Goal: Task Accomplishment & Management: Complete application form

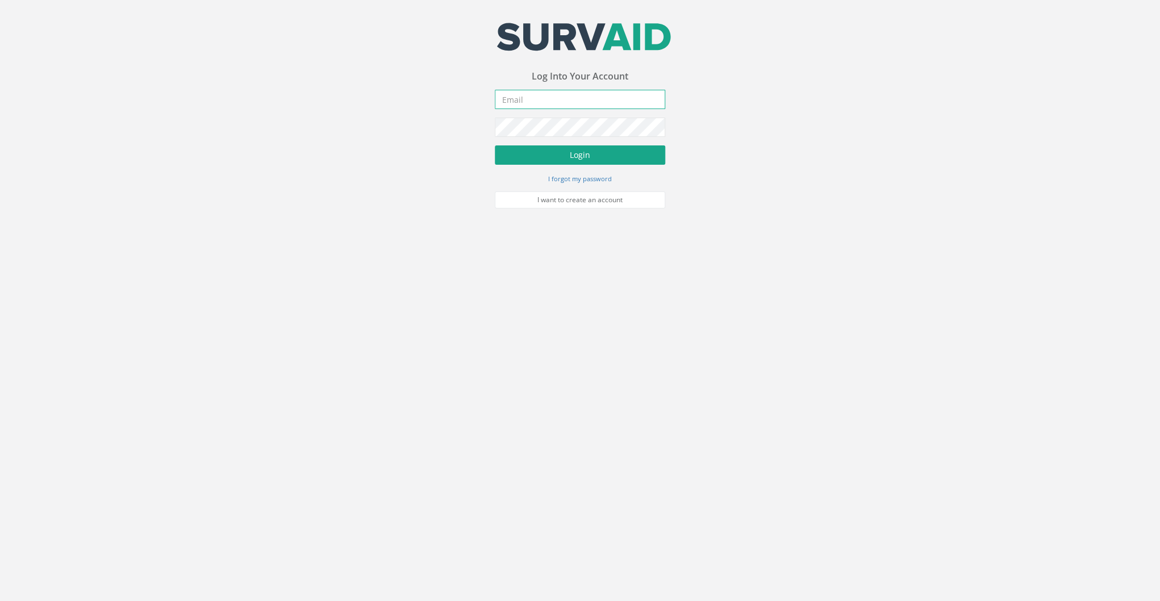
type input "[EMAIL_ADDRESS][DOMAIN_NAME]"
click at [567, 153] on button "Login" at bounding box center [580, 154] width 170 height 19
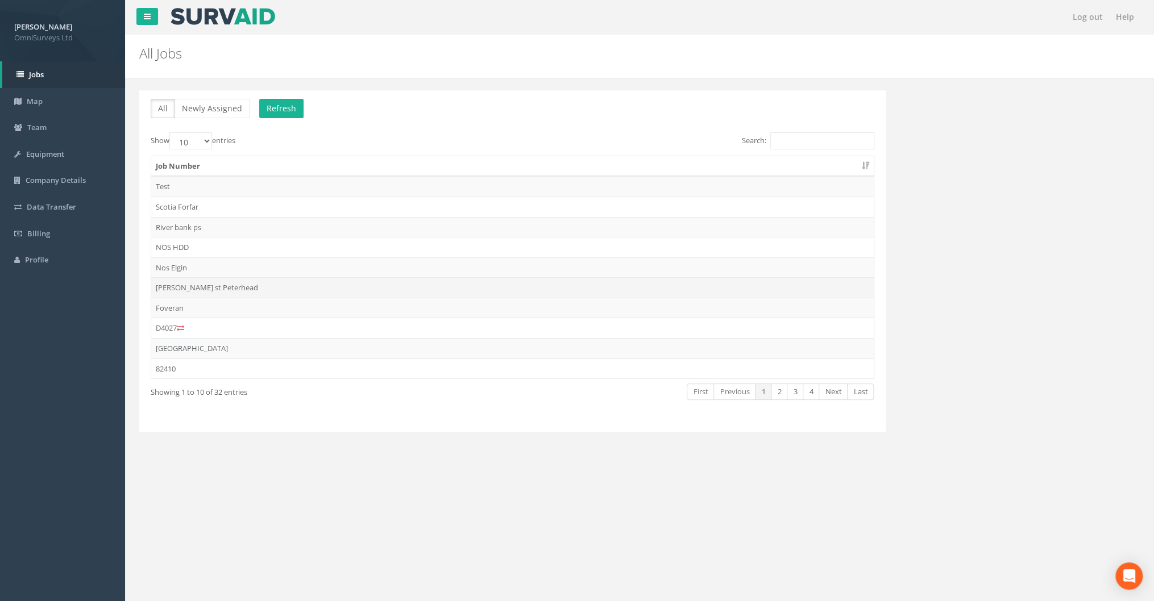
click at [195, 288] on td "[PERSON_NAME] st Peterhead" at bounding box center [512, 287] width 722 height 20
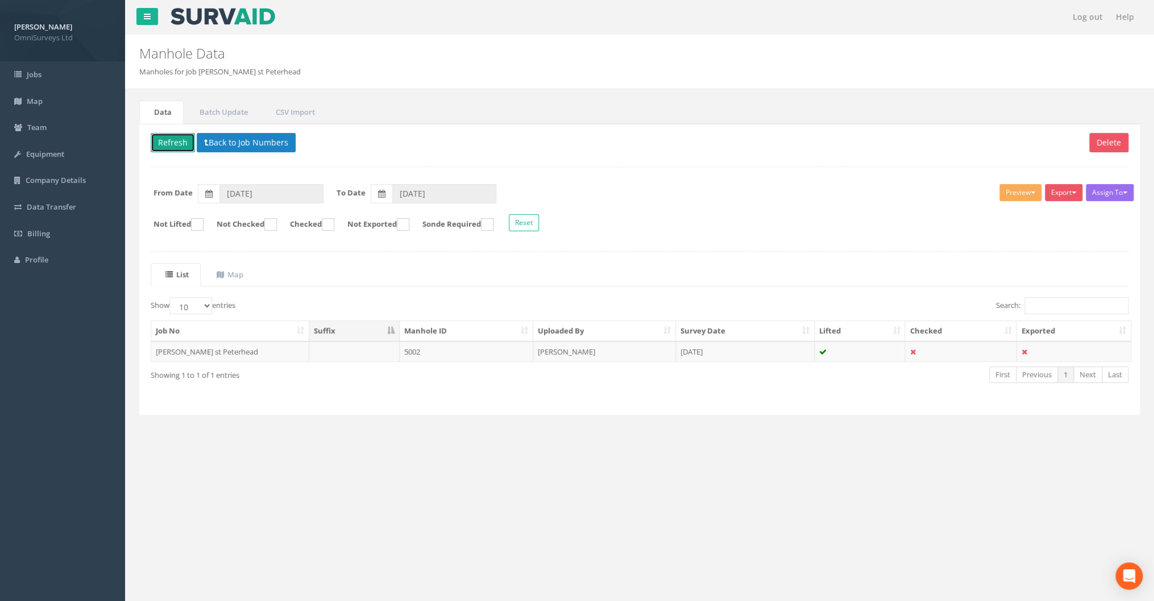
click at [181, 141] on button "Refresh" at bounding box center [173, 142] width 44 height 19
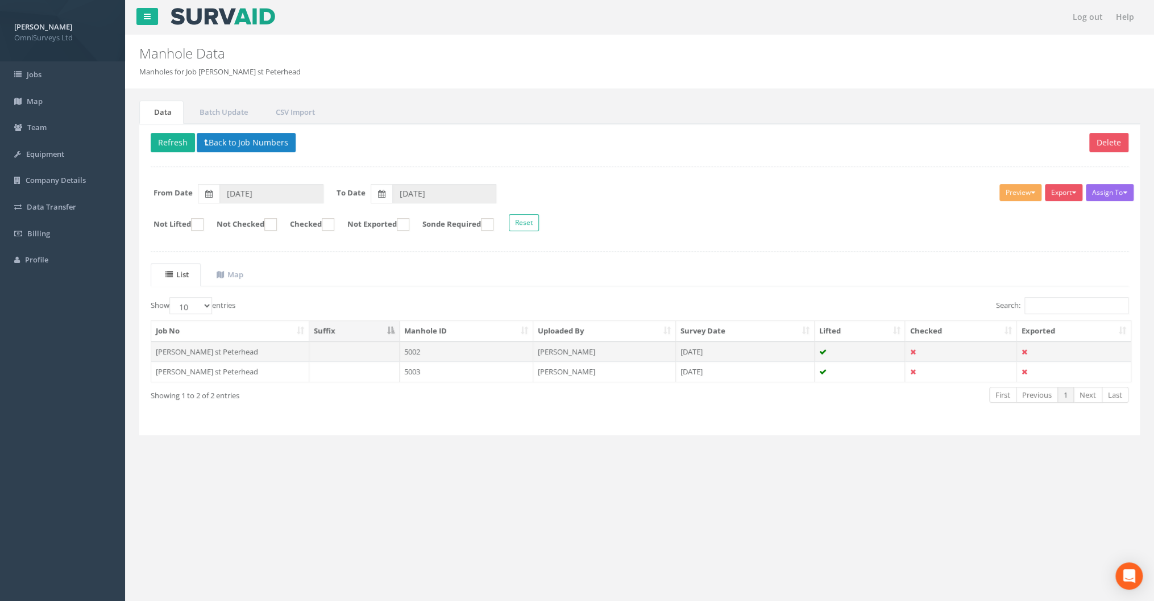
click at [199, 348] on td "[PERSON_NAME] st Peterhead" at bounding box center [230, 352] width 158 height 20
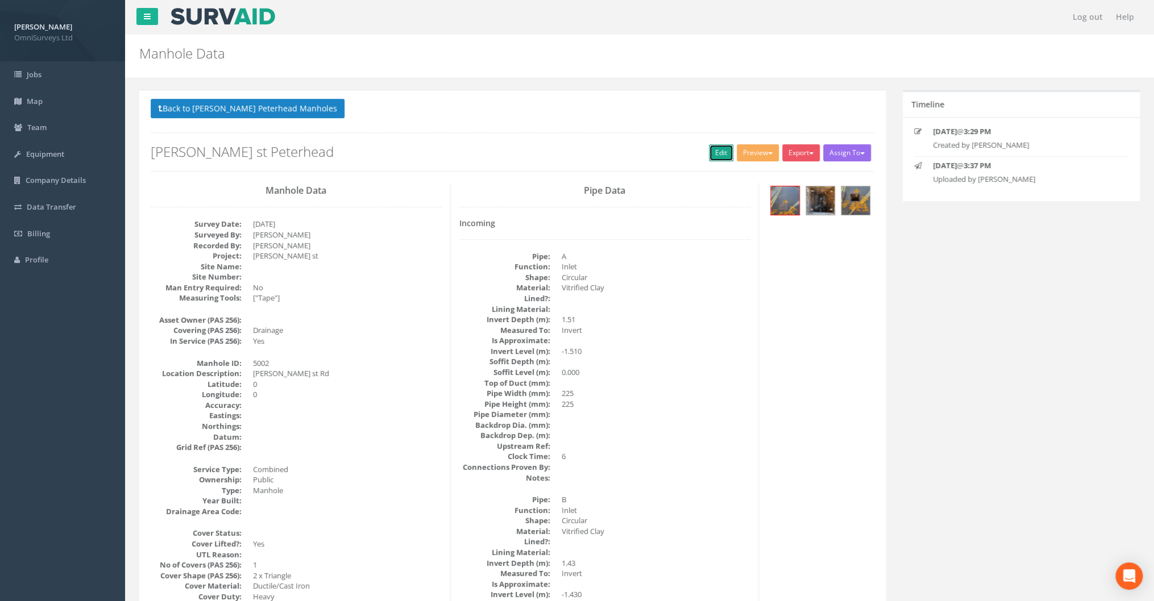
click at [709, 150] on link "Edit" at bounding box center [721, 152] width 24 height 17
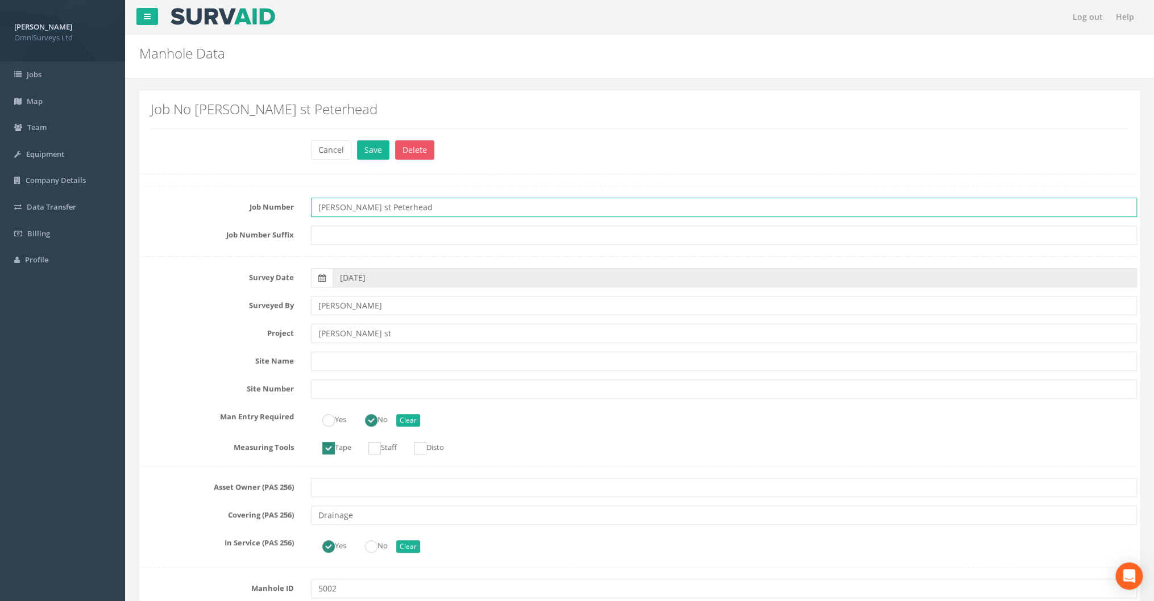
drag, startPoint x: 404, startPoint y: 205, endPoint x: 311, endPoint y: 208, distance: 92.7
click at [311, 208] on input "[PERSON_NAME] st Peterhead" at bounding box center [724, 207] width 826 height 19
type input "82505"
drag, startPoint x: 359, startPoint y: 333, endPoint x: 293, endPoint y: 335, distance: 65.9
click at [293, 335] on div "Project [PERSON_NAME] st" at bounding box center [639, 333] width 1011 height 19
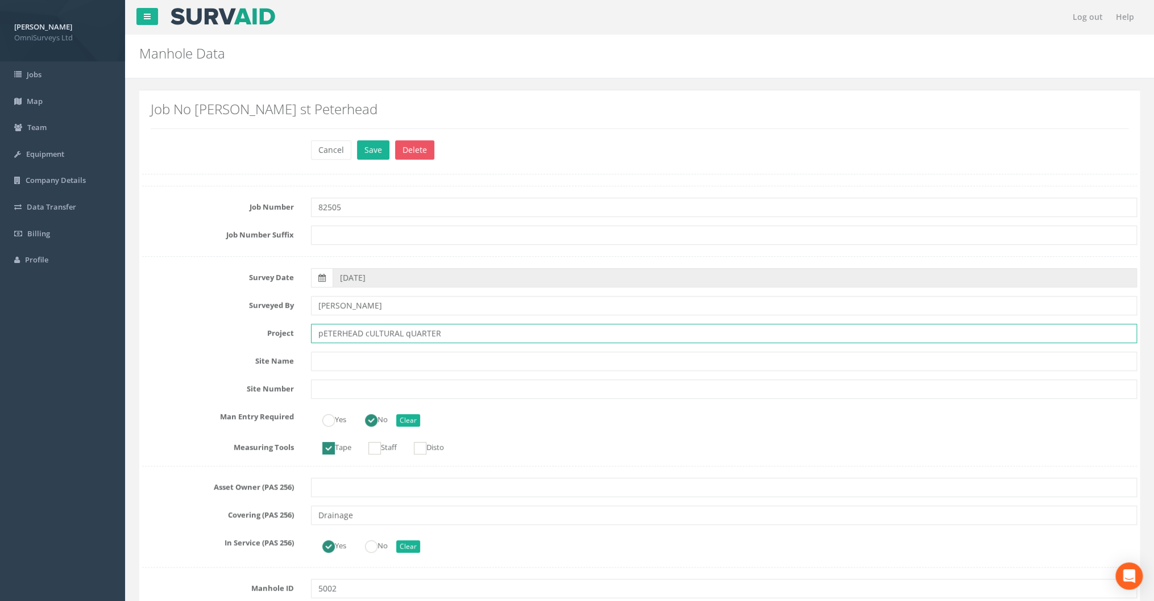
drag, startPoint x: 449, startPoint y: 330, endPoint x: 242, endPoint y: 327, distance: 207.4
click at [242, 327] on div "Project pETERHEAD cULTURAL qUARTER" at bounding box center [639, 333] width 1011 height 19
type input "Peterhead Cultural Quarter"
click at [342, 364] on input "text" at bounding box center [724, 361] width 826 height 19
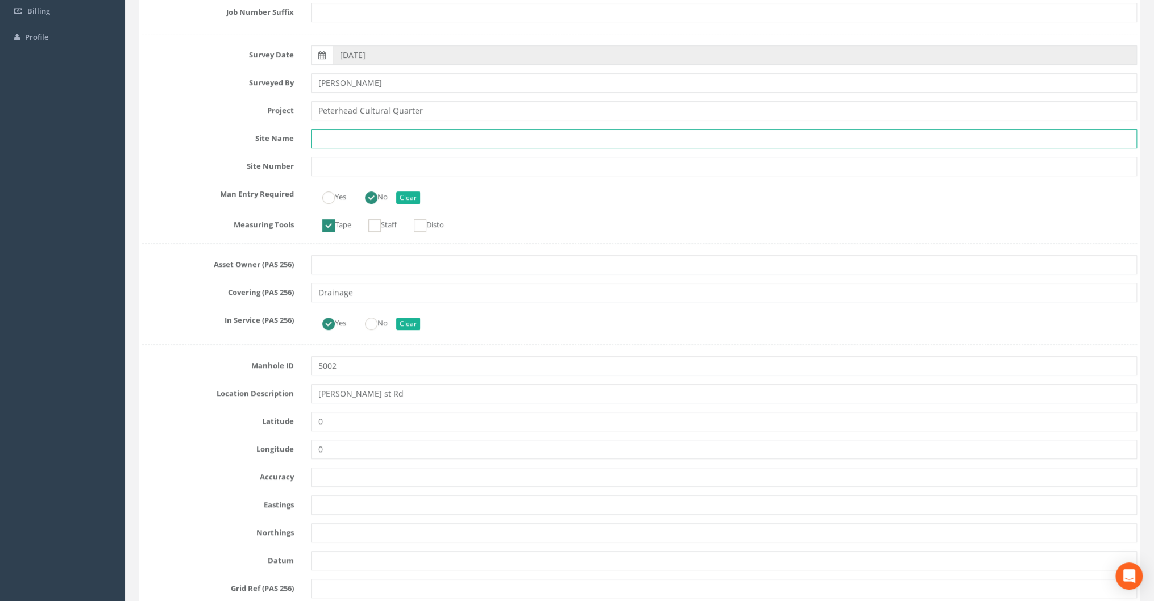
scroll to position [273, 0]
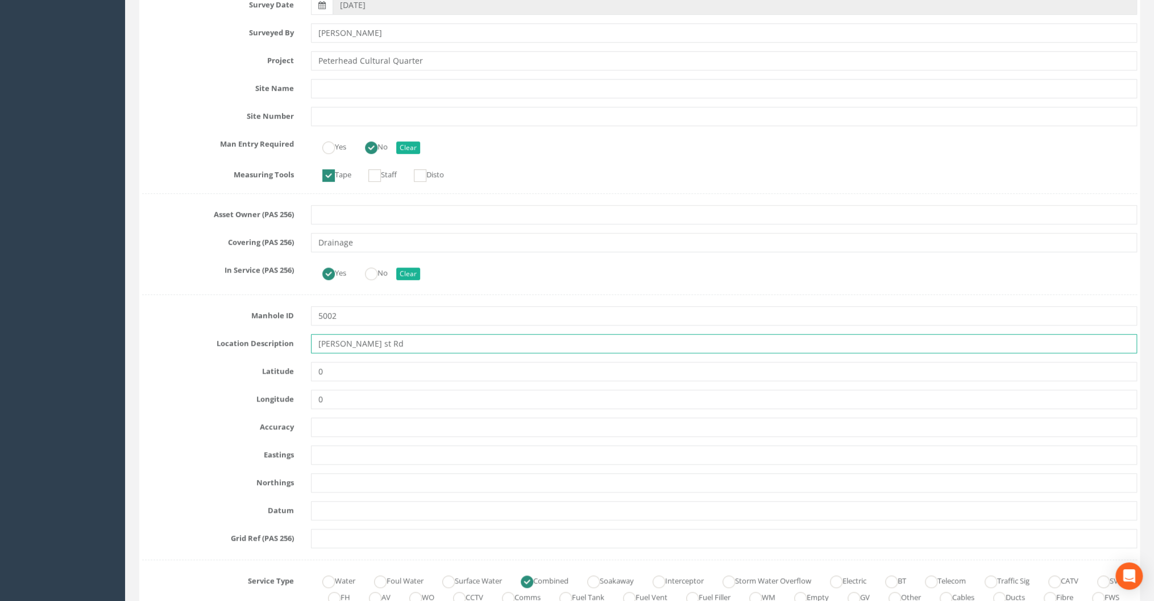
drag, startPoint x: 375, startPoint y: 343, endPoint x: 303, endPoint y: 349, distance: 71.9
click at [303, 349] on div "[PERSON_NAME] st Rd" at bounding box center [723, 343] width 843 height 19
click at [379, 343] on input "[PERSON_NAME] St - In ROad" at bounding box center [724, 343] width 826 height 19
click at [375, 348] on input "[PERSON_NAME] St - In ROad" at bounding box center [724, 343] width 826 height 19
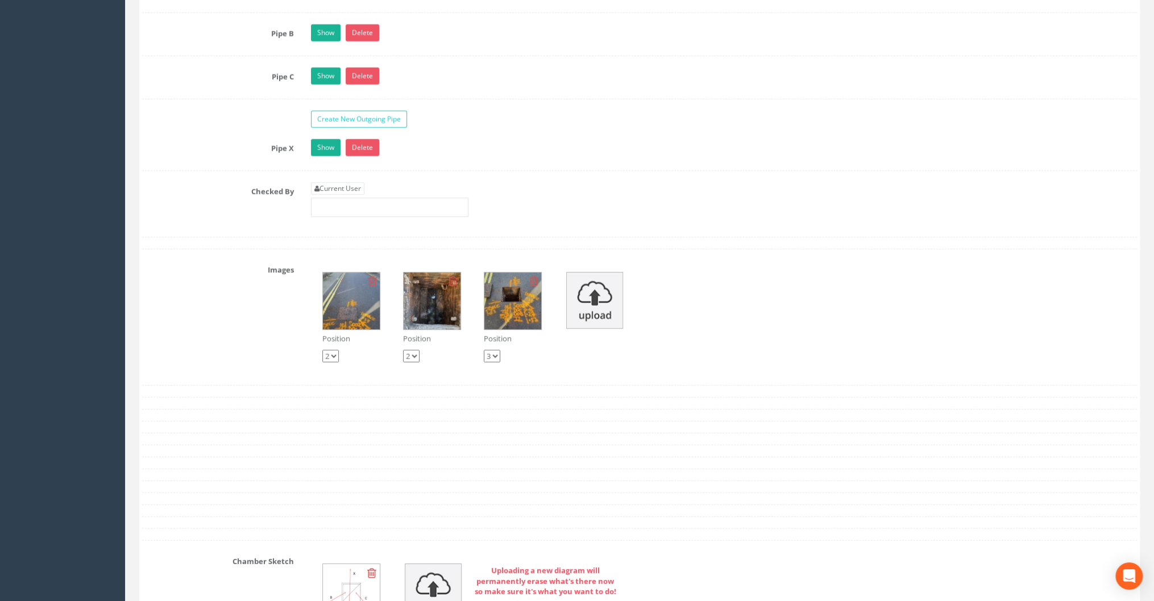
scroll to position [1955, 0]
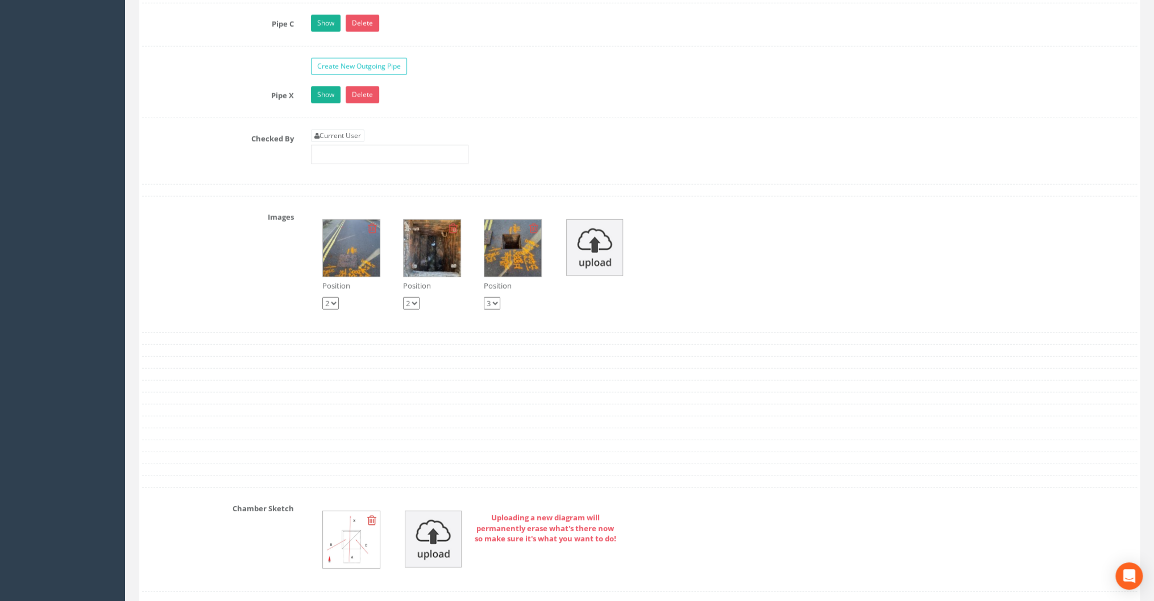
type input "[PERSON_NAME] St - In Road"
click at [335, 297] on select "1 2 3" at bounding box center [330, 303] width 16 height 13
select select "string:1"
click at [322, 297] on select "1 2 3" at bounding box center [330, 303] width 16 height 13
click at [352, 130] on link "Current User" at bounding box center [337, 136] width 53 height 13
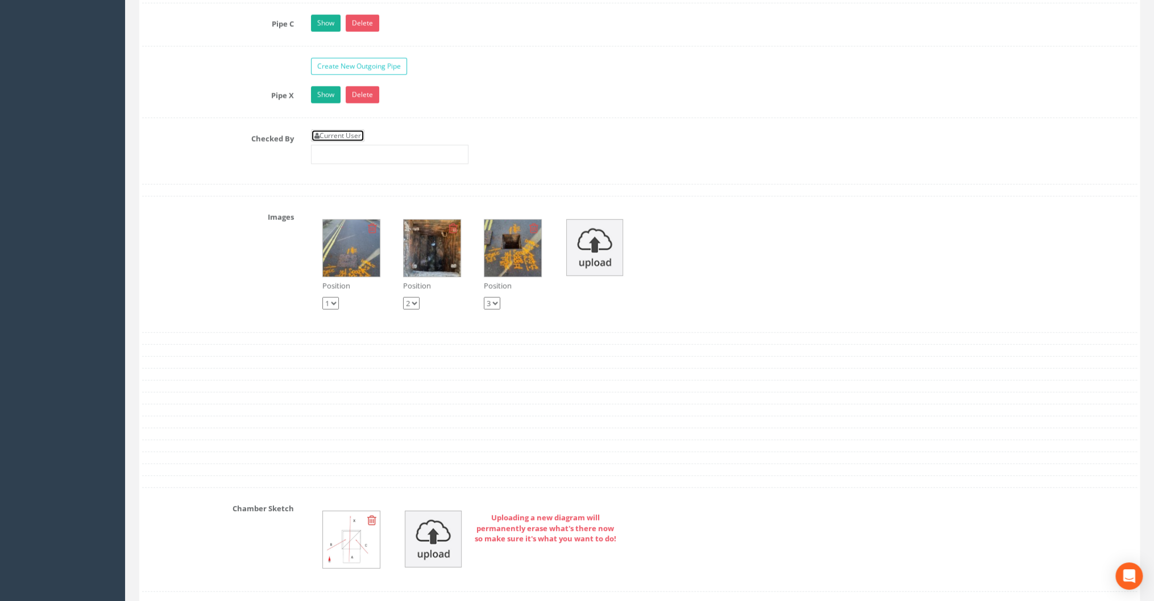
type input "[PERSON_NAME]"
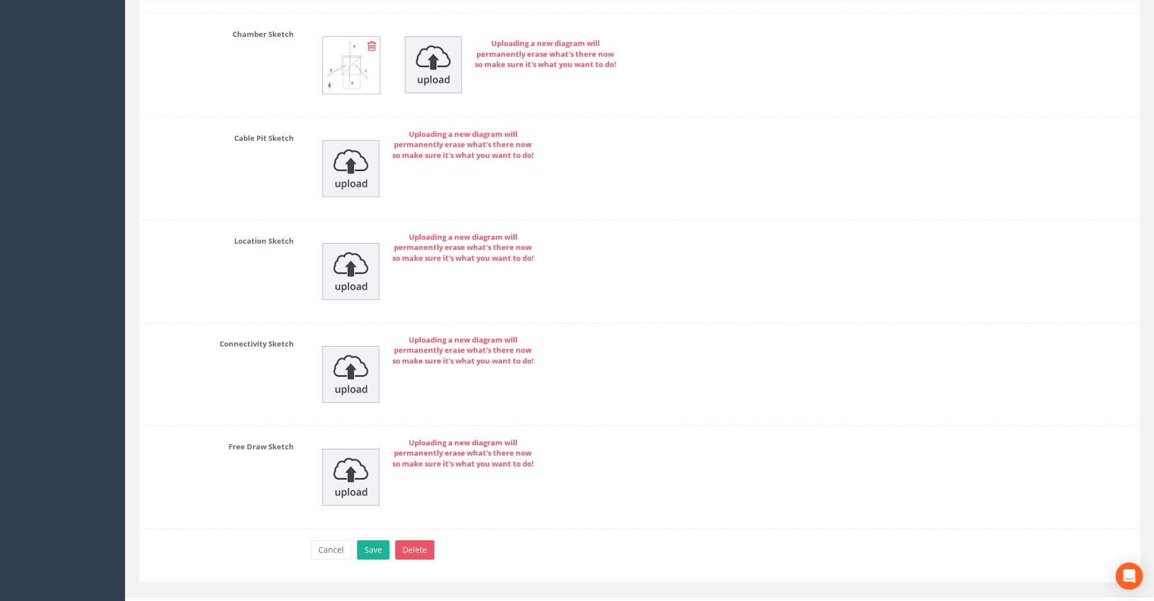
scroll to position [2439, 0]
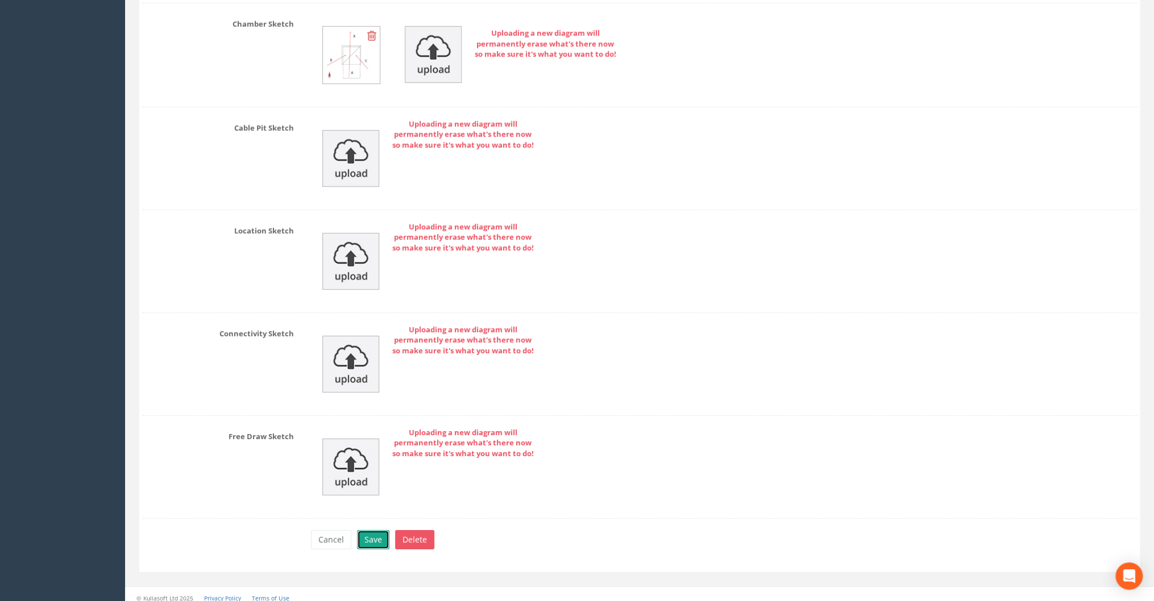
click at [363, 534] on button "Save" at bounding box center [373, 539] width 32 height 19
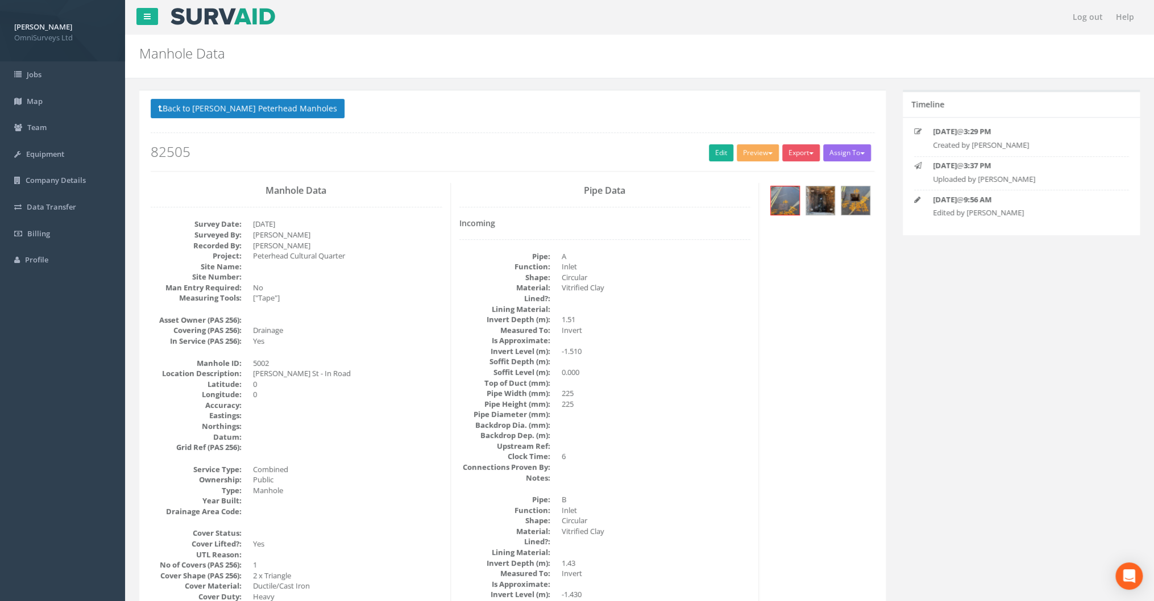
scroll to position [0, 0]
click at [764, 152] on button "Preview" at bounding box center [757, 152] width 42 height 17
click at [732, 192] on link "Omni Manhole" at bounding box center [736, 197] width 86 height 18
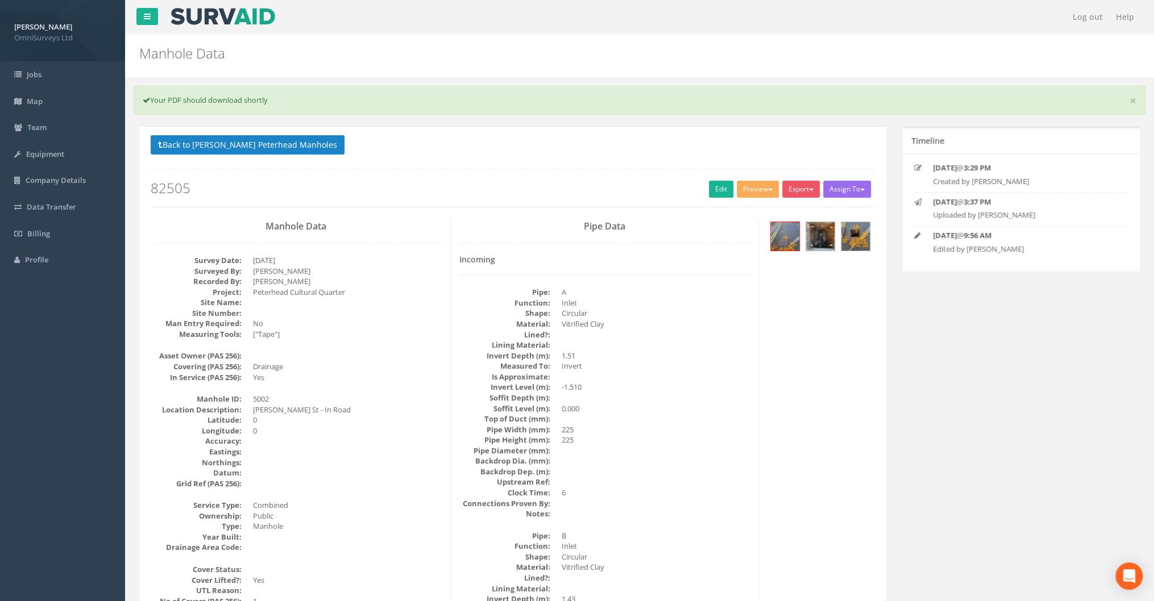
click at [723, 403] on dd "0.000" at bounding box center [655, 408] width 189 height 11
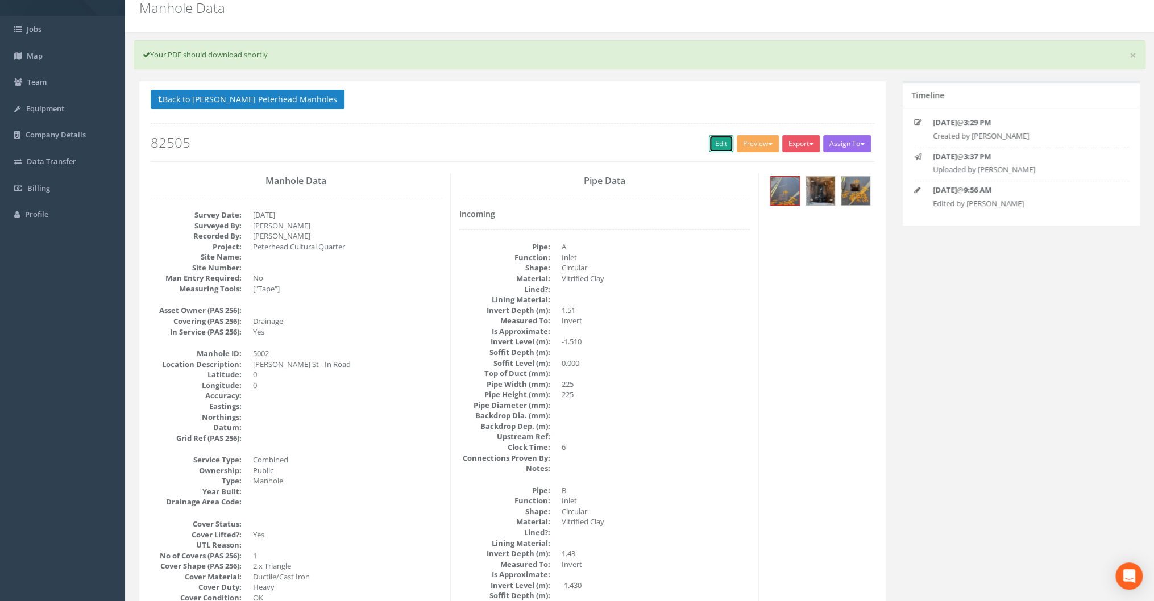
click at [711, 148] on link "Edit" at bounding box center [721, 143] width 24 height 17
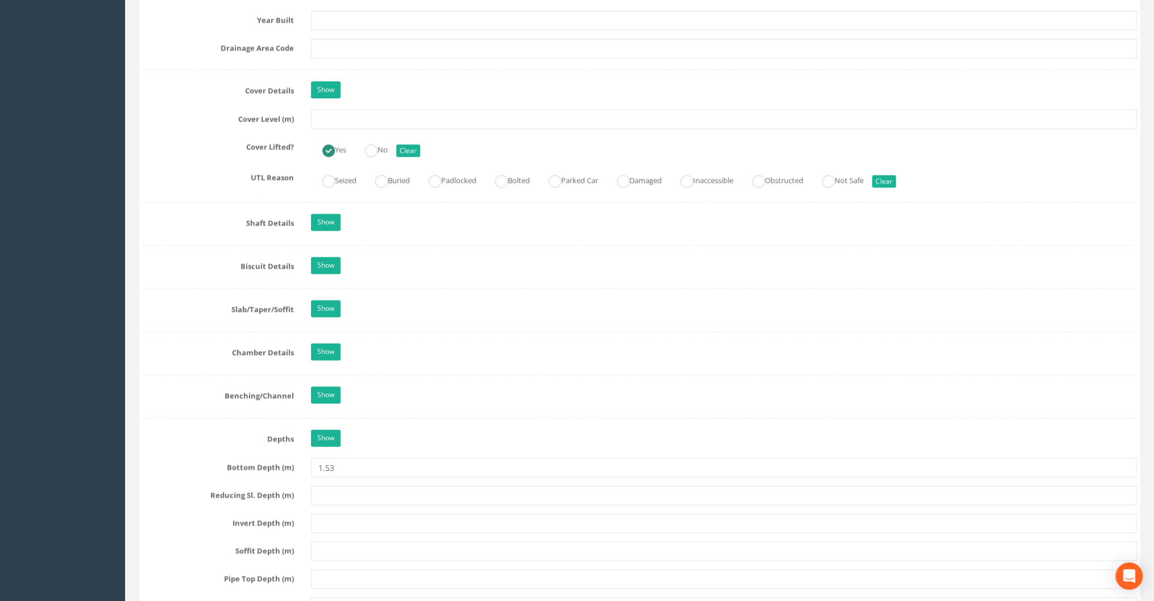
scroll to position [1091, 0]
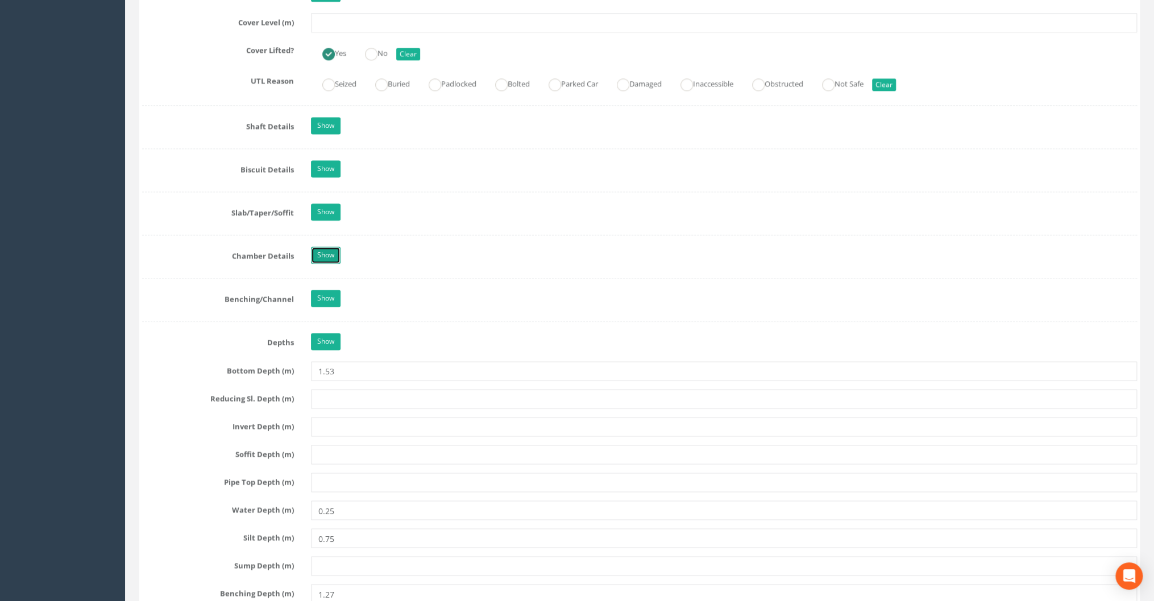
click at [323, 250] on link "Show" at bounding box center [326, 255] width 30 height 17
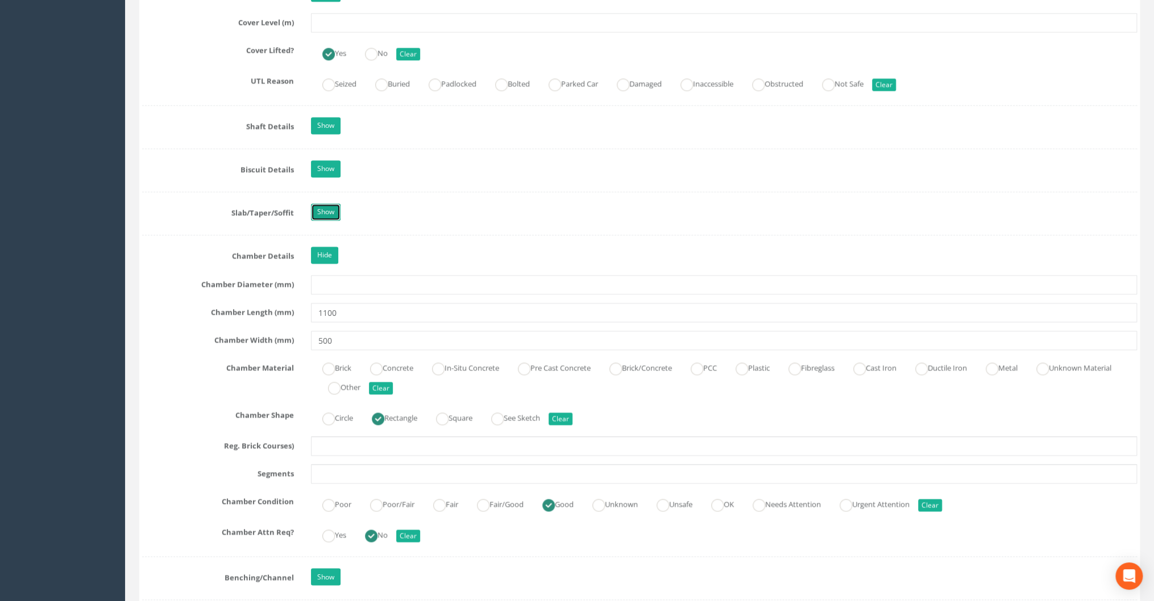
click at [334, 209] on link "Show" at bounding box center [326, 211] width 30 height 17
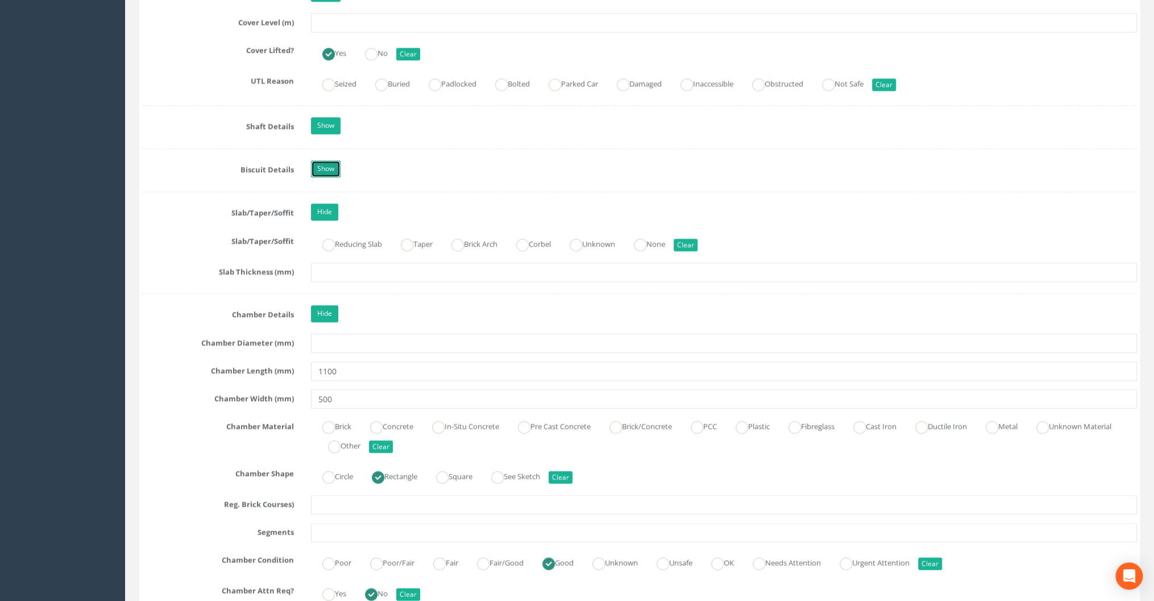
click at [325, 169] on link "Show" at bounding box center [326, 168] width 30 height 17
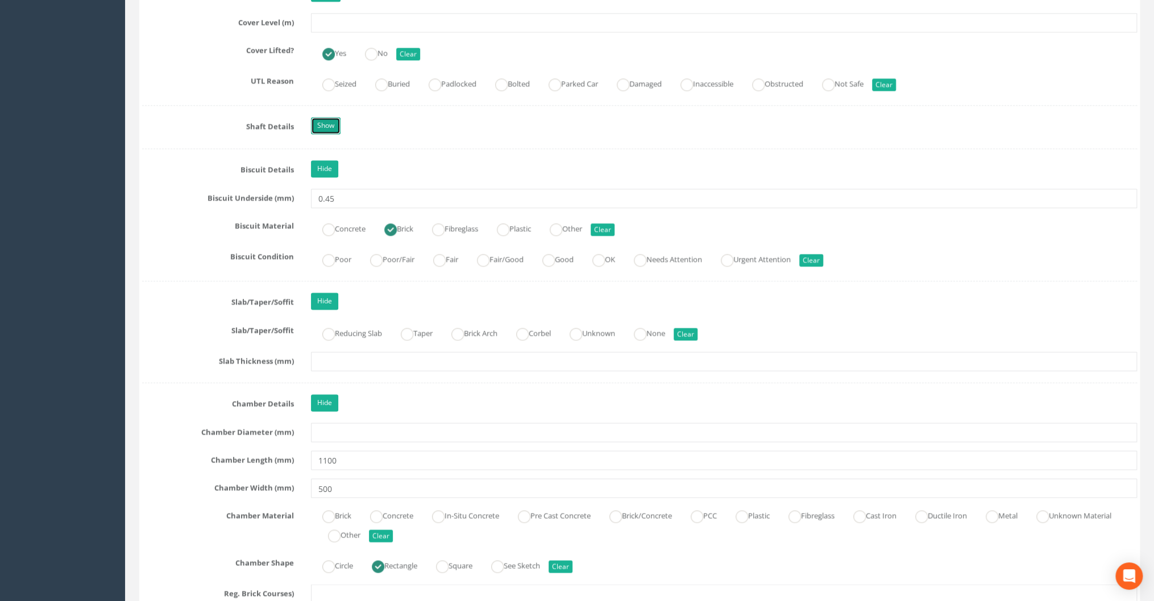
click at [330, 121] on link "Show" at bounding box center [326, 125] width 30 height 17
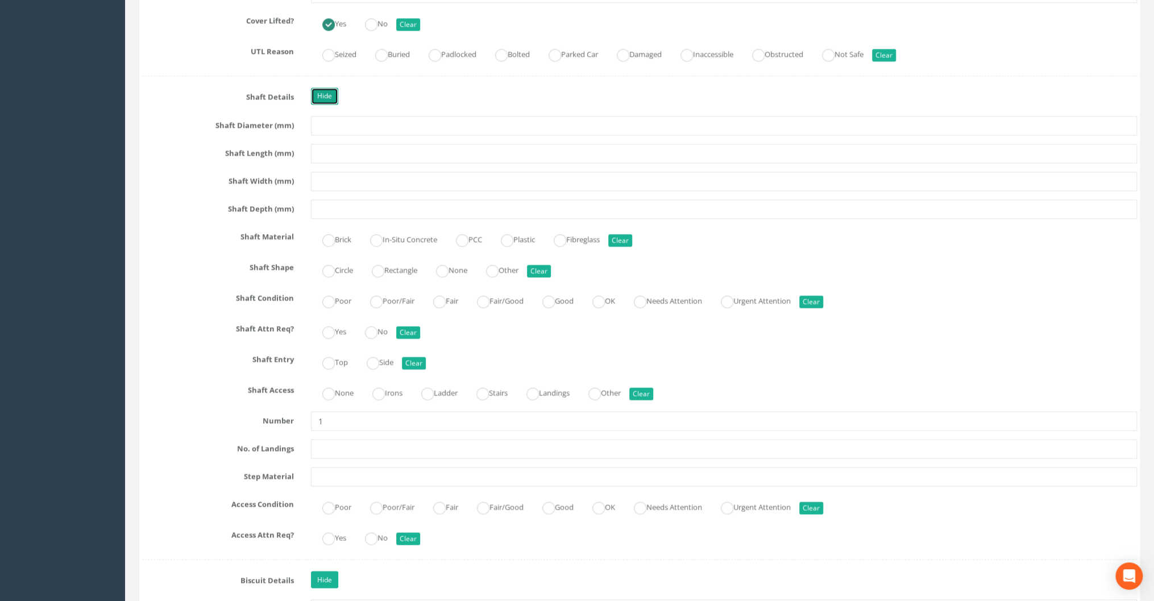
scroll to position [1136, 0]
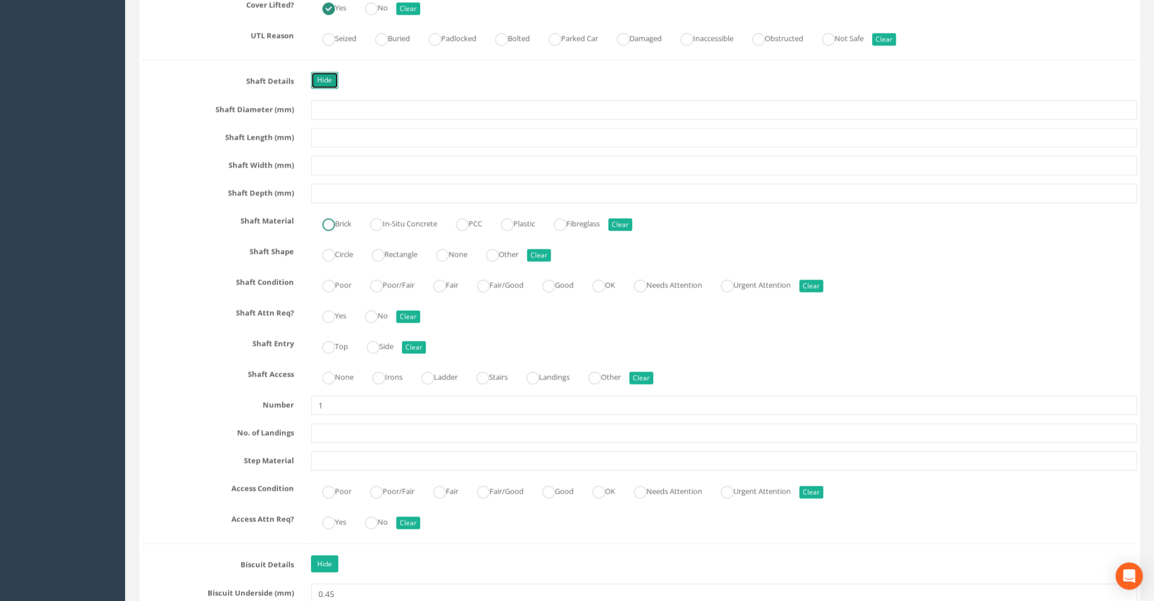
click at [332, 220] on ins at bounding box center [328, 224] width 13 height 13
radio input "true"
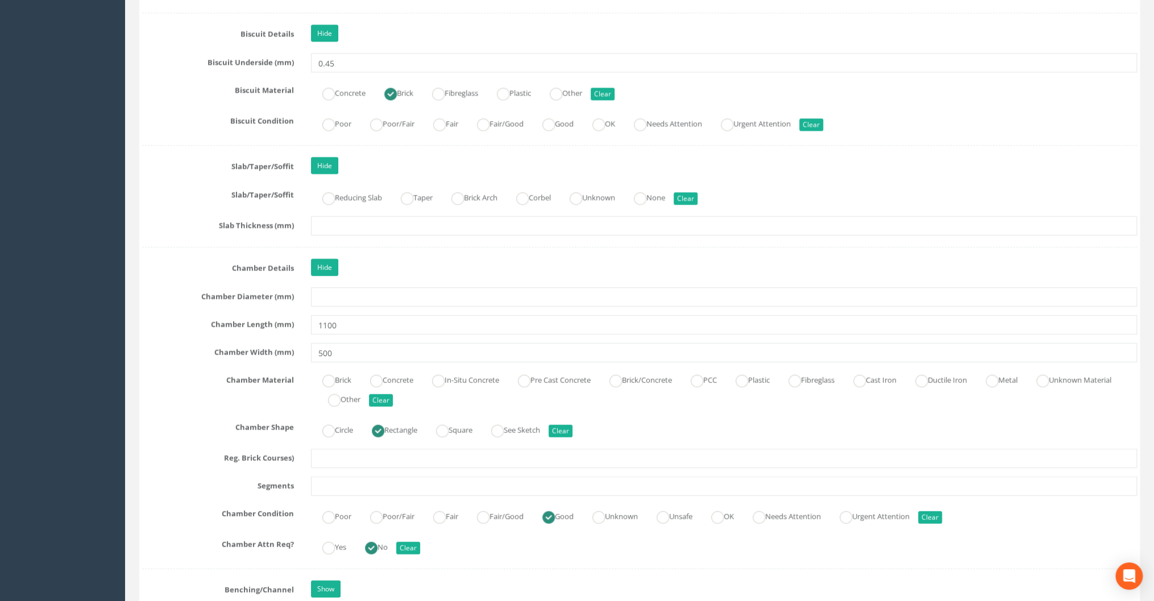
scroll to position [1682, 0]
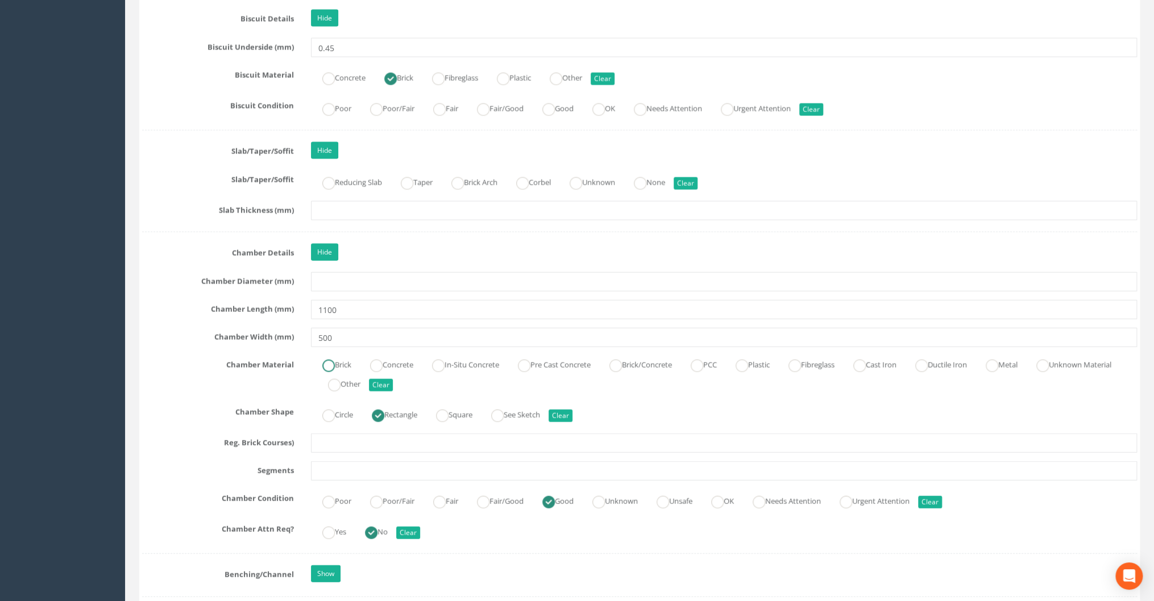
click at [339, 362] on label "Brick" at bounding box center [331, 364] width 40 height 16
radio input "true"
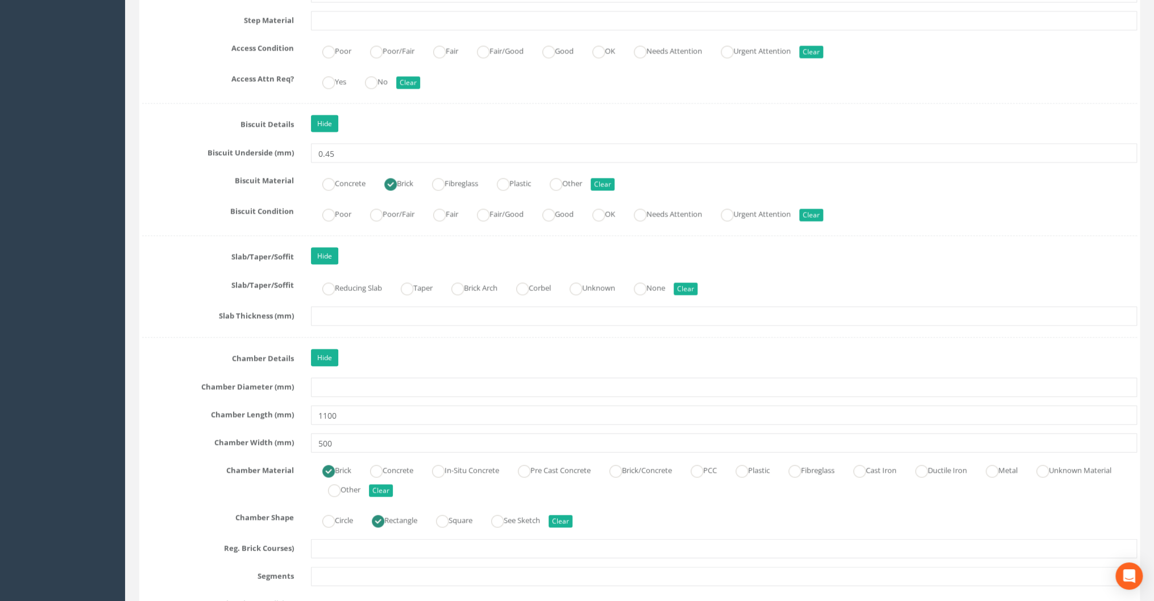
scroll to position [1546, 0]
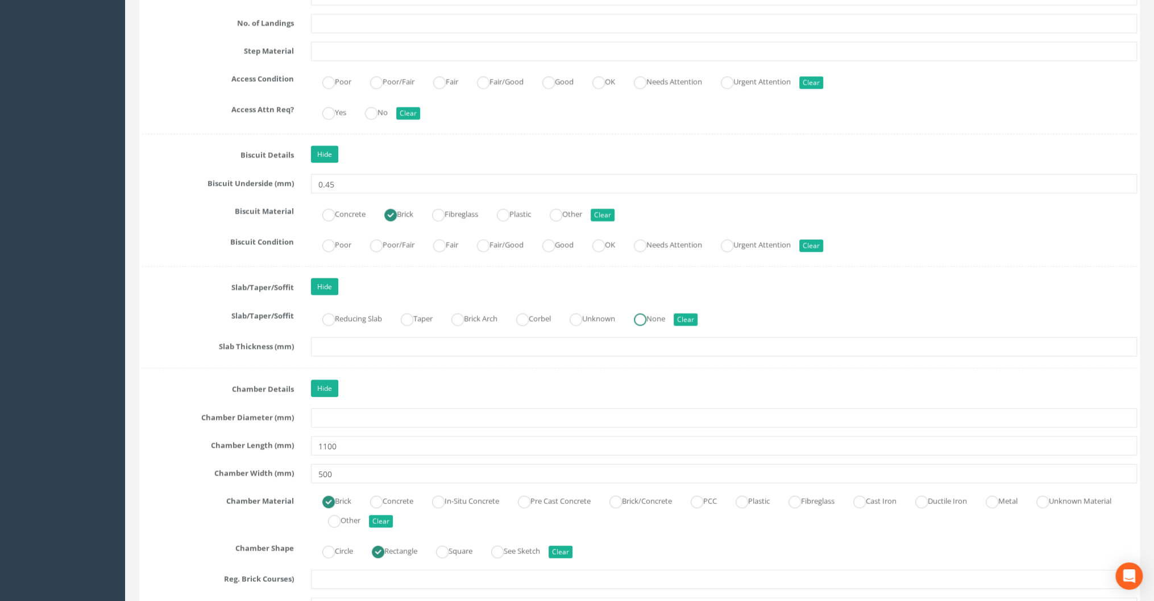
click at [646, 314] on ins at bounding box center [640, 320] width 13 height 13
radio input "true"
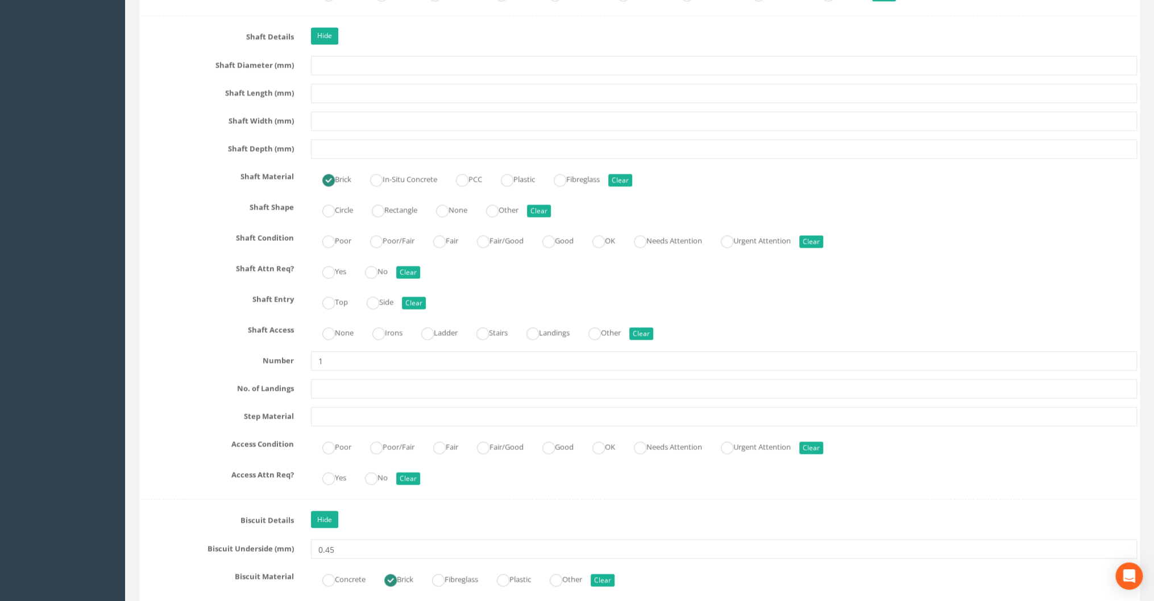
scroll to position [1182, 0]
click at [439, 441] on ins at bounding box center [439, 446] width 13 height 13
radio input "true"
click at [373, 471] on ins at bounding box center [371, 477] width 13 height 13
radio input "true"
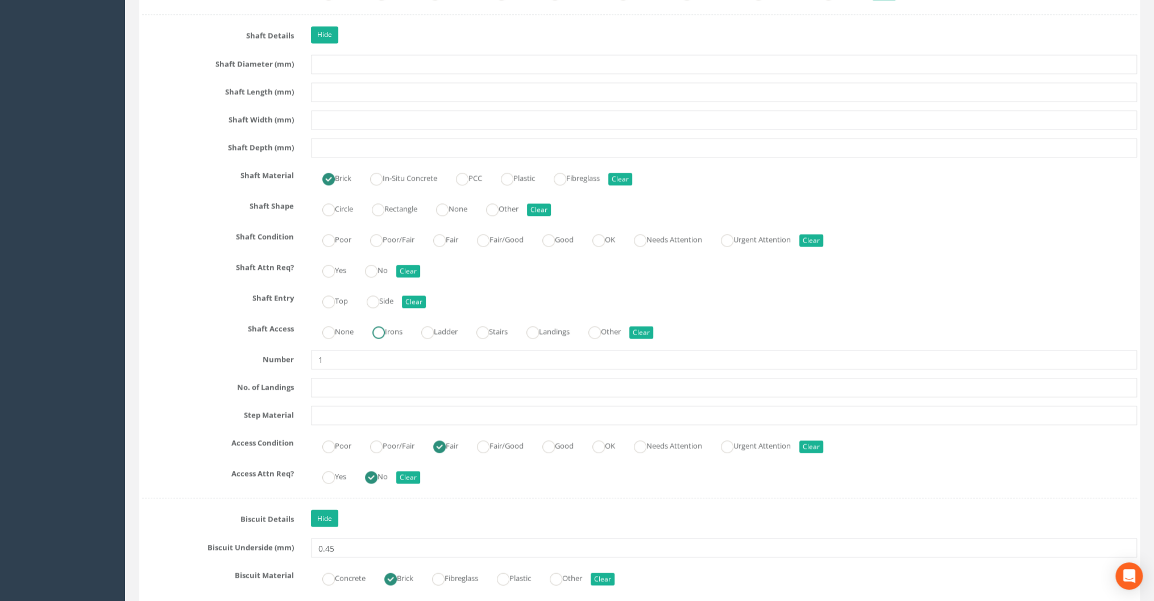
click at [385, 330] on ins at bounding box center [378, 332] width 13 height 13
radio input "true"
click at [381, 207] on ins at bounding box center [378, 209] width 13 height 13
click at [457, 205] on label "None" at bounding box center [445, 207] width 43 height 16
radio input "false"
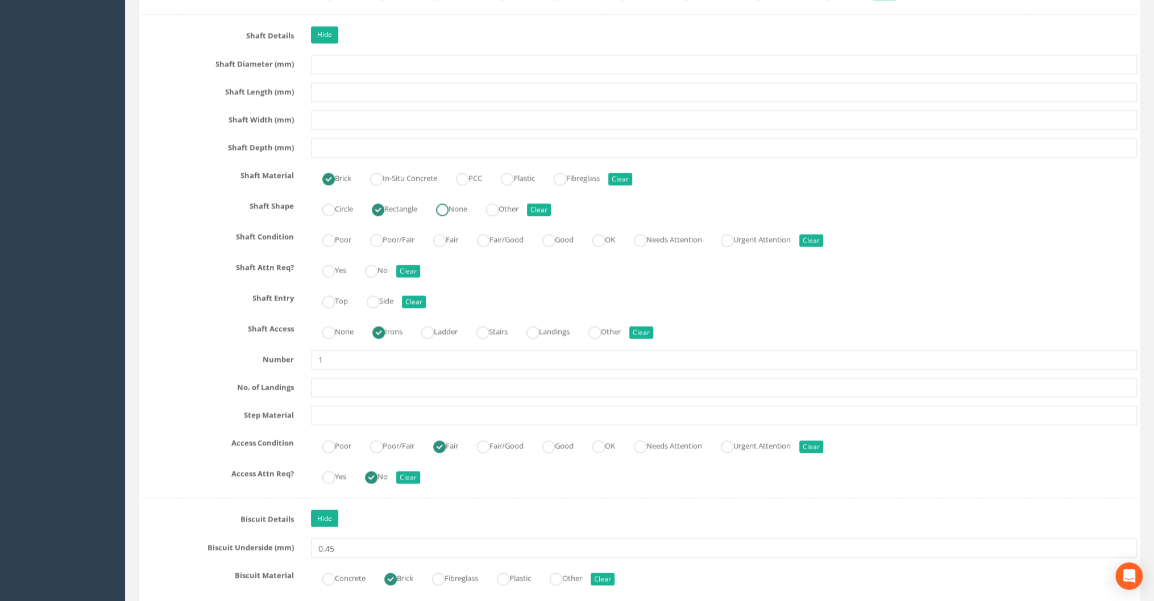
radio input "true"
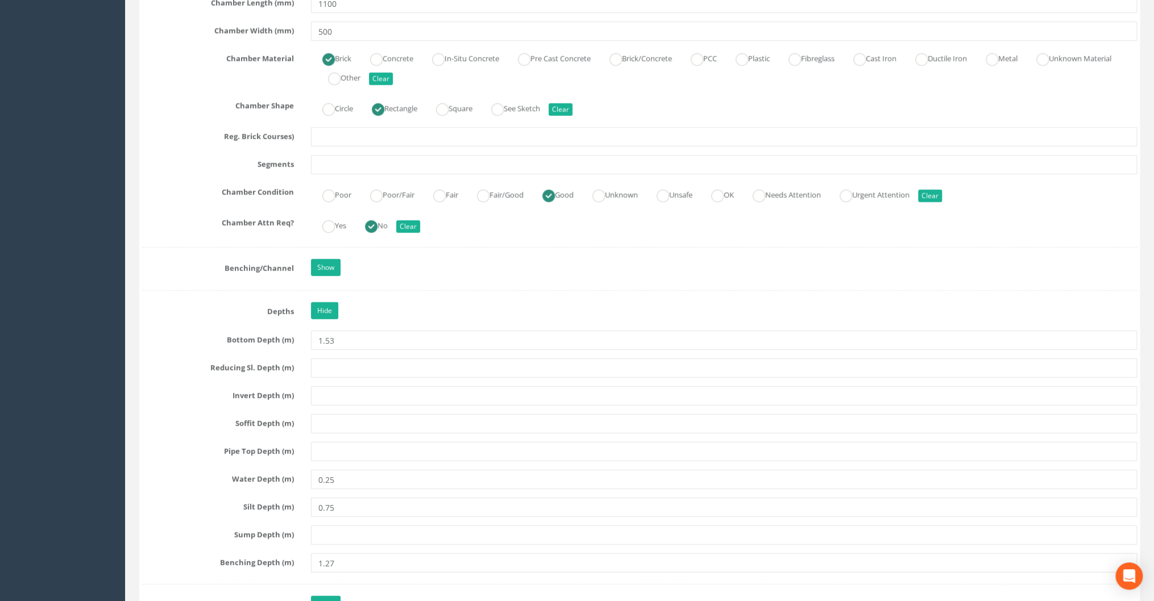
scroll to position [2046, 0]
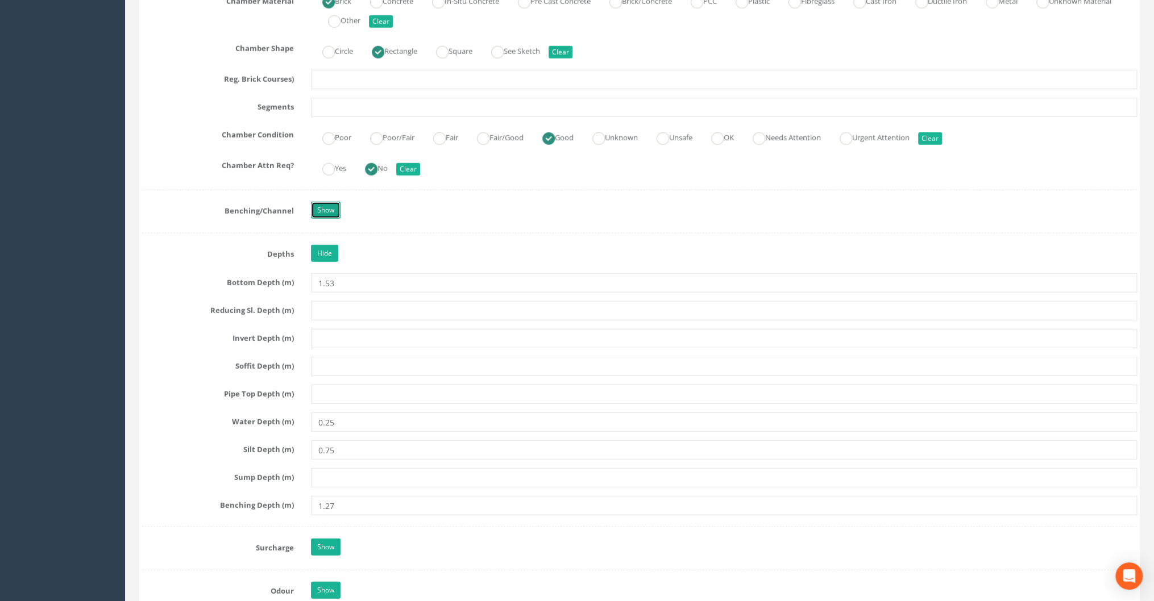
click at [326, 207] on link "Show" at bounding box center [326, 210] width 30 height 17
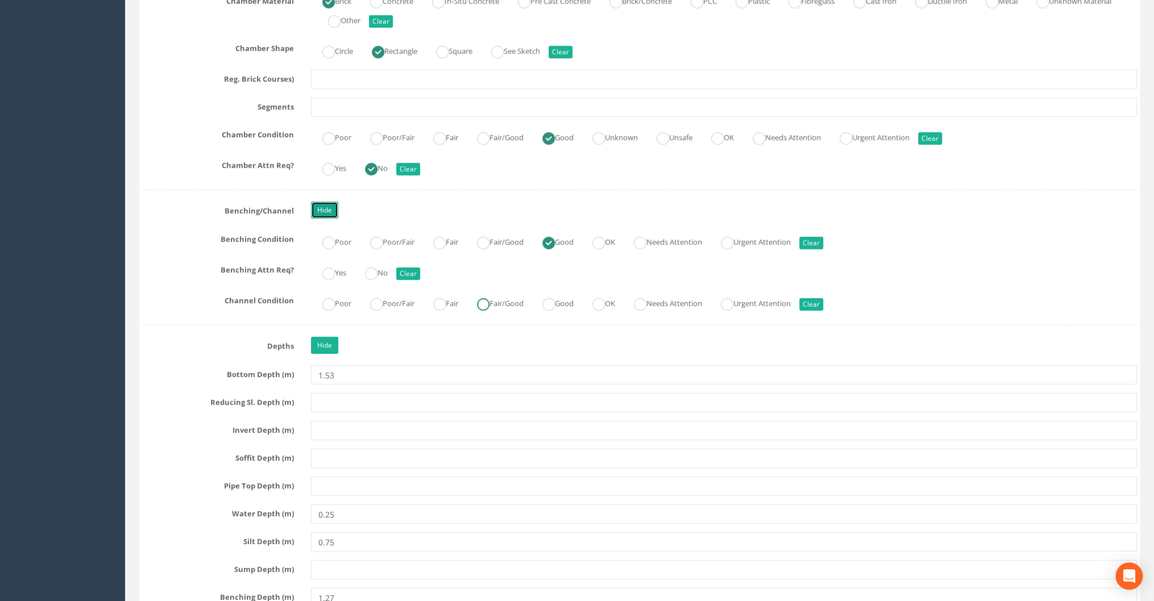
click at [489, 298] on ins at bounding box center [483, 304] width 13 height 13
radio input "true"
click at [369, 269] on ins at bounding box center [371, 274] width 13 height 13
radio input "true"
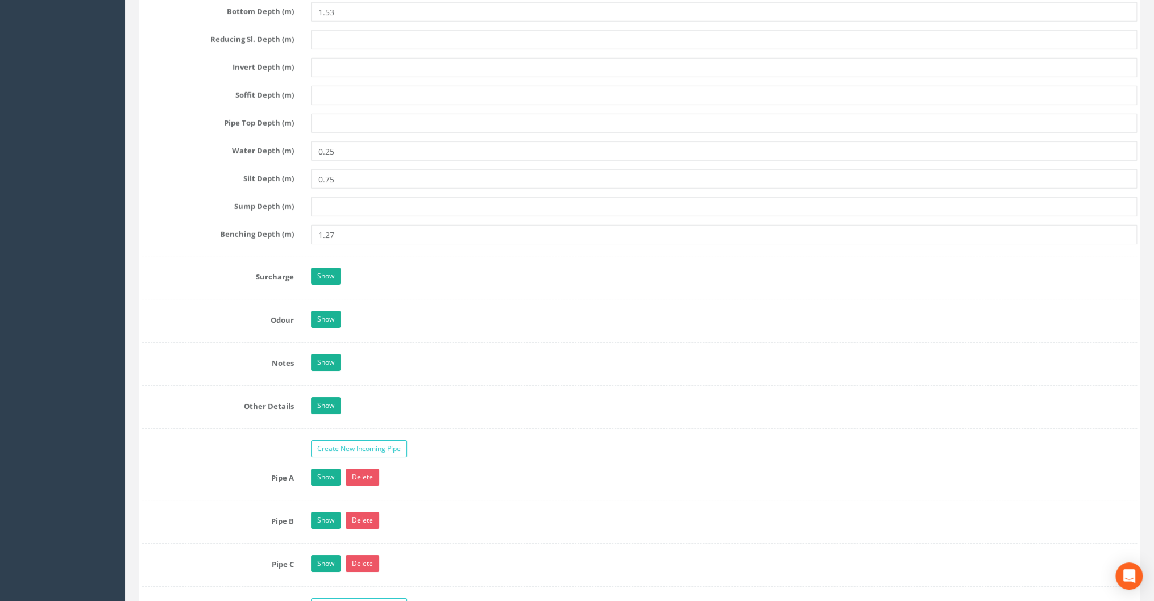
scroll to position [2409, 0]
click at [330, 267] on link "Show" at bounding box center [326, 275] width 30 height 17
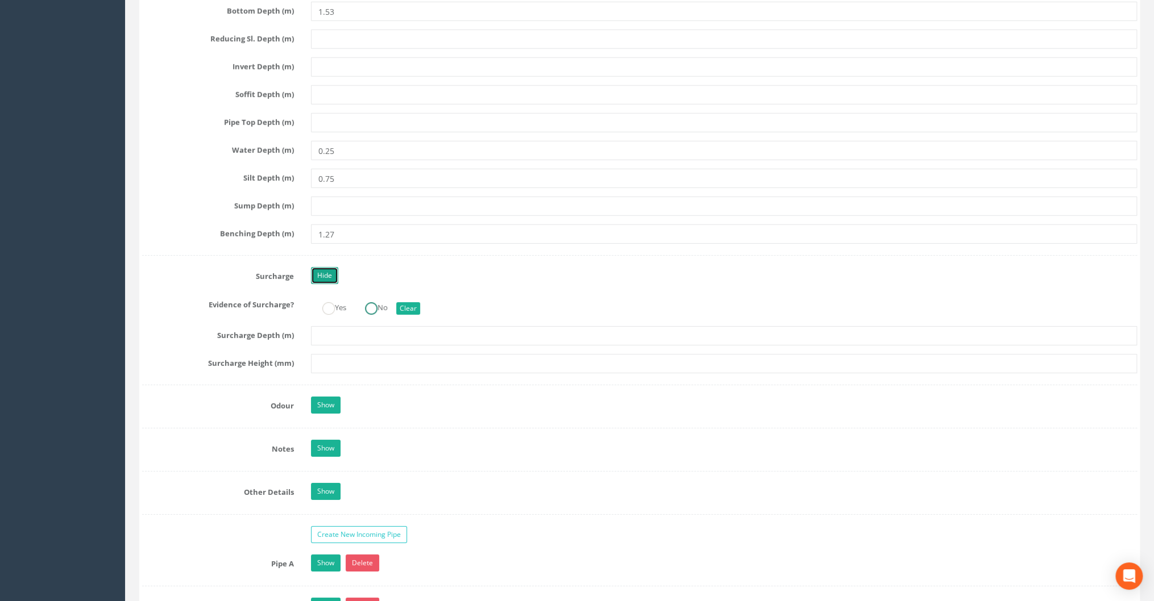
click at [377, 302] on ins at bounding box center [371, 308] width 13 height 13
radio input "true"
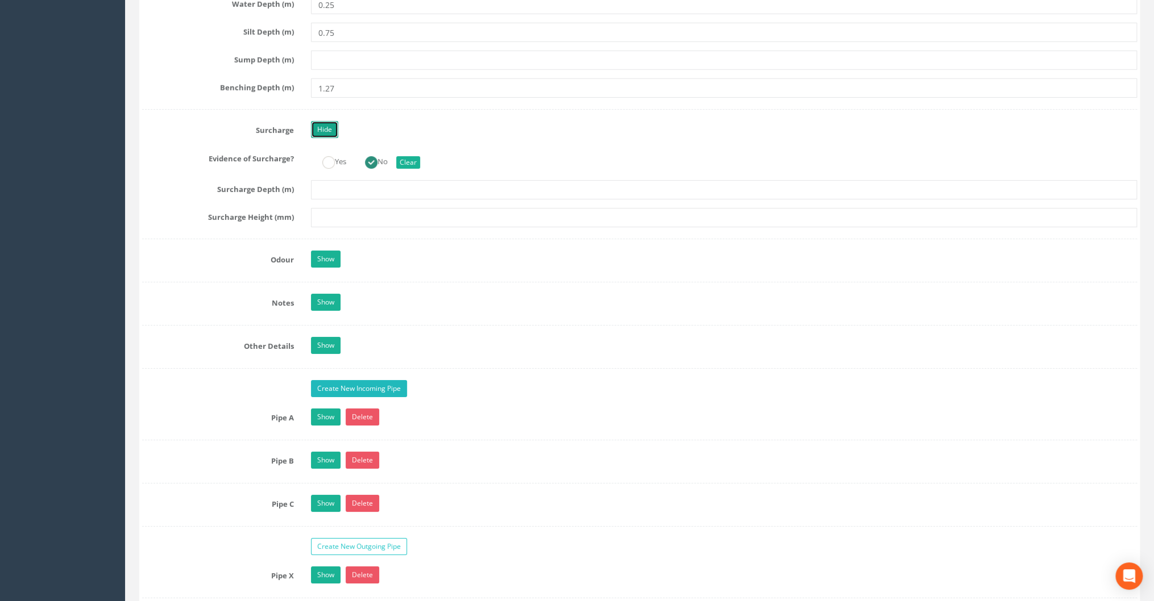
scroll to position [2591, 0]
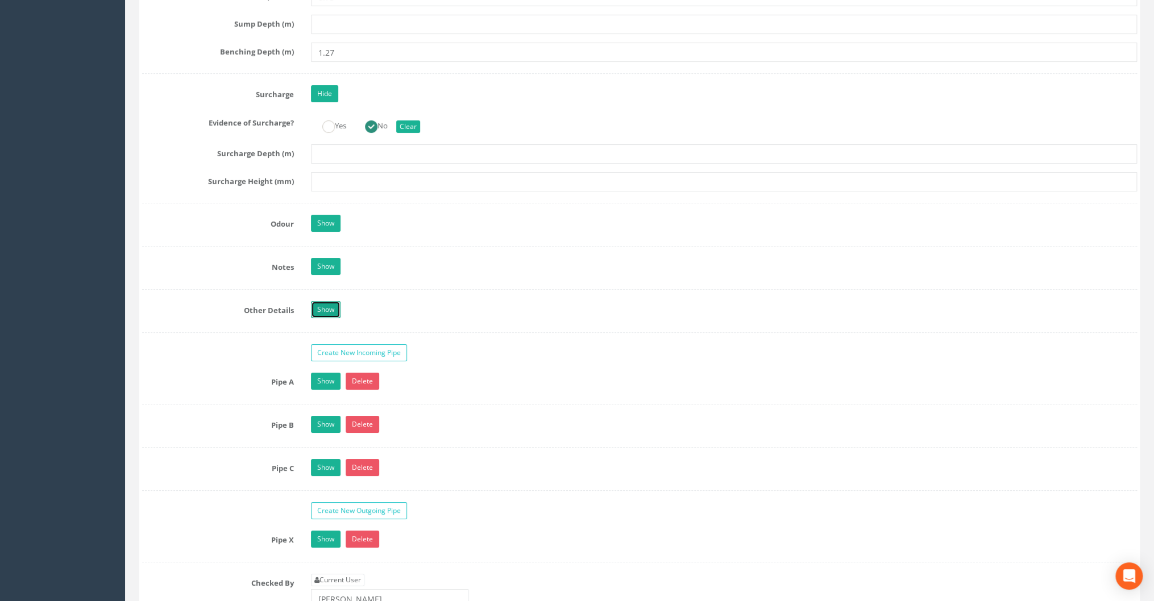
click at [330, 303] on link "Show" at bounding box center [326, 309] width 30 height 17
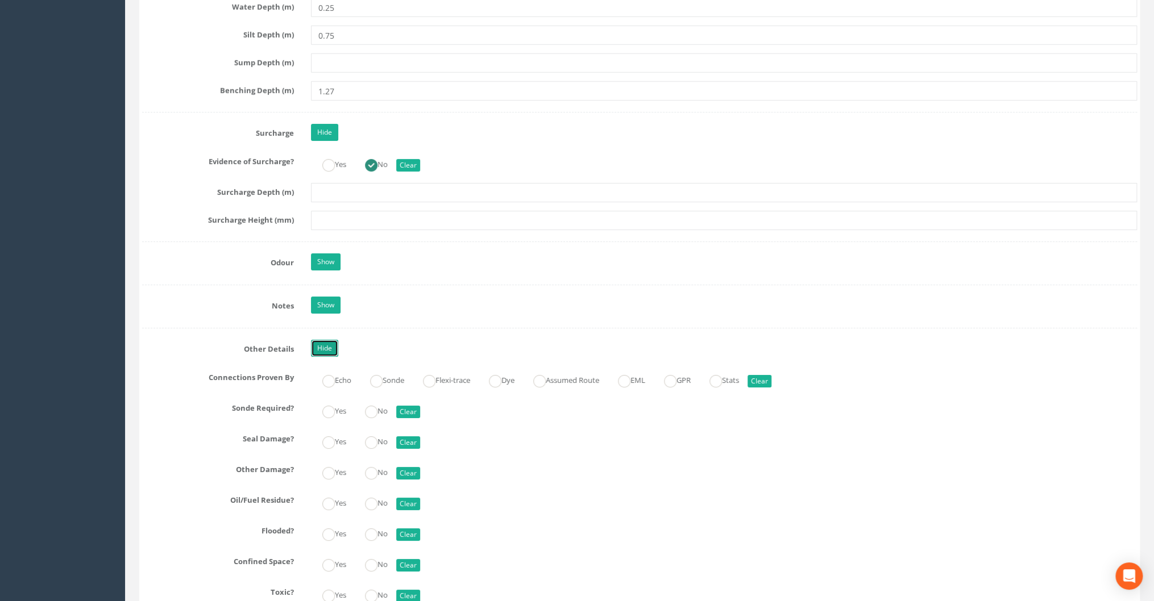
scroll to position [2546, 0]
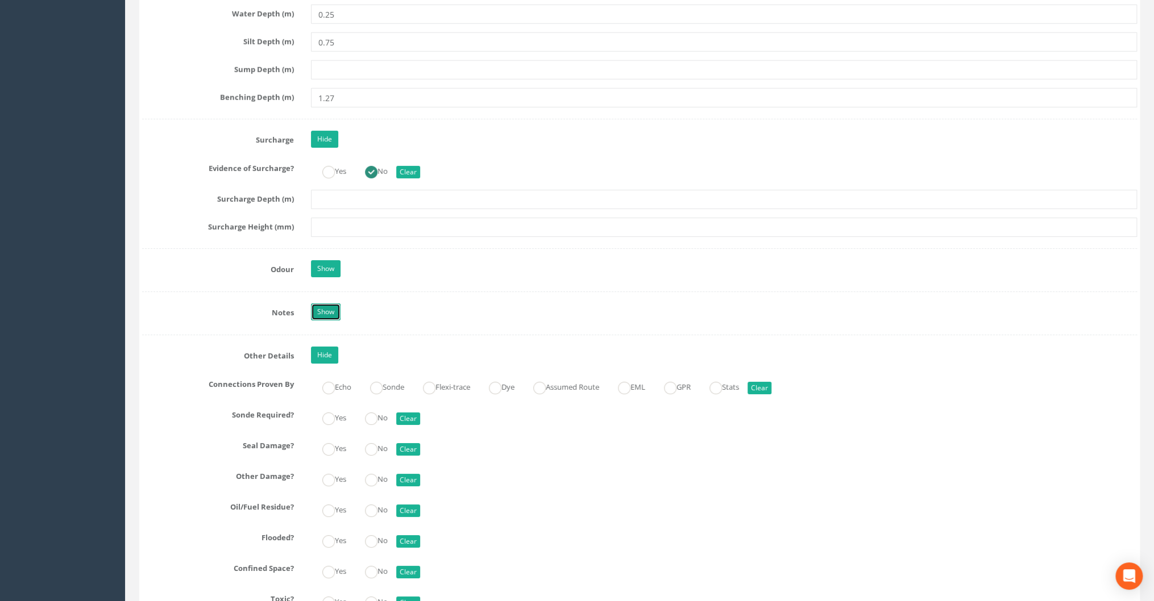
click at [330, 303] on link "Show" at bounding box center [326, 311] width 30 height 17
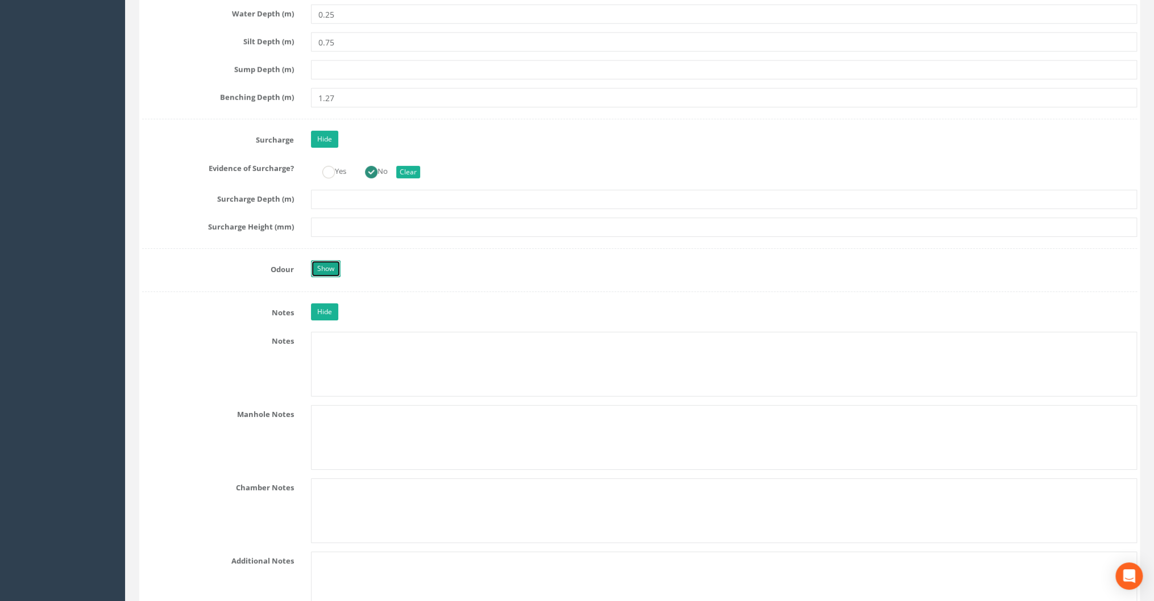
click at [325, 261] on link "Show" at bounding box center [326, 268] width 30 height 17
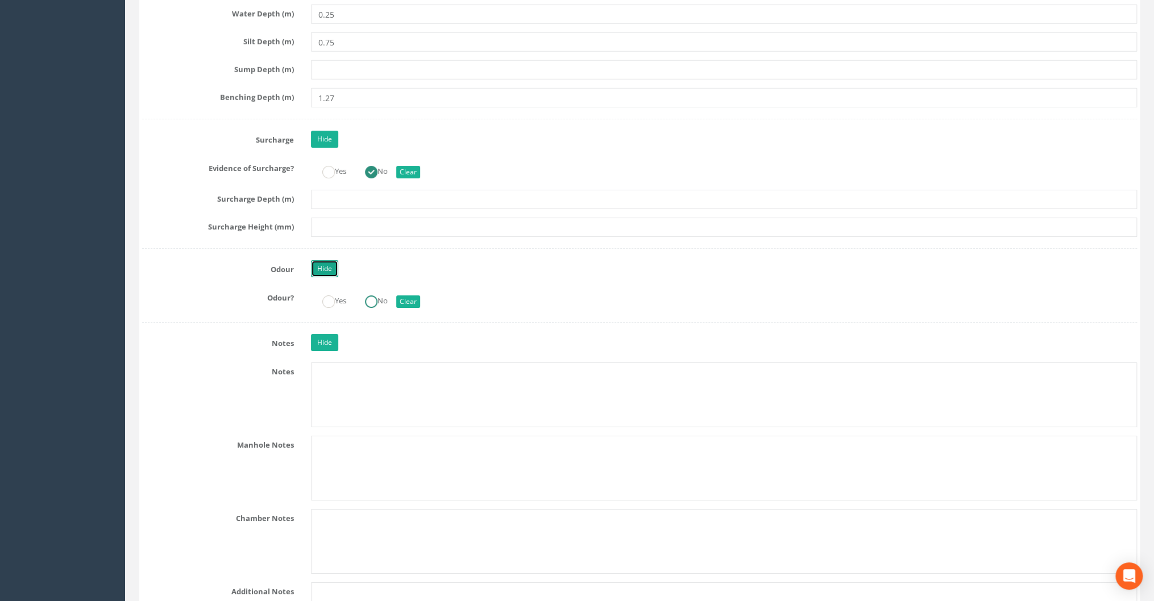
click at [377, 295] on ins at bounding box center [371, 301] width 13 height 13
radio input "true"
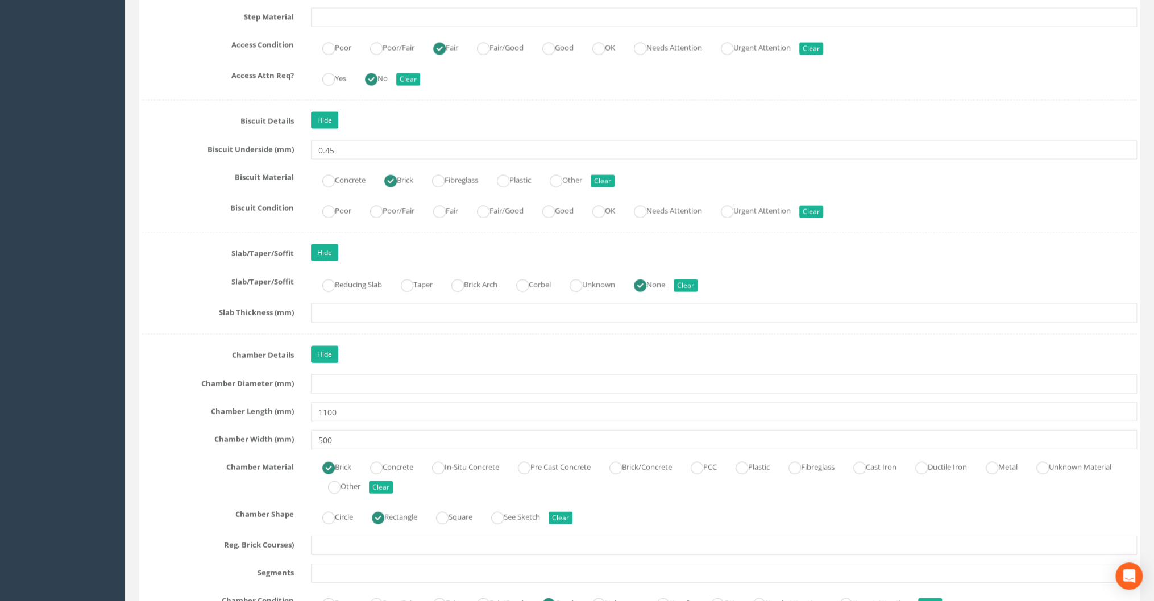
scroll to position [1455, 0]
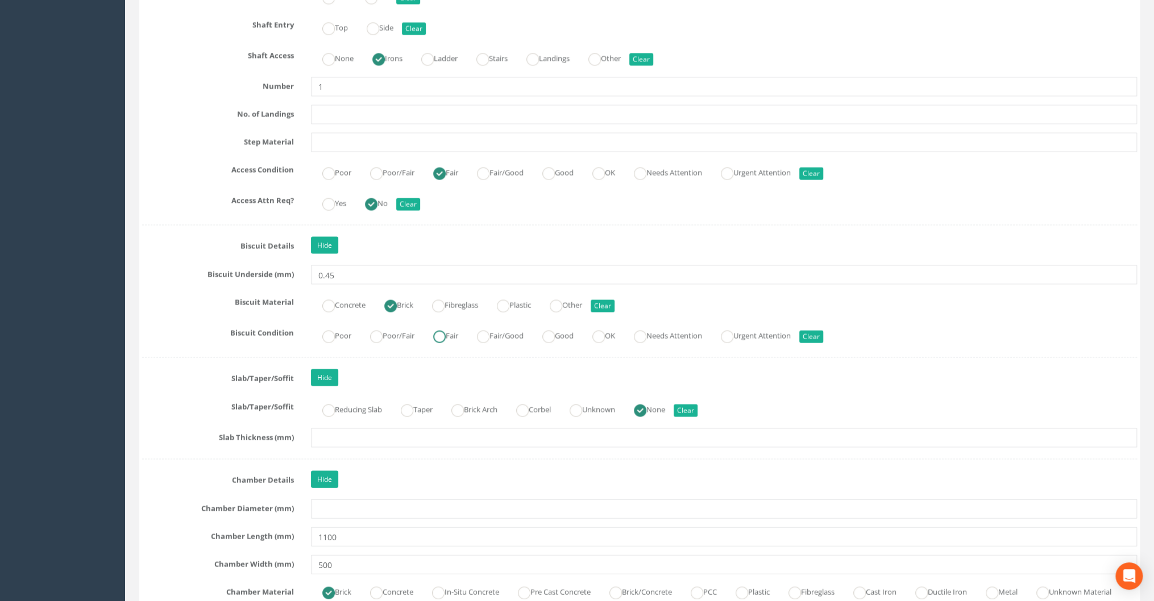
click at [443, 335] on ins at bounding box center [439, 337] width 13 height 13
radio input "true"
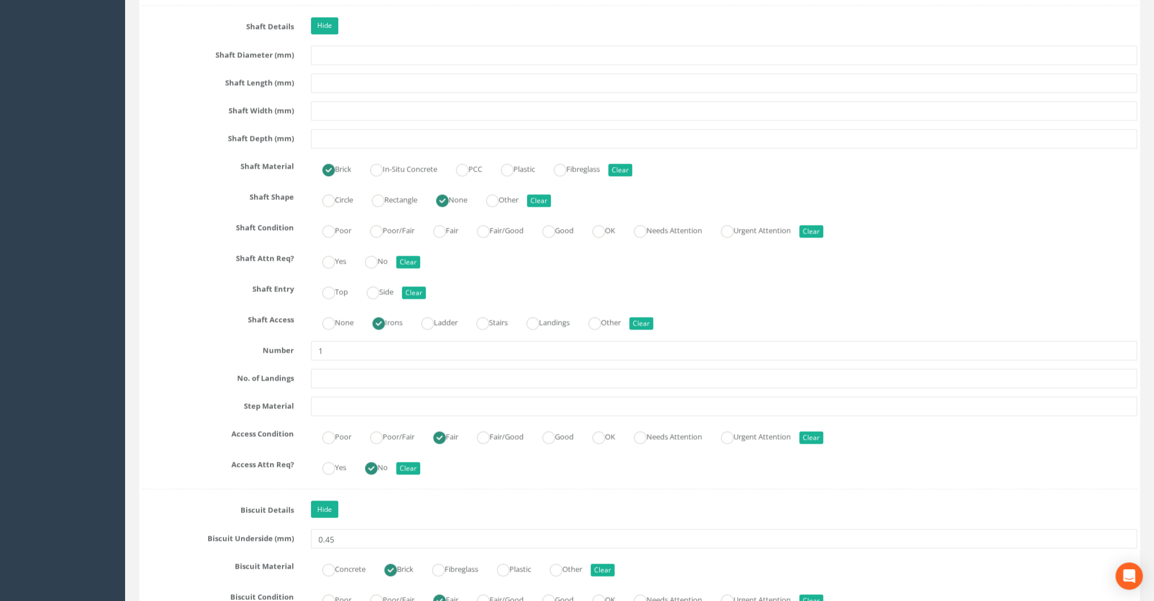
scroll to position [1182, 0]
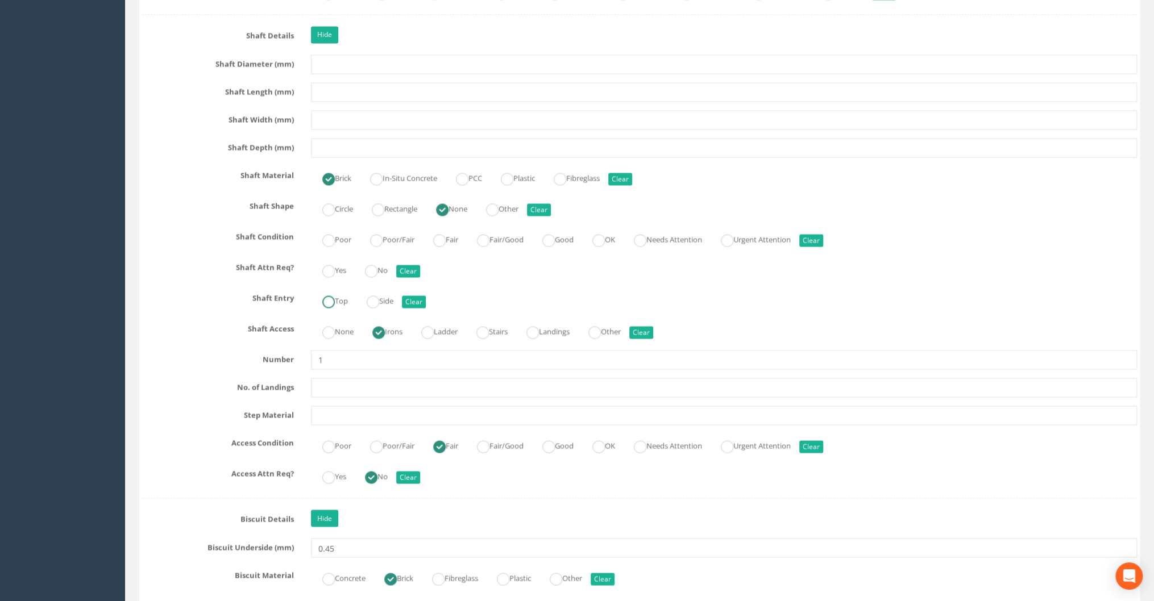
click at [335, 299] on label "Top" at bounding box center [329, 300] width 37 height 16
radio input "true"
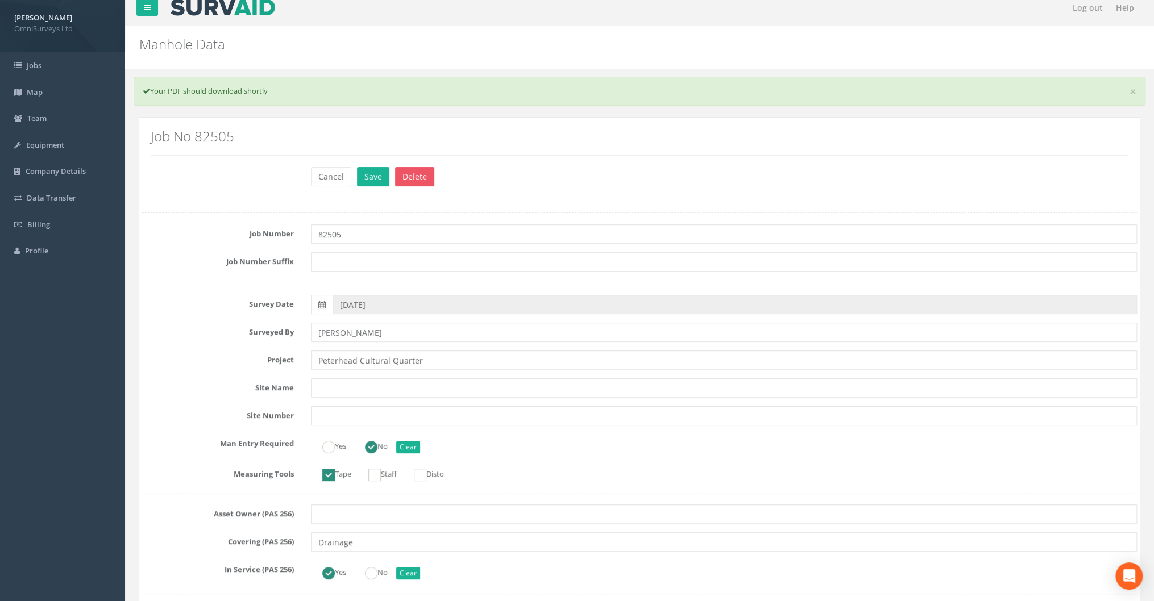
scroll to position [0, 0]
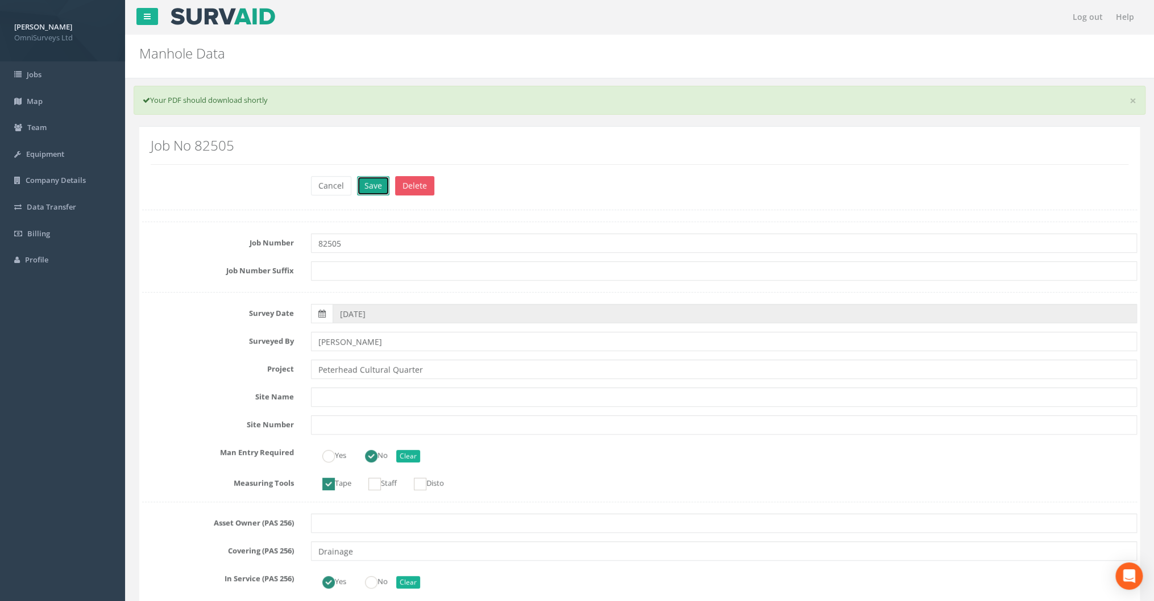
drag, startPoint x: 380, startPoint y: 185, endPoint x: 390, endPoint y: 197, distance: 16.5
click at [380, 185] on button "Save" at bounding box center [373, 185] width 32 height 19
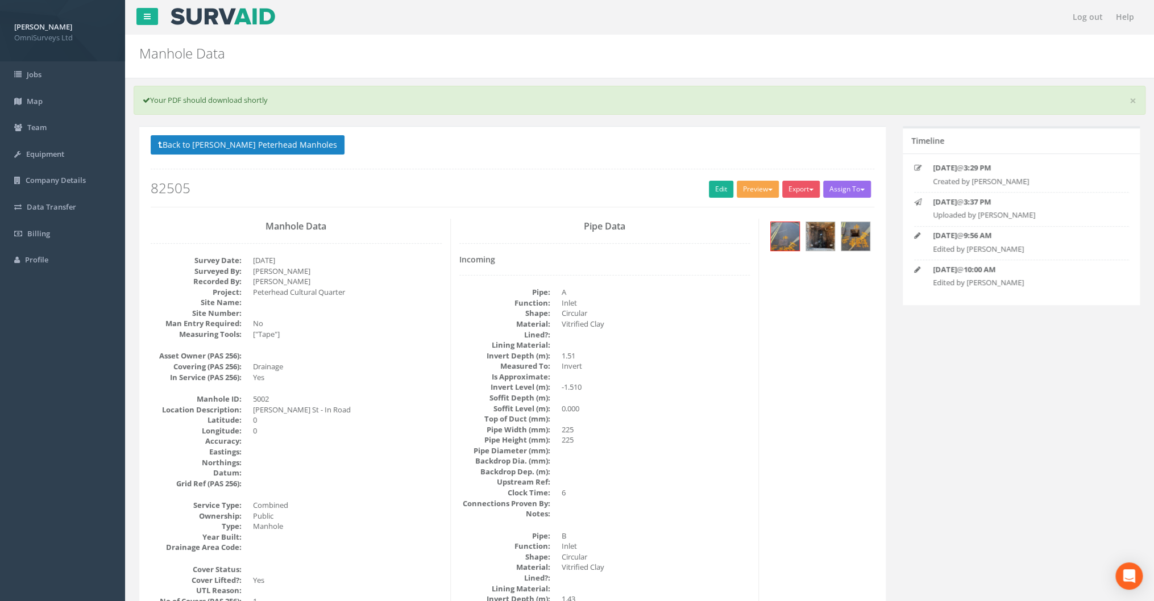
click at [763, 193] on button "Preview" at bounding box center [757, 189] width 42 height 17
click at [727, 229] on link "Omni Manhole" at bounding box center [736, 233] width 86 height 18
click at [709, 186] on link "Edit" at bounding box center [721, 189] width 24 height 17
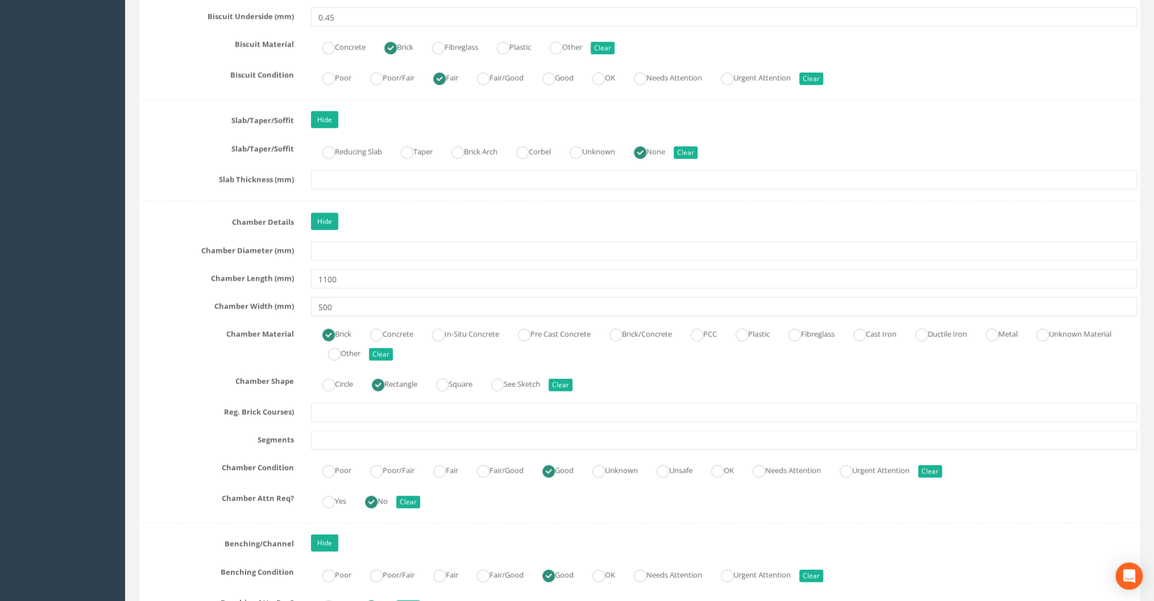
scroll to position [1727, 0]
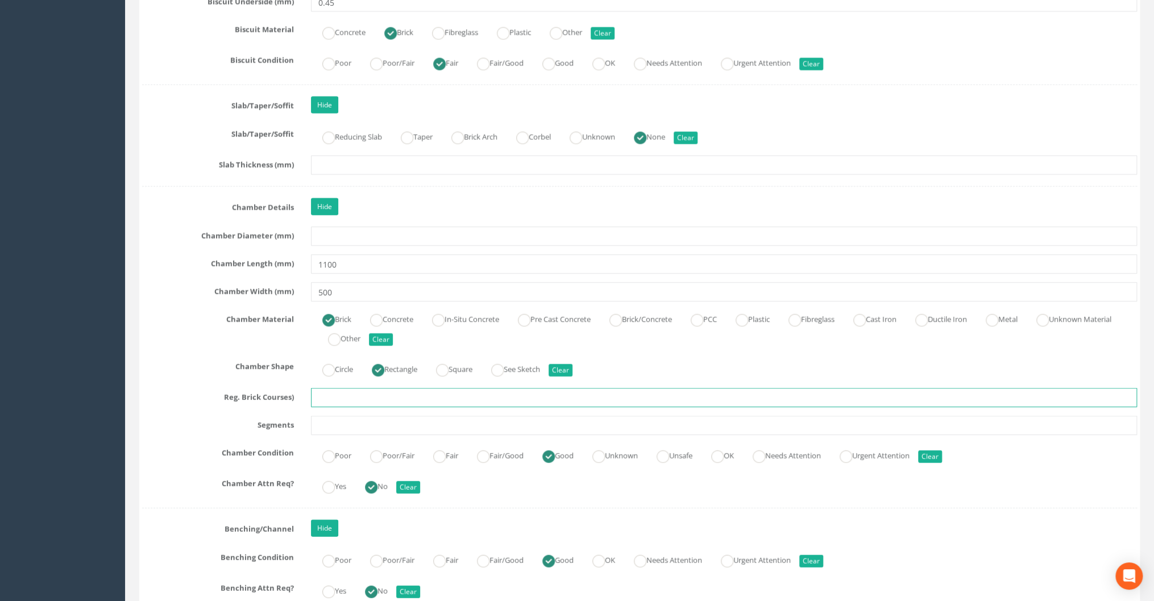
click at [338, 390] on input "text" at bounding box center [724, 397] width 826 height 19
type input "3"
click at [341, 416] on input "text" at bounding box center [724, 425] width 826 height 19
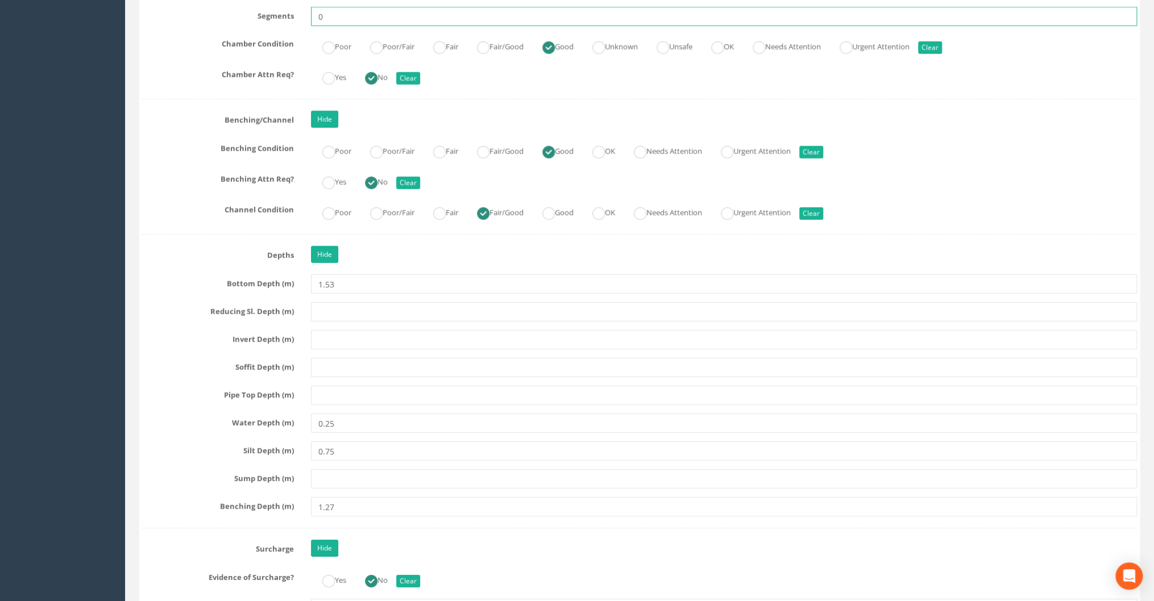
scroll to position [2273, 0]
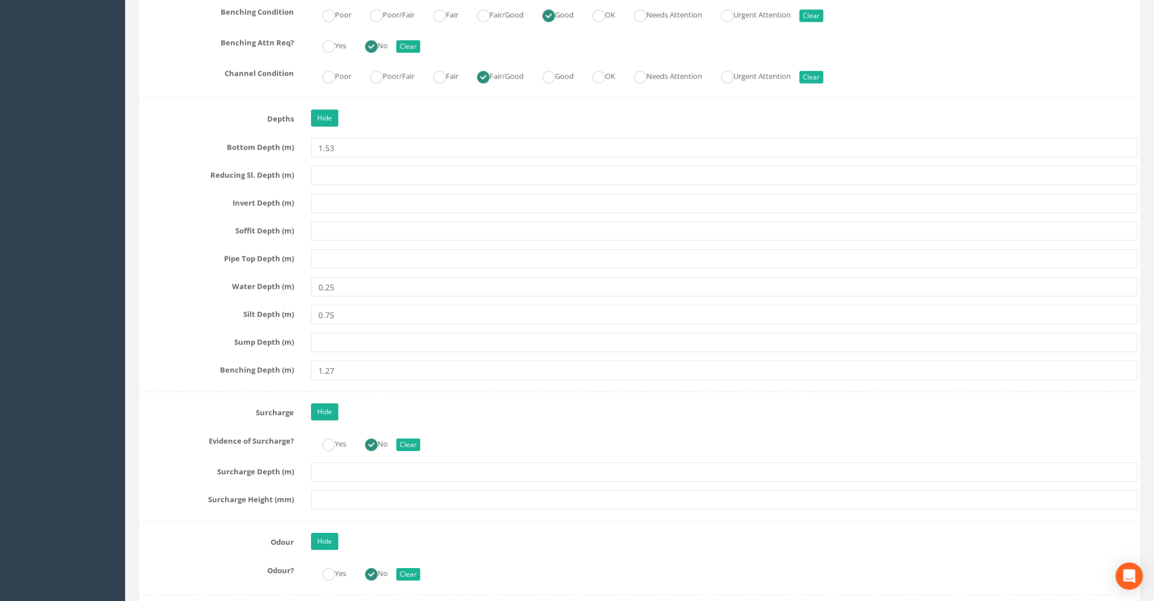
type input "0"
click at [327, 498] on input "text" at bounding box center [724, 499] width 826 height 19
type input "0"
click at [330, 468] on input "text" at bounding box center [724, 472] width 826 height 19
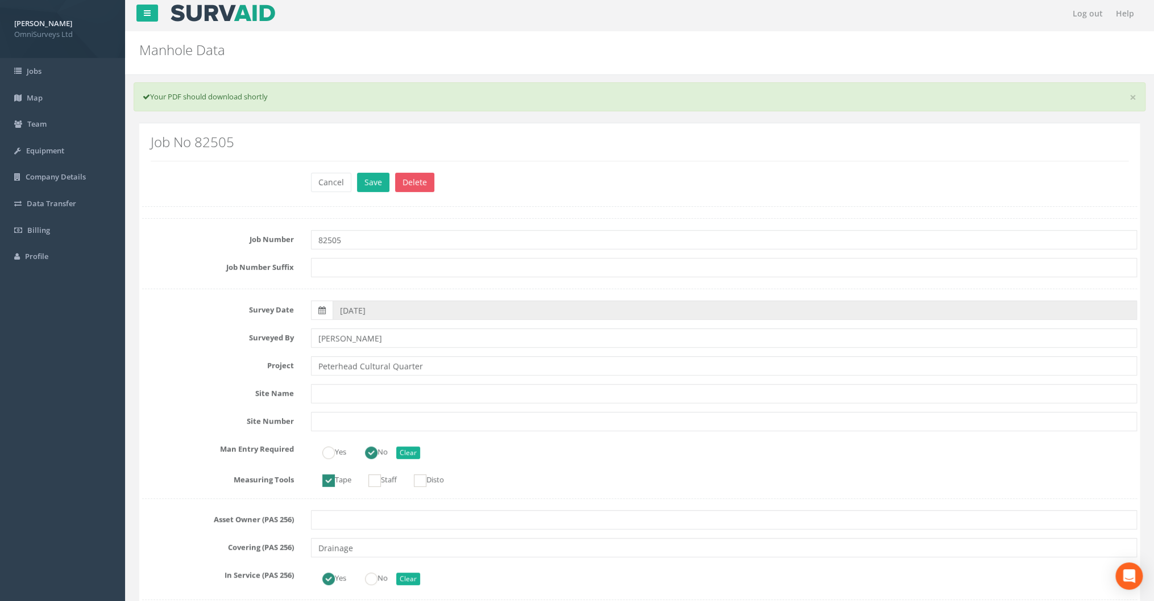
scroll to position [0, 0]
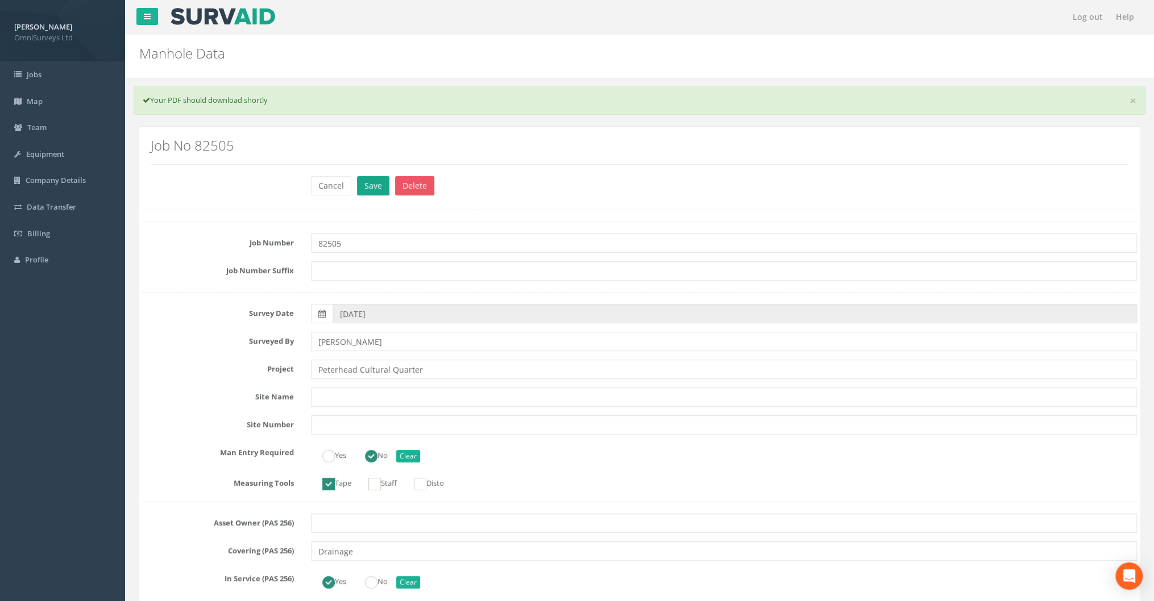
type input "0"
click at [373, 183] on button "Save" at bounding box center [373, 185] width 32 height 19
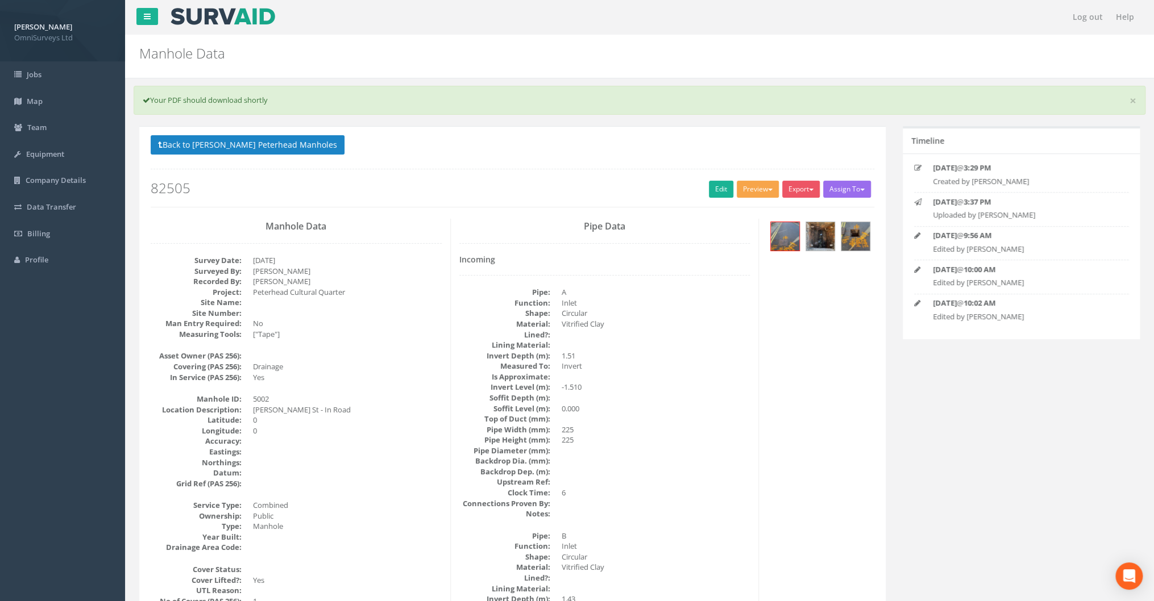
click at [757, 186] on button "Preview" at bounding box center [757, 189] width 42 height 17
click at [738, 227] on link "Omni Manhole" at bounding box center [736, 233] width 86 height 18
drag, startPoint x: 258, startPoint y: 190, endPoint x: 253, endPoint y: 184, distance: 7.3
click at [258, 190] on h2 "82505" at bounding box center [512, 188] width 723 height 15
click at [214, 147] on button "Back to [PERSON_NAME] Peterhead Manholes" at bounding box center [248, 144] width 194 height 19
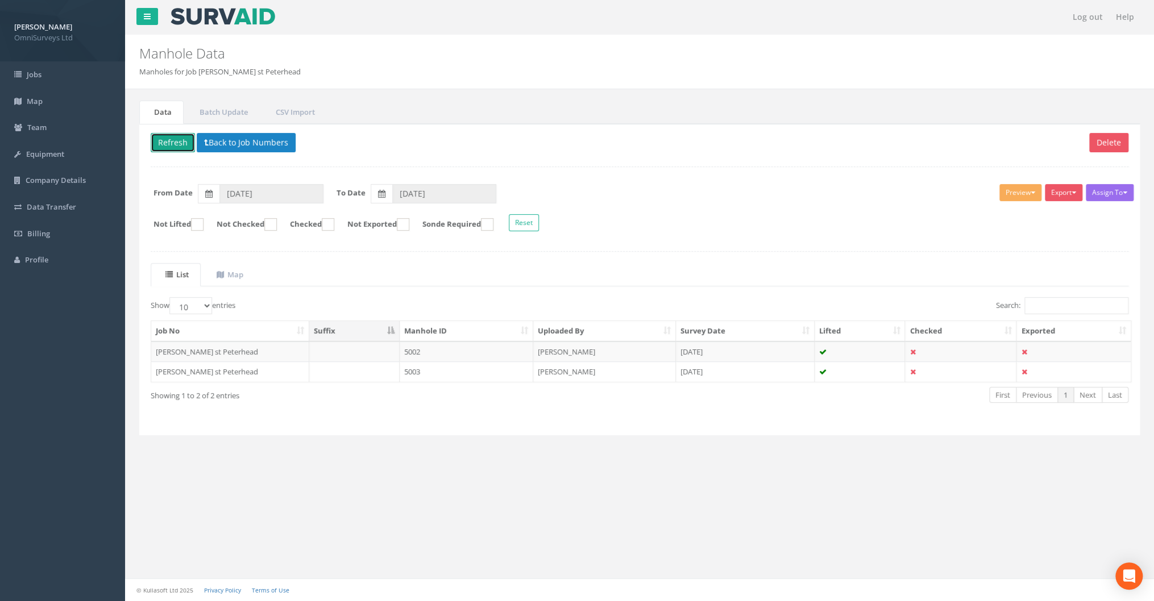
click at [174, 142] on button "Refresh" at bounding box center [173, 142] width 44 height 19
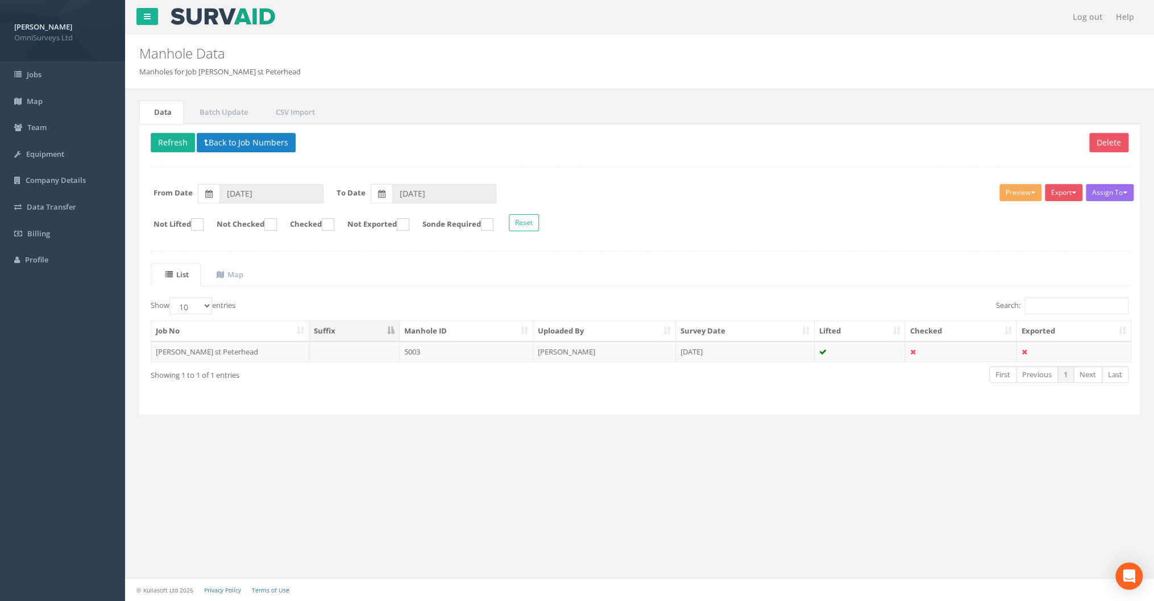
click at [188, 347] on td "[PERSON_NAME] st Peterhead" at bounding box center [230, 352] width 158 height 20
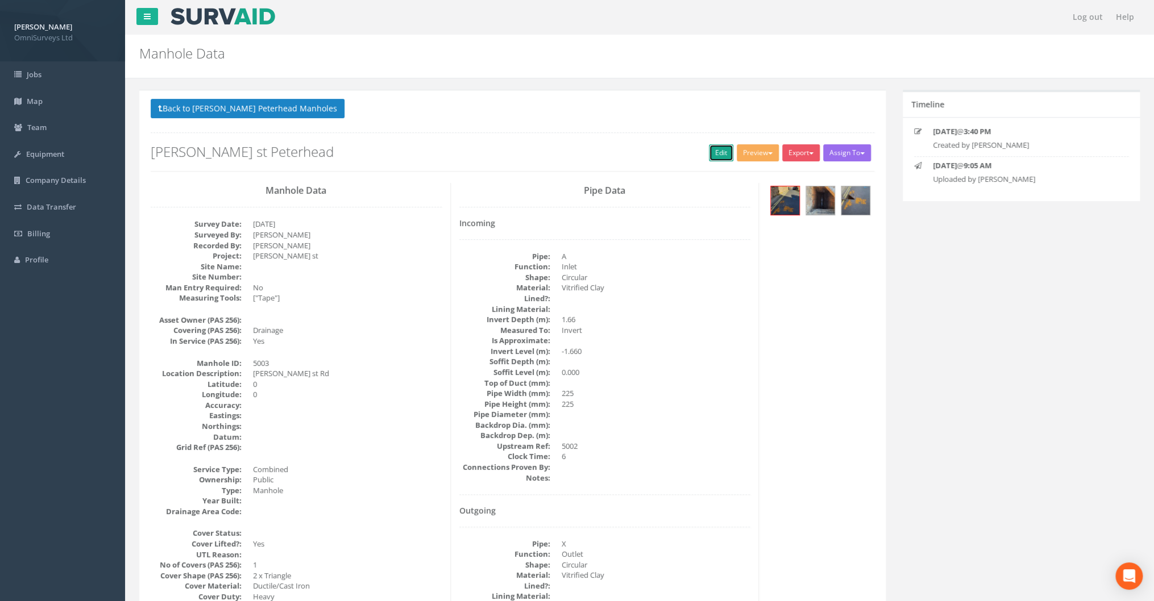
click at [721, 148] on link "Edit" at bounding box center [721, 152] width 24 height 17
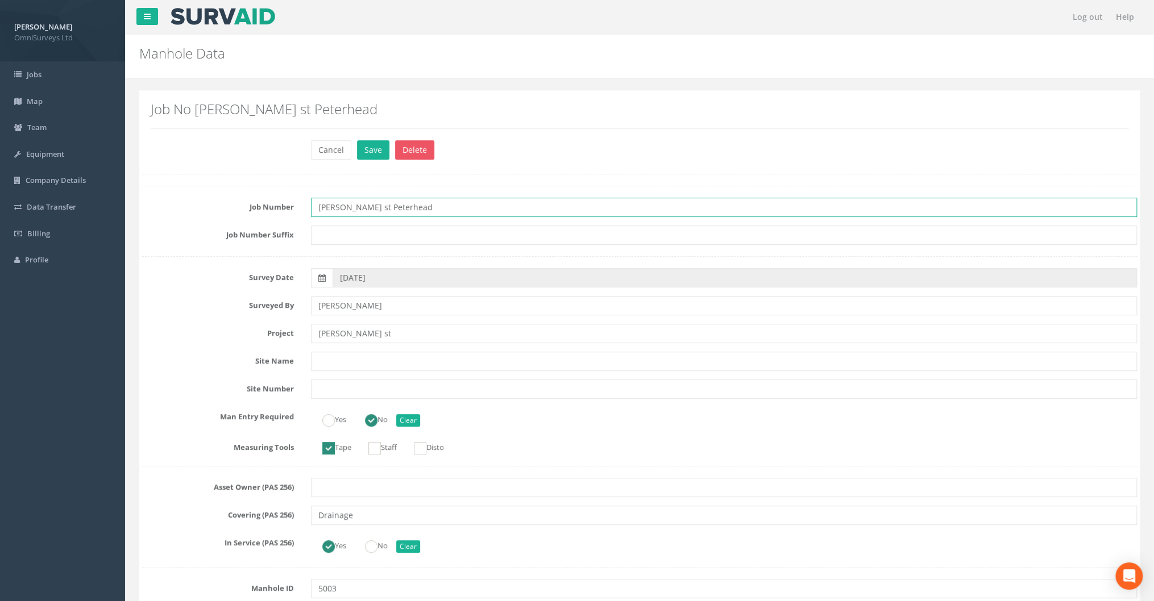
click at [409, 202] on input "[PERSON_NAME] st Peterhead" at bounding box center [724, 207] width 826 height 19
drag, startPoint x: 405, startPoint y: 204, endPoint x: 230, endPoint y: 222, distance: 175.3
type input "82505"
drag, startPoint x: 371, startPoint y: 328, endPoint x: 293, endPoint y: 330, distance: 77.9
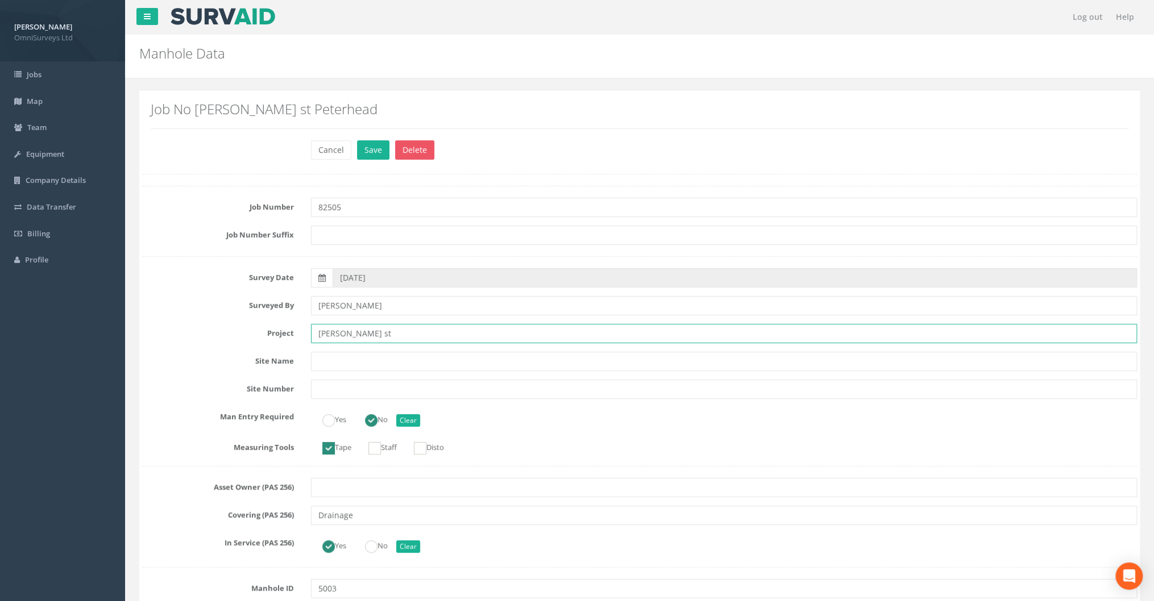
click at [293, 330] on div "Project [PERSON_NAME] st" at bounding box center [639, 333] width 1011 height 19
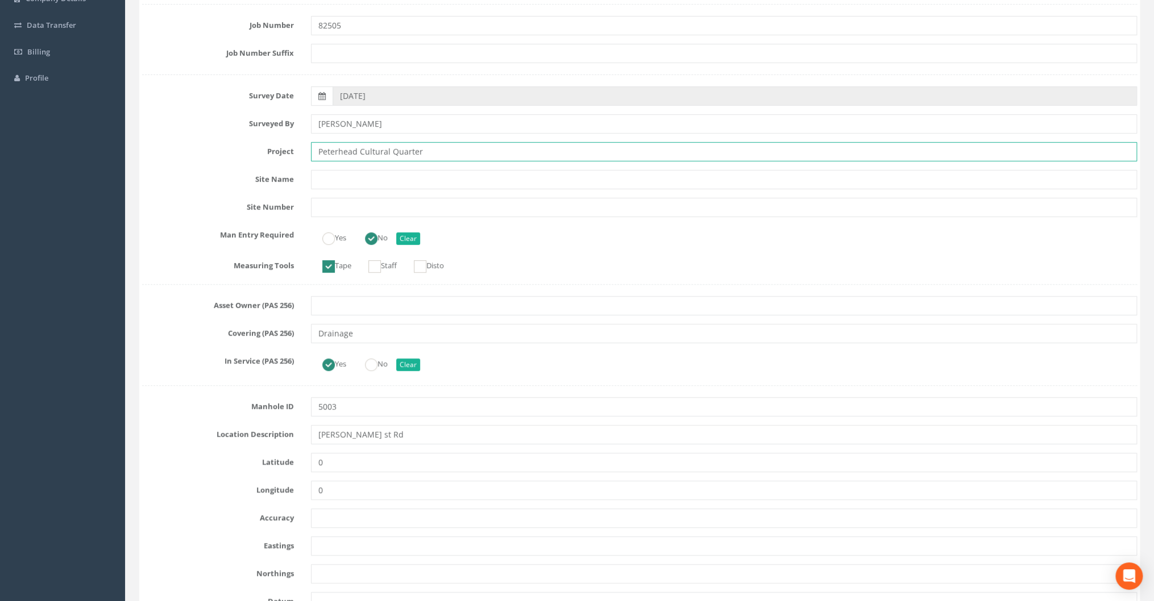
scroll to position [273, 0]
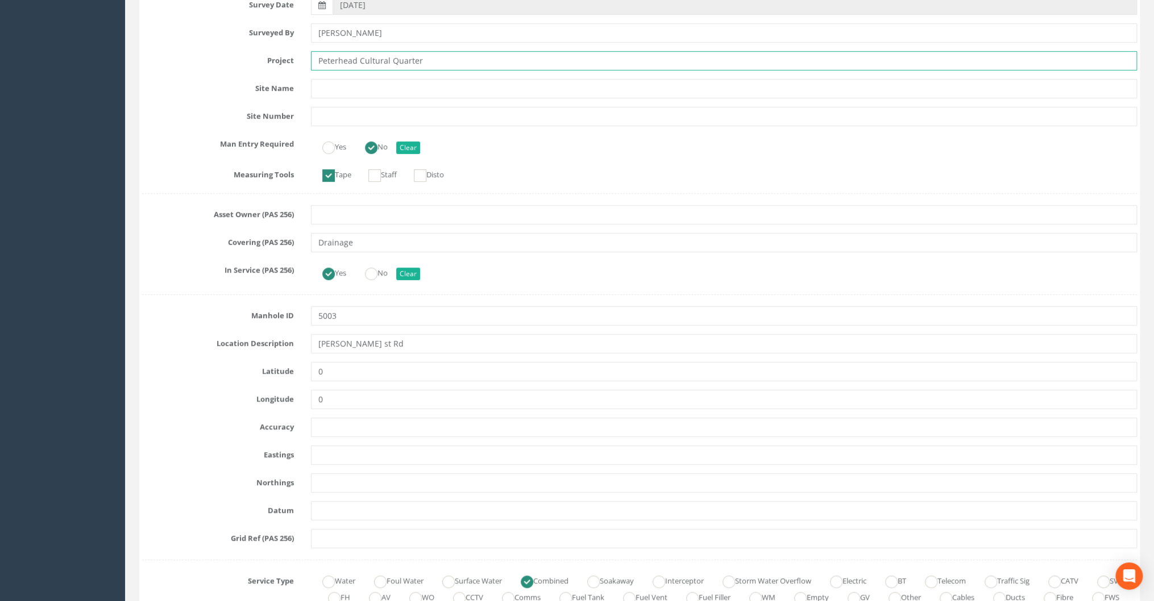
type input "Peterhead Cultural Quarter"
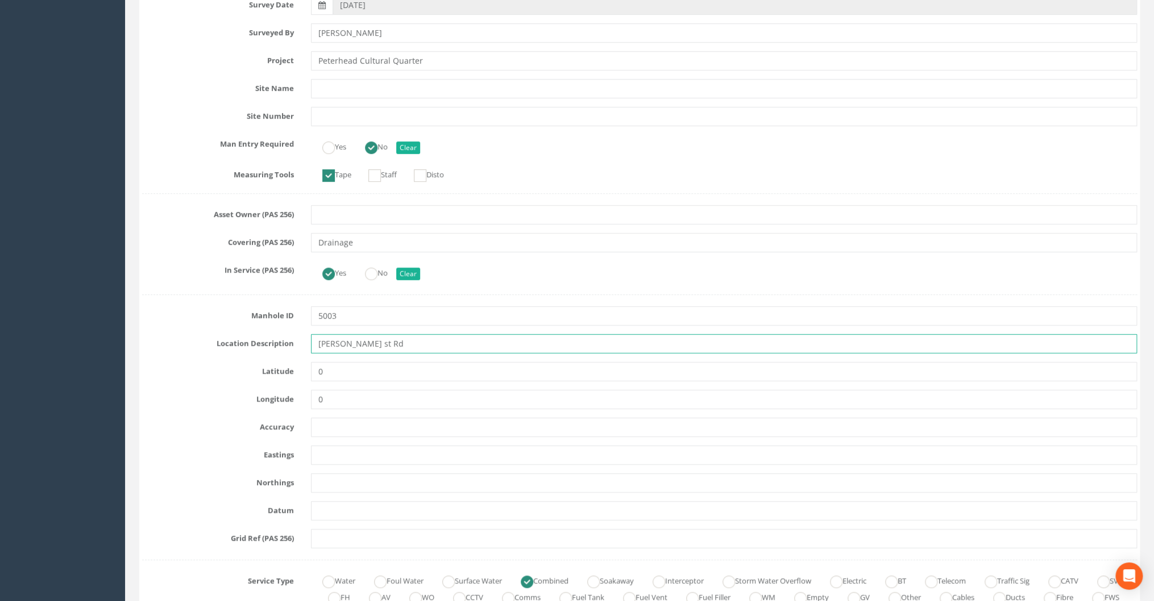
drag, startPoint x: 366, startPoint y: 342, endPoint x: 282, endPoint y: 343, distance: 83.5
click at [282, 343] on div "Location Description [PERSON_NAME][GEOGRAPHIC_DATA]" at bounding box center [639, 343] width 1011 height 19
type input "[PERSON_NAME] St - In Road"
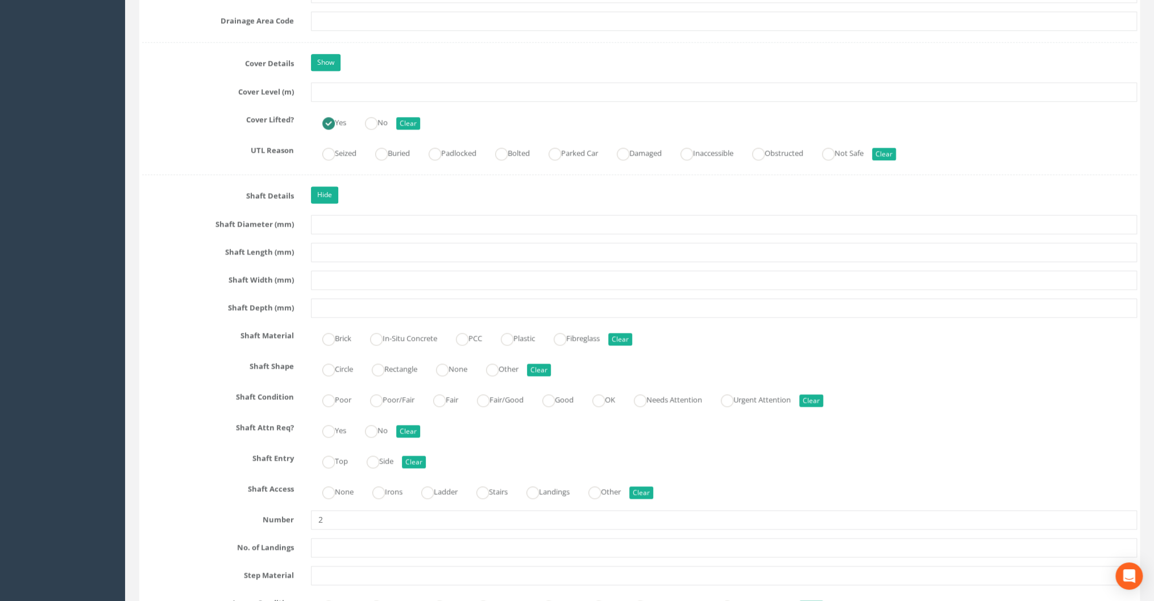
scroll to position [1000, 0]
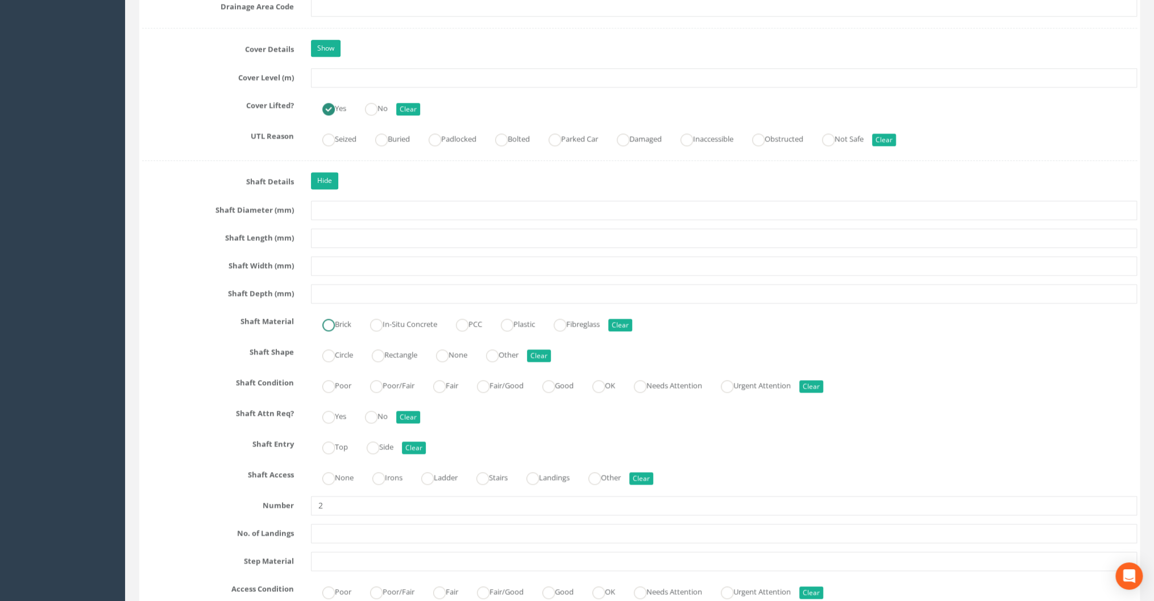
click at [328, 321] on ins at bounding box center [328, 325] width 13 height 13
radio input "true"
type input "[PERSON_NAME] St - In Road"
click at [464, 353] on label "None" at bounding box center [445, 353] width 43 height 16
radio input "true"
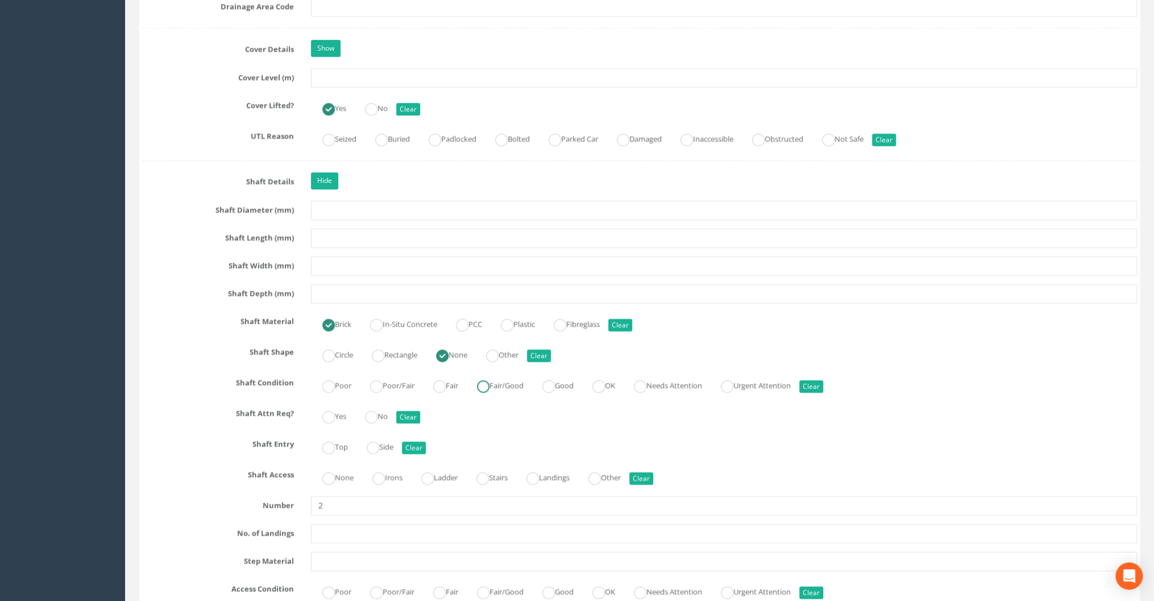
click at [506, 382] on label "Fair/Good" at bounding box center [494, 384] width 58 height 16
radio input "true"
click at [377, 413] on ins at bounding box center [371, 417] width 13 height 13
radio input "true"
click at [327, 444] on ins at bounding box center [328, 448] width 13 height 13
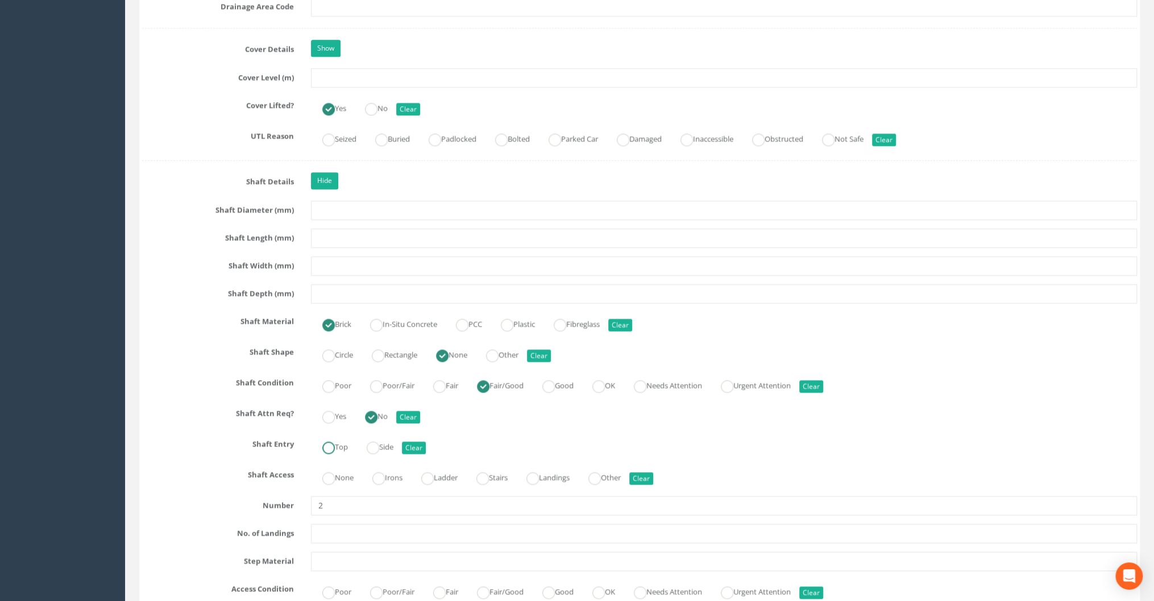
radio input "true"
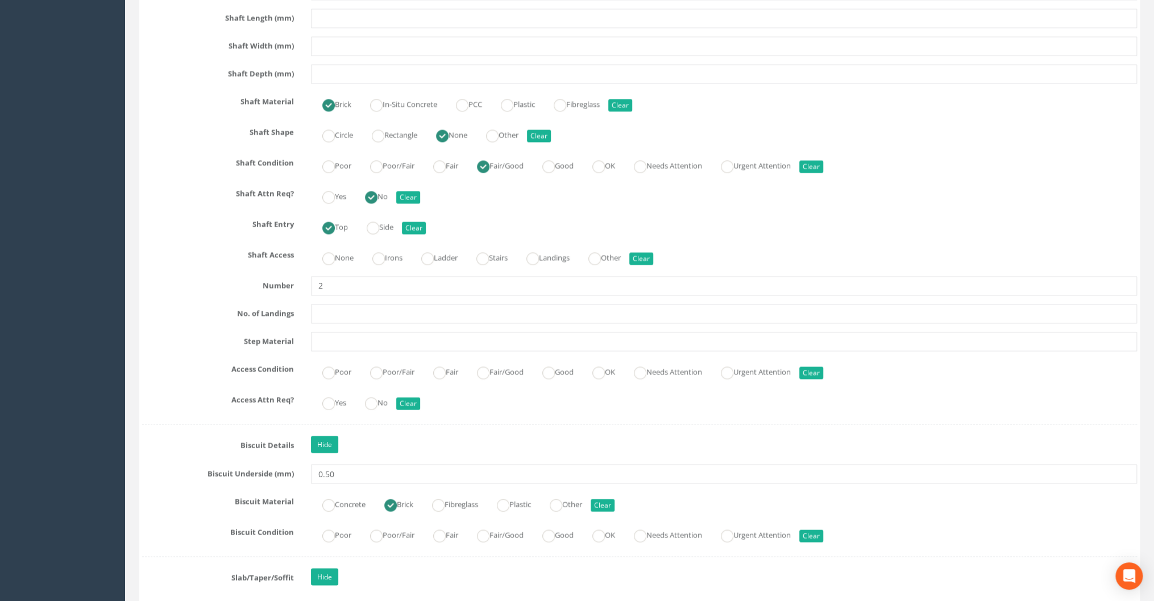
scroll to position [1227, 0]
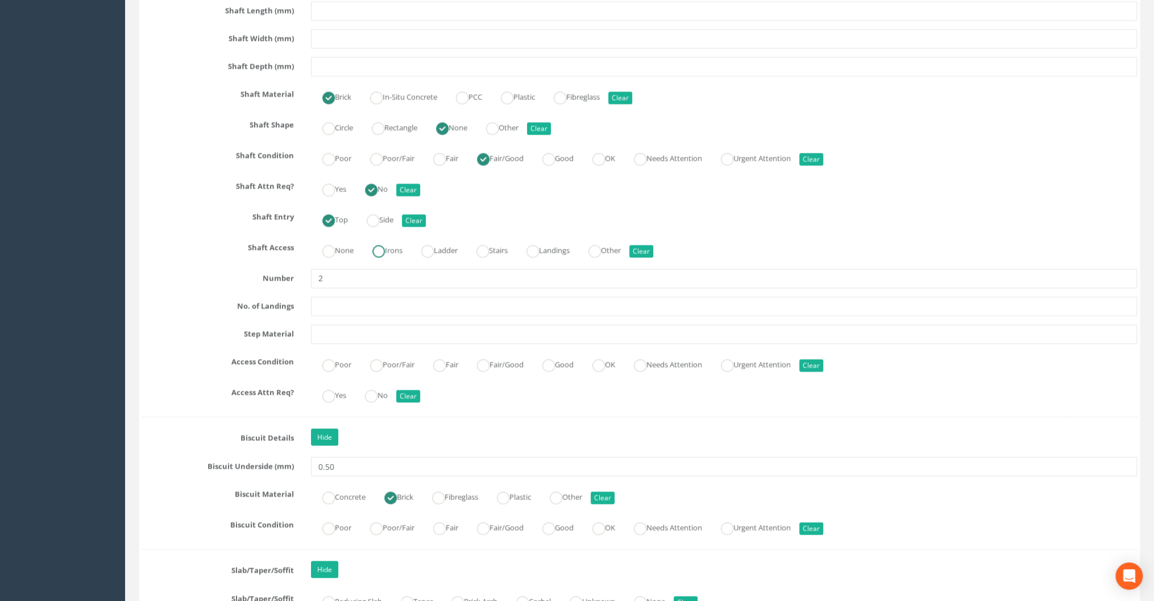
click at [385, 248] on ins at bounding box center [378, 251] width 13 height 13
radio input "true"
click at [489, 362] on ins at bounding box center [483, 365] width 13 height 13
radio input "true"
click at [370, 397] on ins at bounding box center [371, 396] width 13 height 13
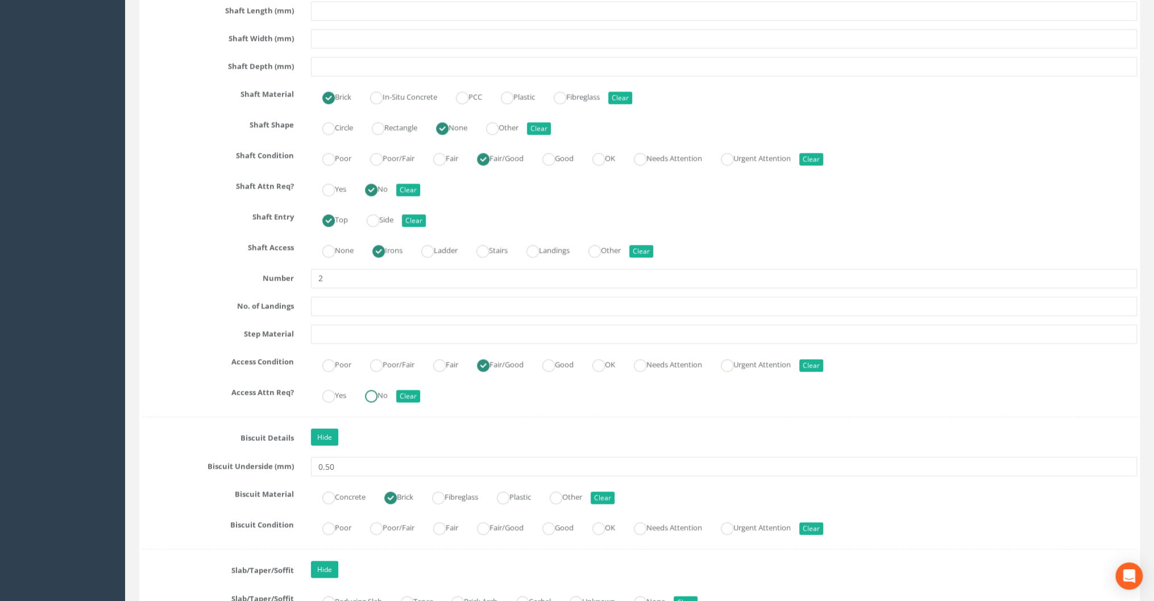
radio input "true"
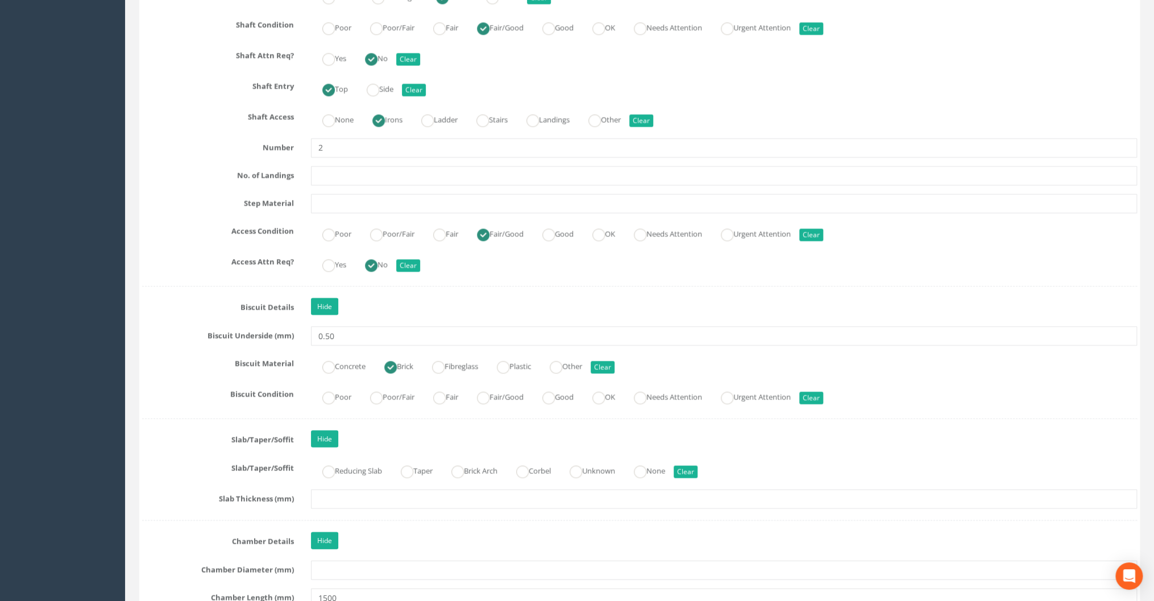
scroll to position [1455, 0]
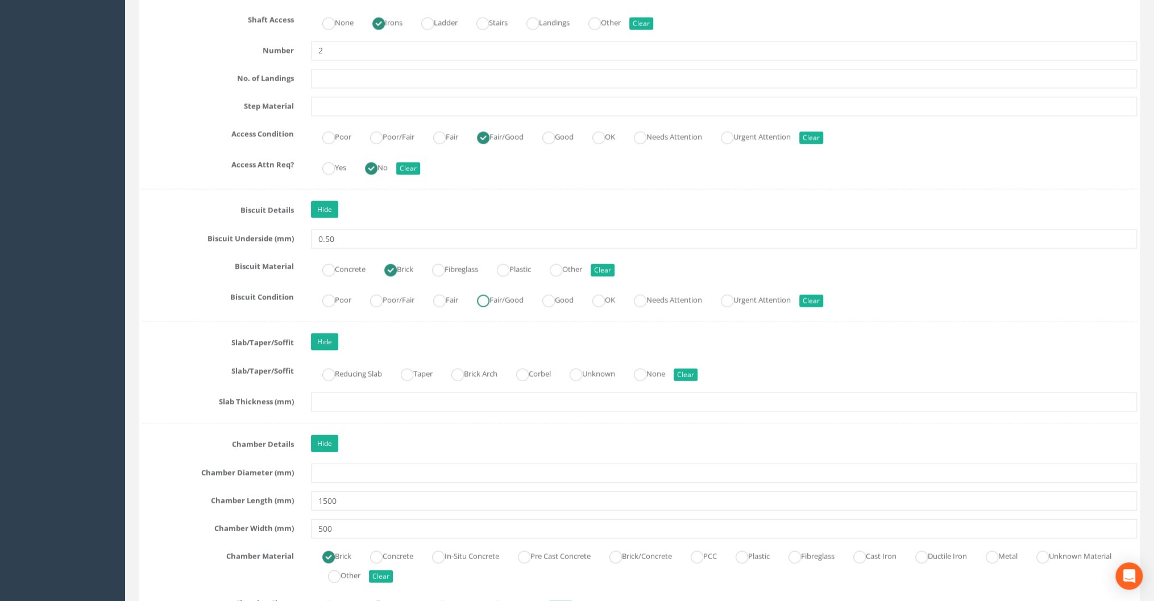
click at [483, 295] on ins at bounding box center [483, 301] width 13 height 13
radio input "true"
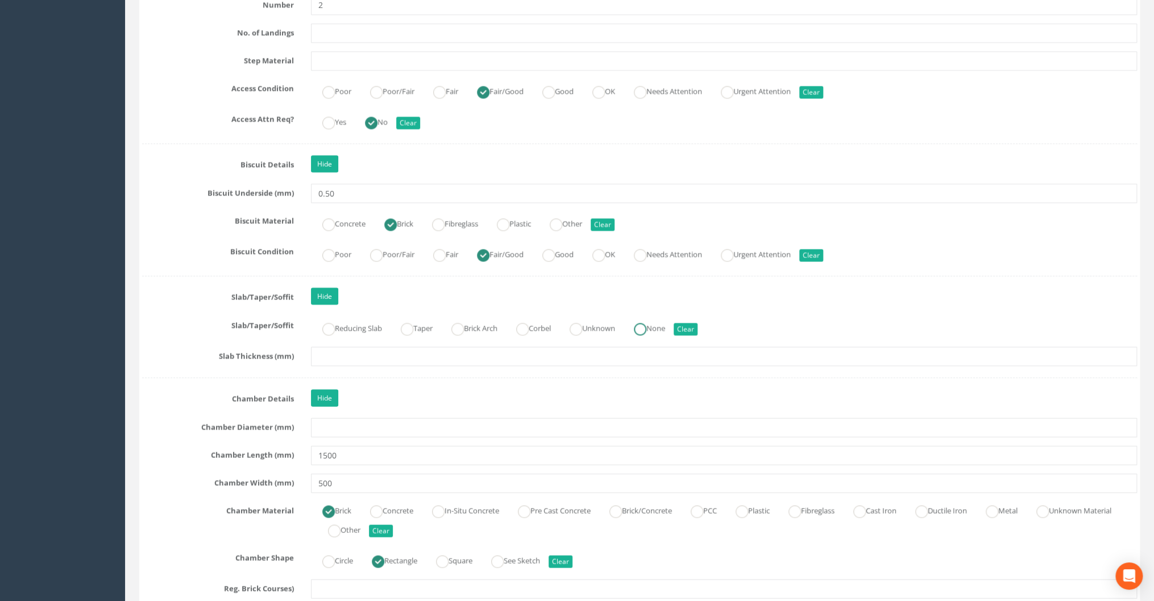
click at [646, 325] on ins at bounding box center [640, 329] width 13 height 13
radio input "true"
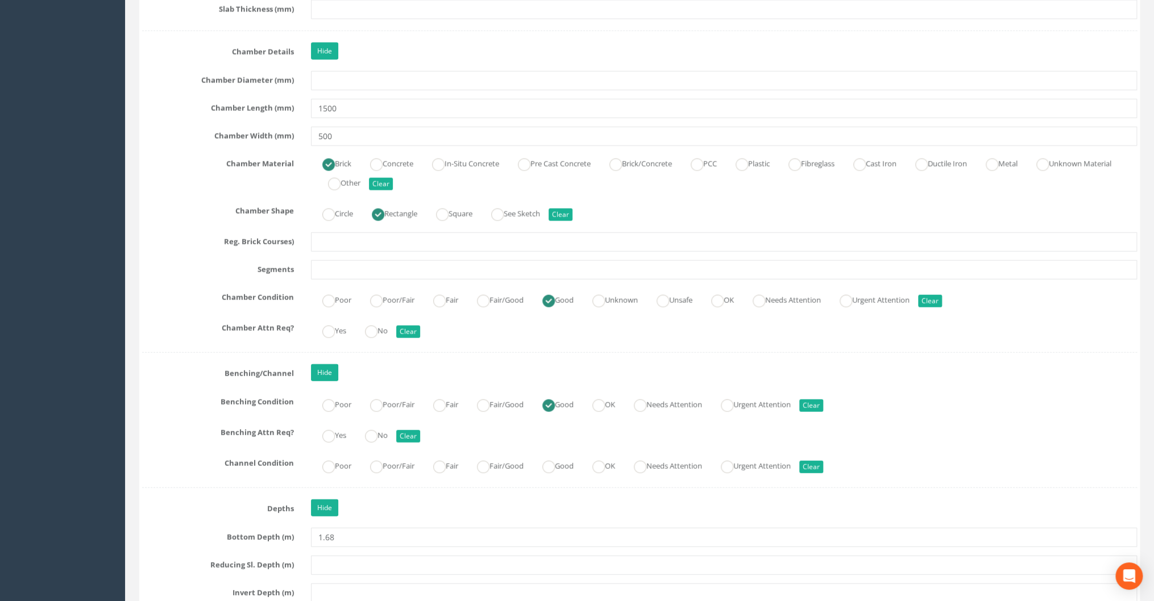
scroll to position [1864, 0]
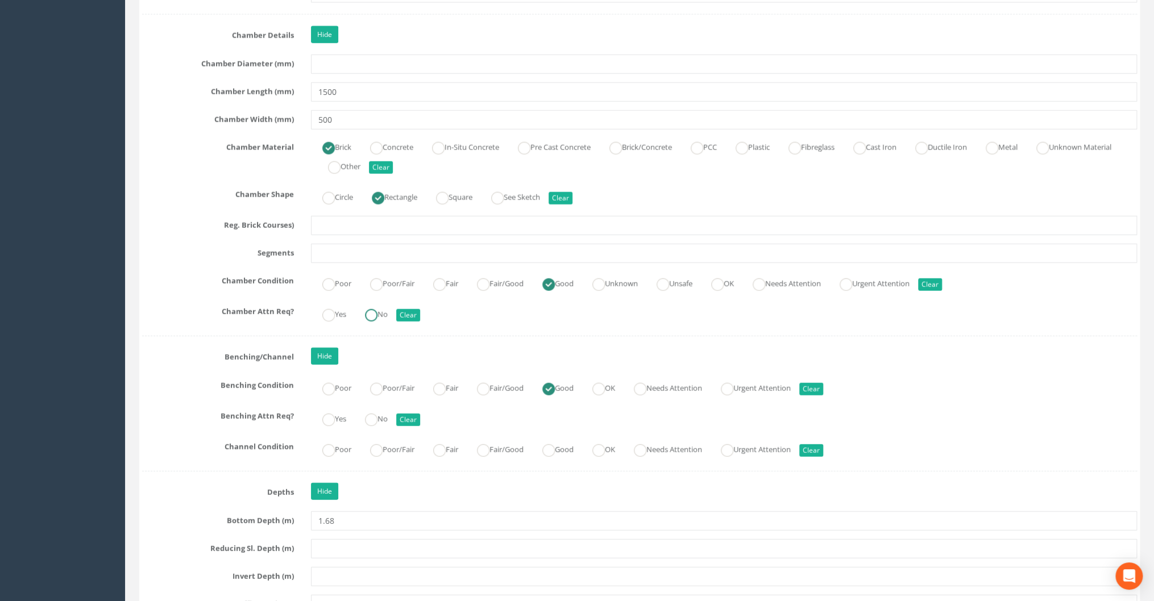
click at [377, 314] on ins at bounding box center [371, 315] width 13 height 13
radio input "true"
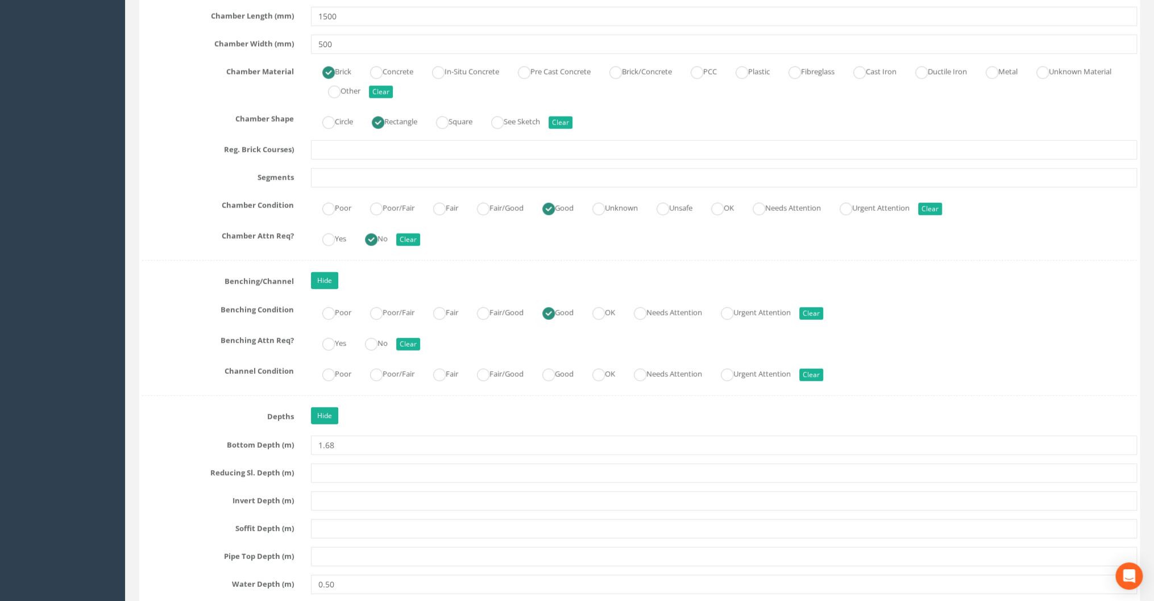
scroll to position [1955, 0]
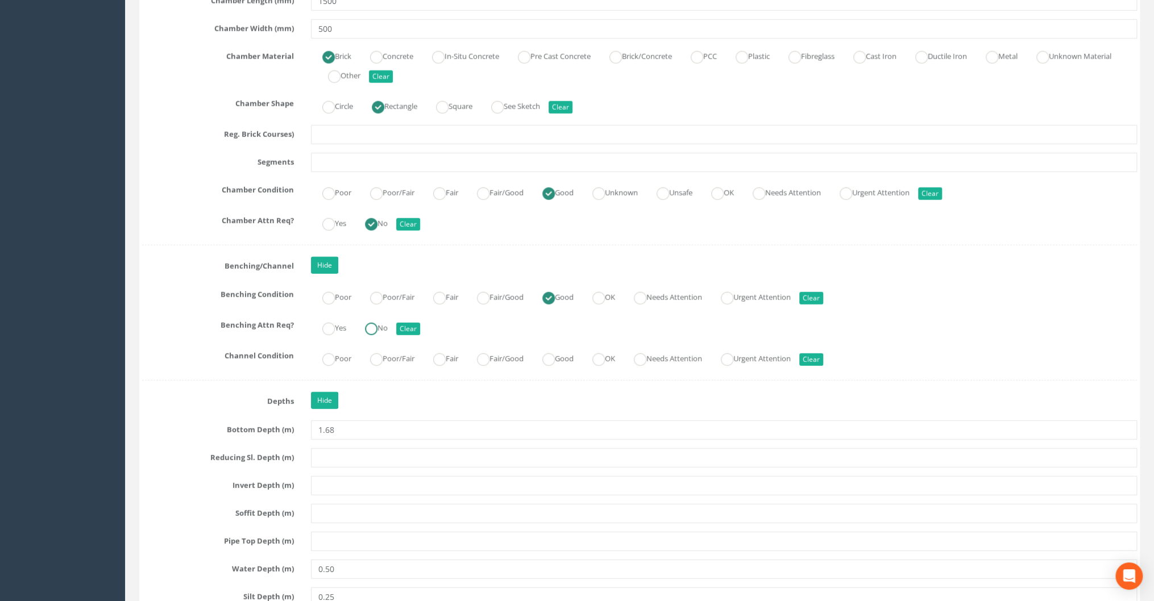
click at [377, 323] on ins at bounding box center [371, 329] width 13 height 13
radio input "true"
click at [484, 353] on ins at bounding box center [483, 359] width 13 height 13
radio input "true"
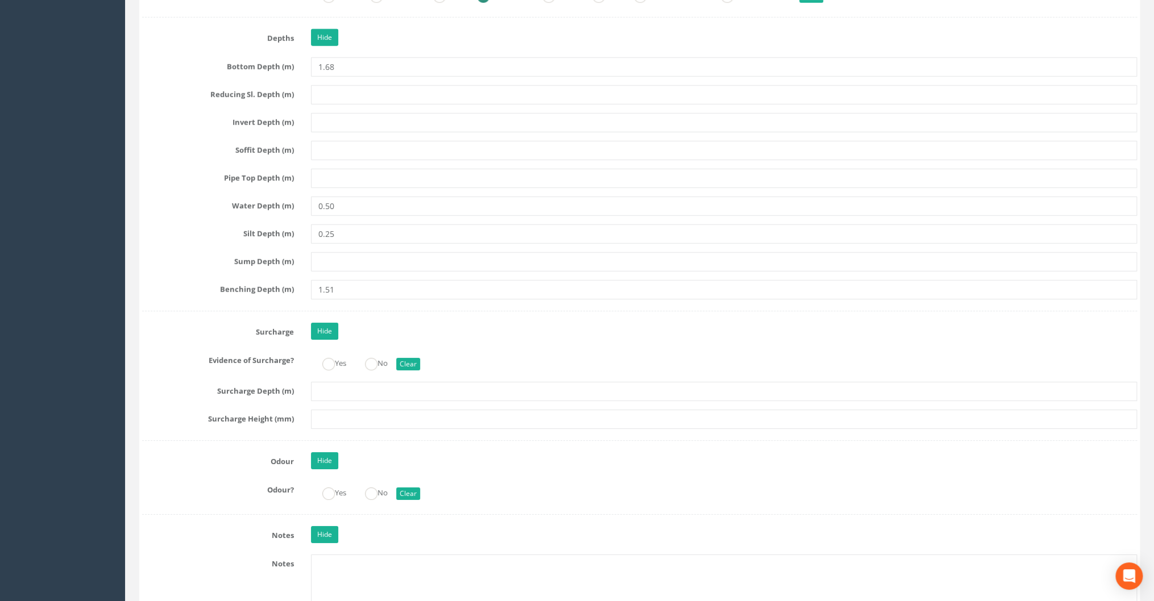
scroll to position [2318, 0]
click at [371, 359] on ins at bounding box center [371, 363] width 13 height 13
radio input "true"
click at [346, 412] on input "text" at bounding box center [724, 418] width 826 height 19
type input "0"
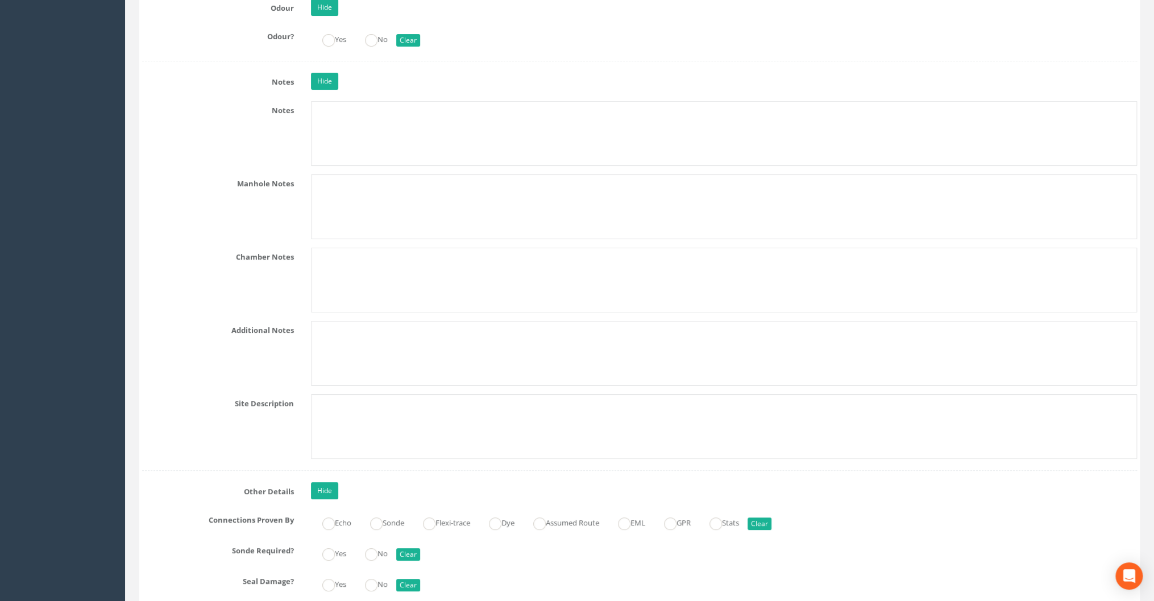
scroll to position [2773, 0]
click at [373, 32] on ins at bounding box center [371, 38] width 13 height 13
radio input "true"
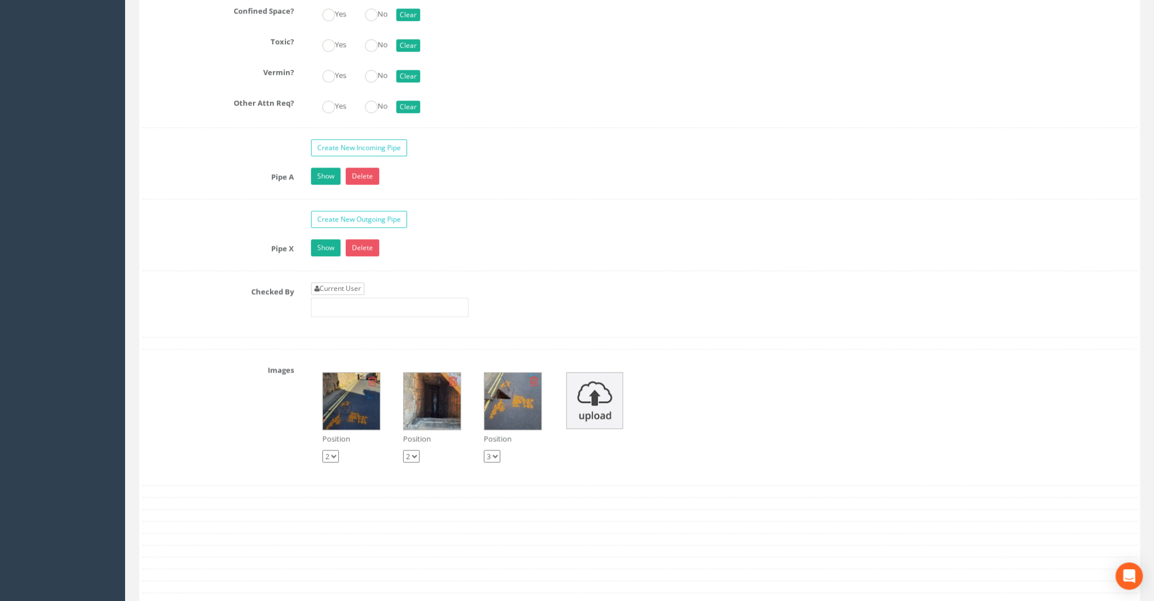
scroll to position [3500, 0]
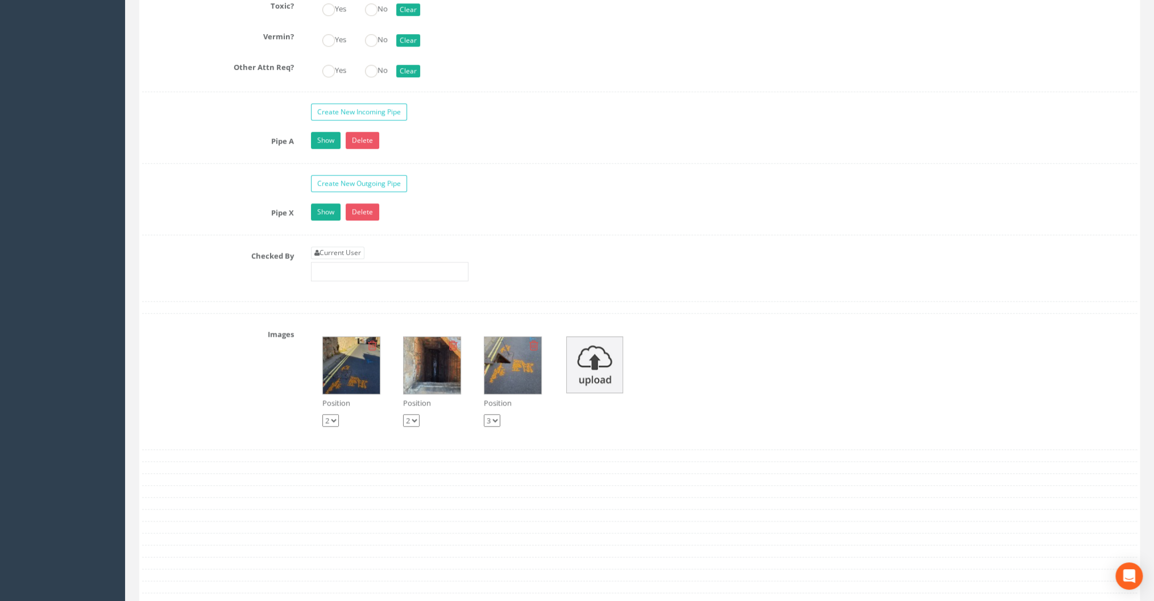
type input "0"
click at [333, 414] on select "1 2 3" at bounding box center [330, 420] width 16 height 13
select select "string:1"
click at [322, 414] on select "1 2 3" at bounding box center [330, 420] width 16 height 13
click at [332, 247] on link "Current User" at bounding box center [337, 253] width 53 height 13
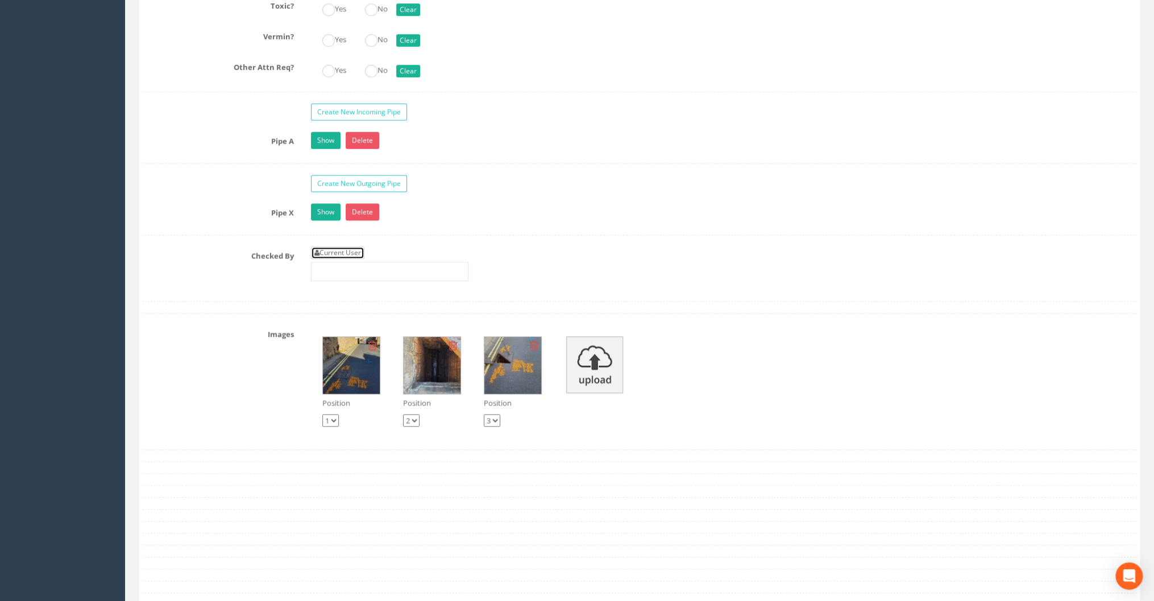
type input "[PERSON_NAME]"
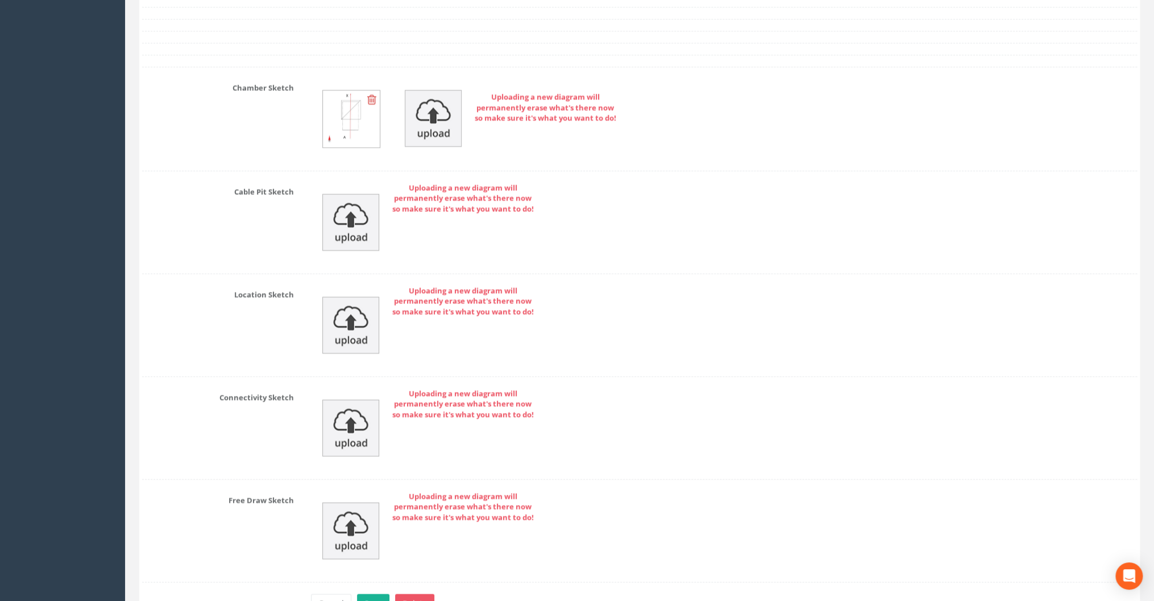
scroll to position [4095, 0]
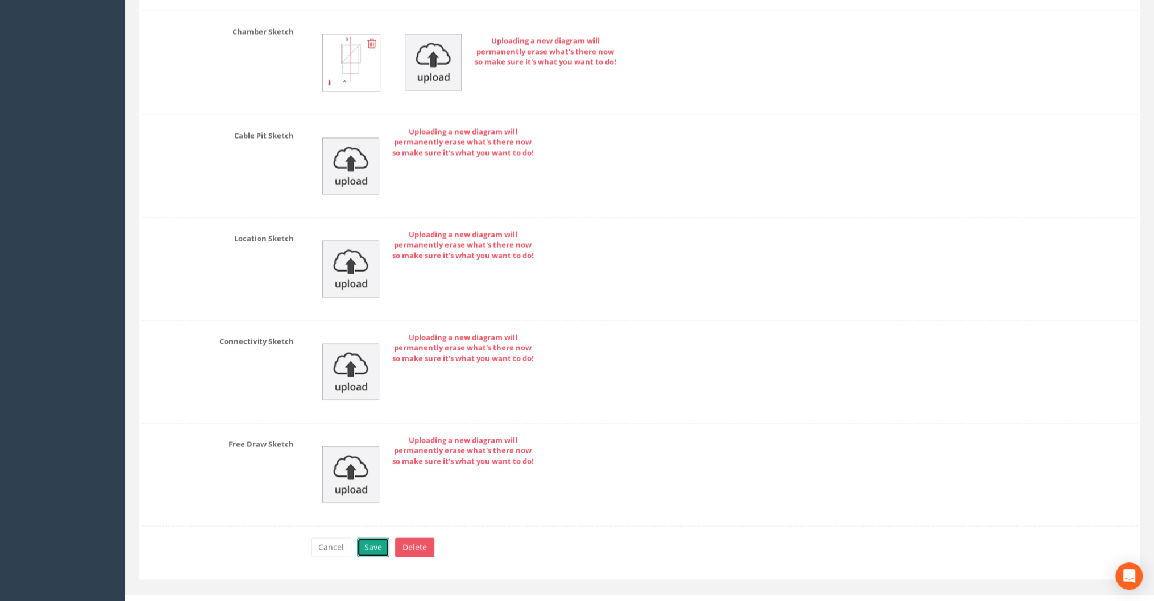
click at [375, 538] on button "Save" at bounding box center [373, 547] width 32 height 19
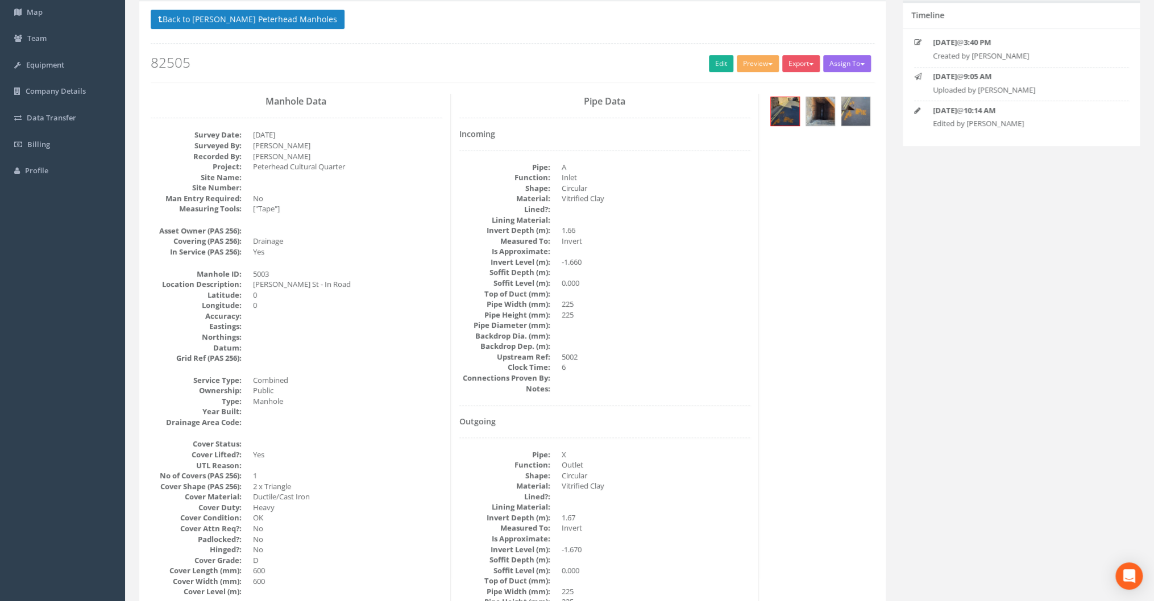
scroll to position [0, 0]
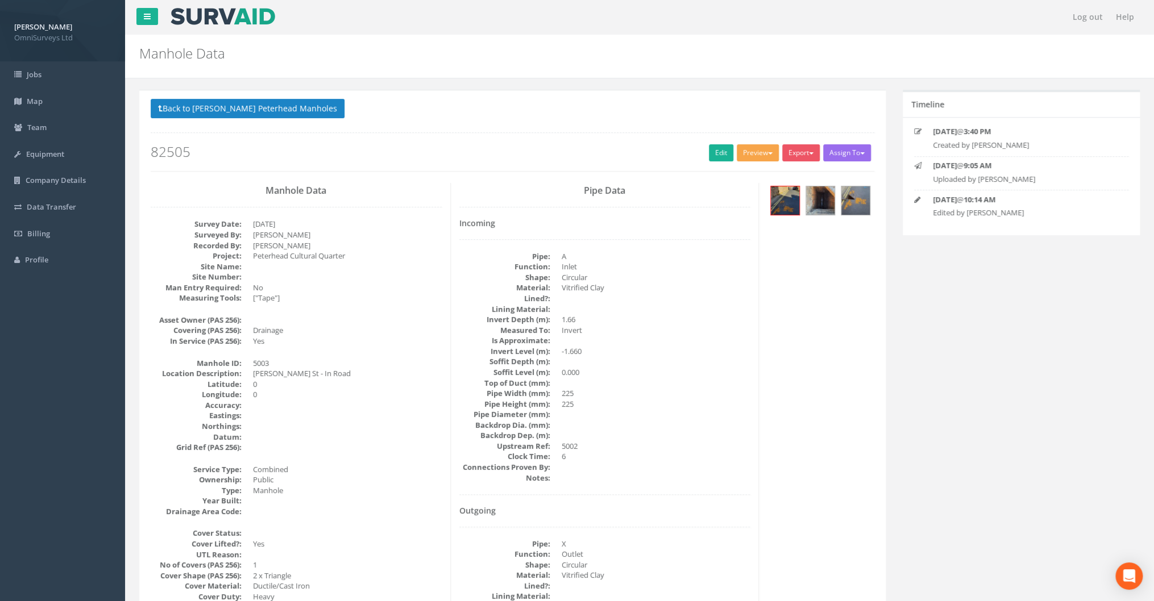
click at [756, 155] on button "Preview" at bounding box center [757, 152] width 42 height 17
click at [748, 193] on link "Omni Manhole" at bounding box center [736, 197] width 86 height 18
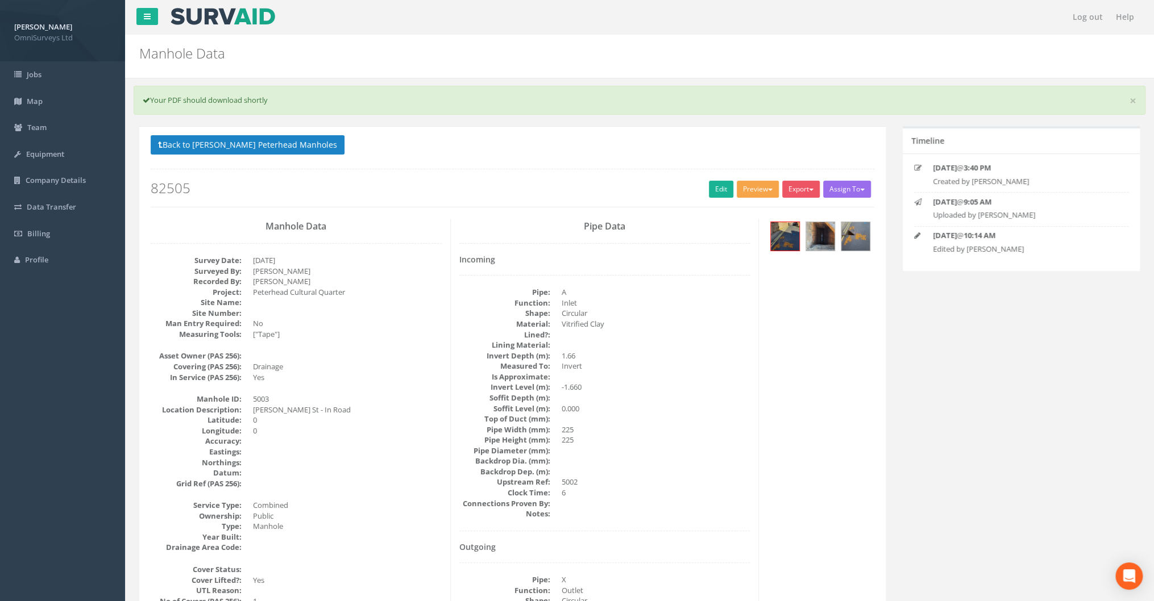
click at [771, 188] on button "Preview" at bounding box center [757, 189] width 42 height 17
click at [739, 235] on link "Omni Manhole" at bounding box center [736, 233] width 86 height 18
click at [819, 239] on img at bounding box center [820, 236] width 28 height 28
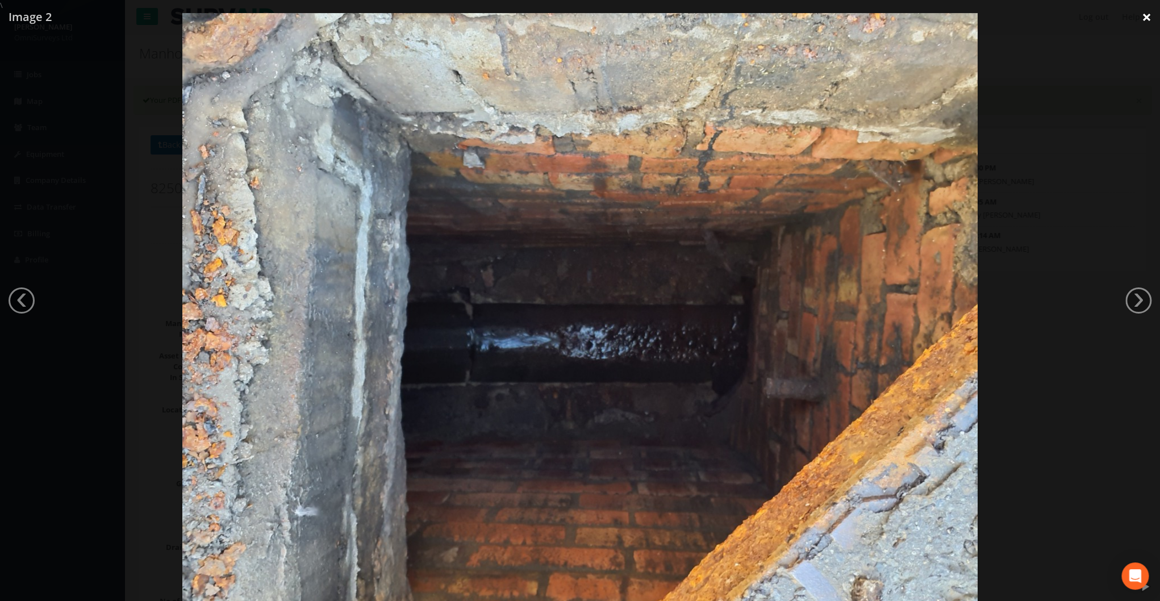
click at [1141, 16] on link "×" at bounding box center [1147, 17] width 27 height 34
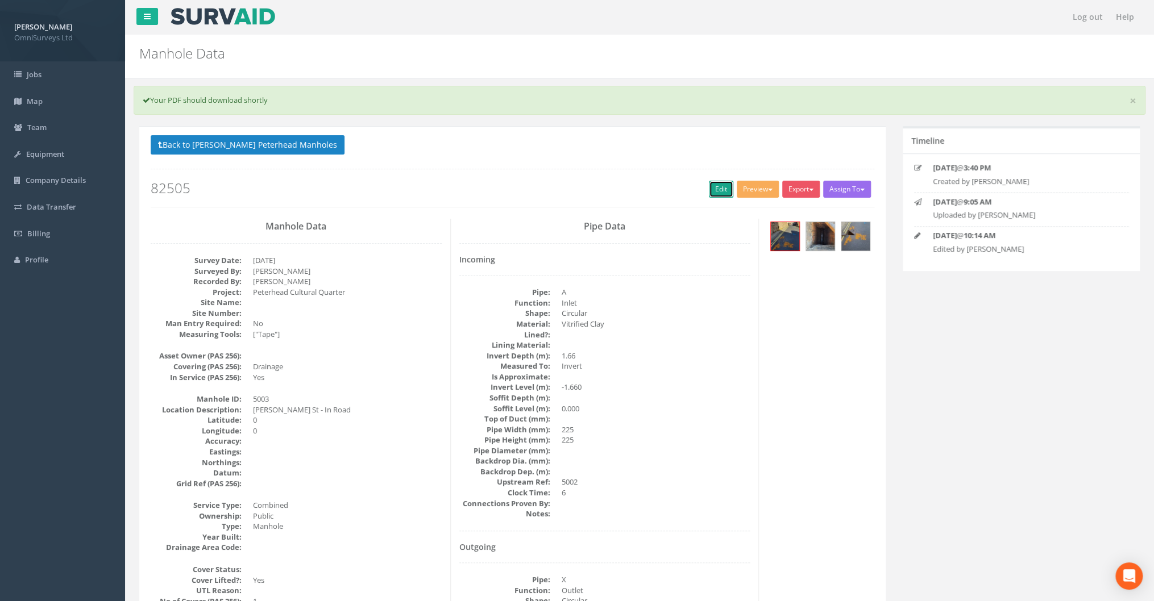
click at [709, 194] on link "Edit" at bounding box center [721, 189] width 24 height 17
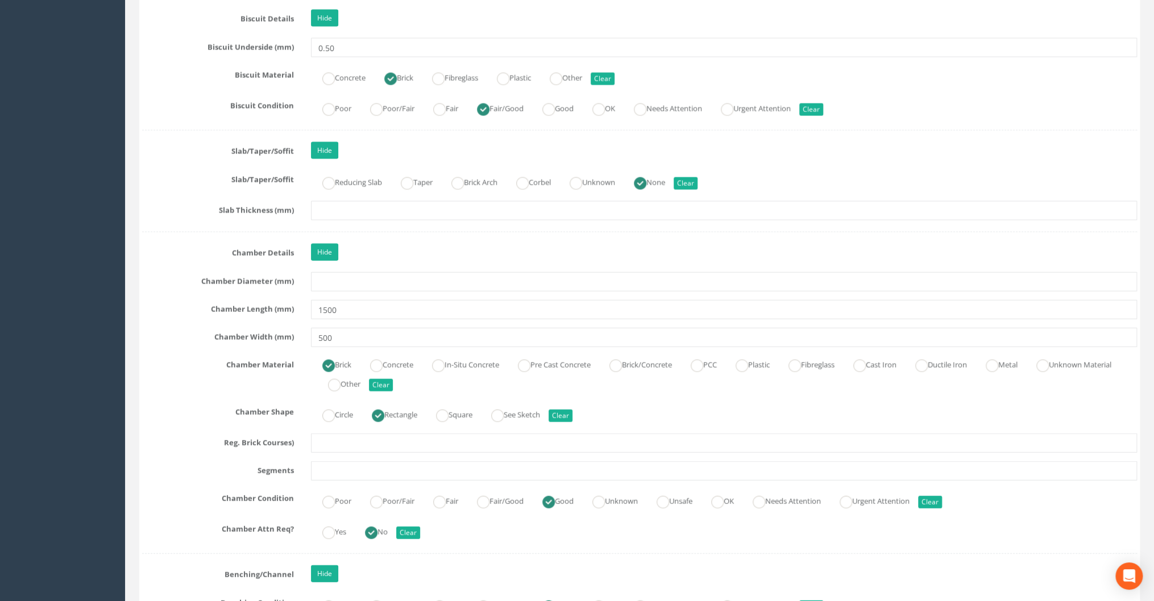
scroll to position [1727, 0]
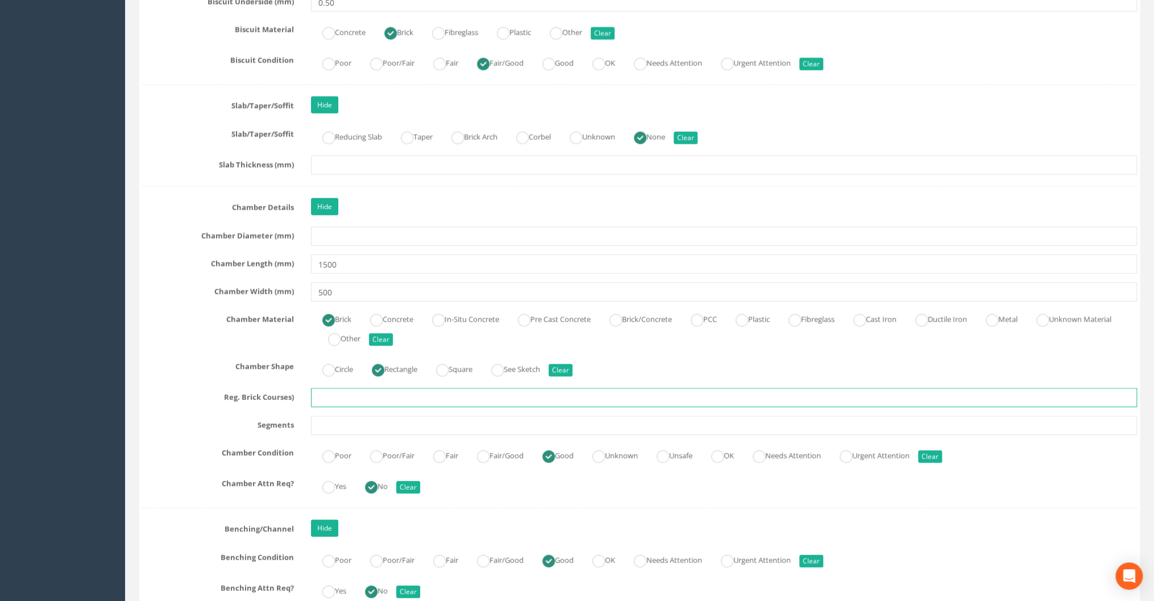
click at [337, 388] on input "text" at bounding box center [724, 397] width 826 height 19
type input "2"
click at [314, 416] on input "text" at bounding box center [724, 425] width 826 height 19
type input "0"
click at [733, 290] on input "500" at bounding box center [724, 291] width 826 height 19
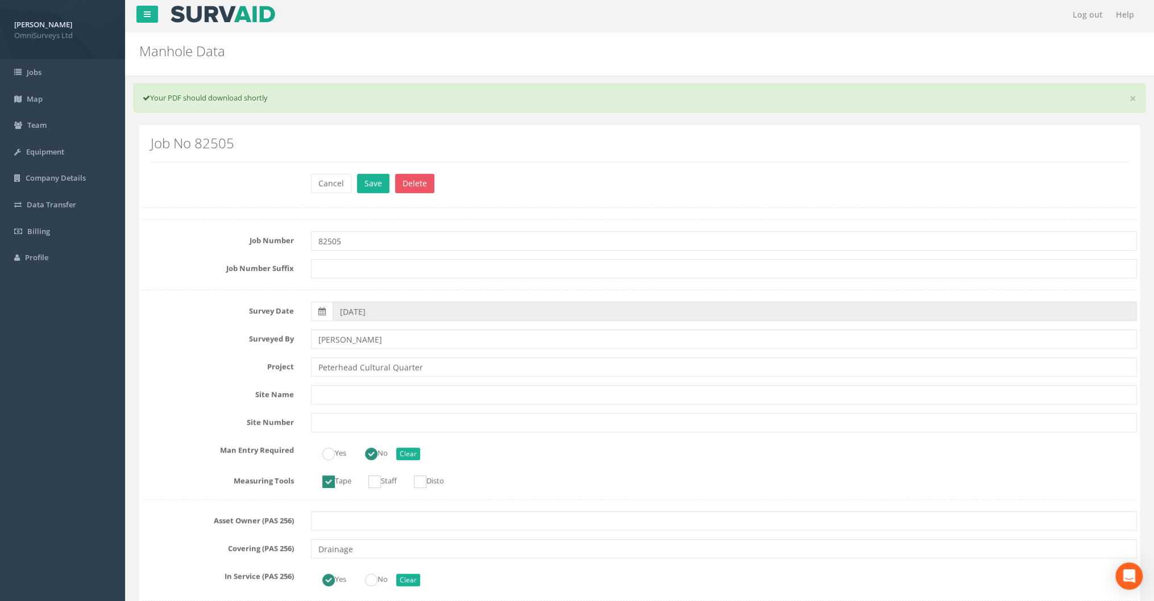
scroll to position [0, 0]
click at [352, 186] on div "Cancel Save Delete" at bounding box center [723, 187] width 843 height 22
click at [361, 191] on button "Save" at bounding box center [373, 185] width 32 height 19
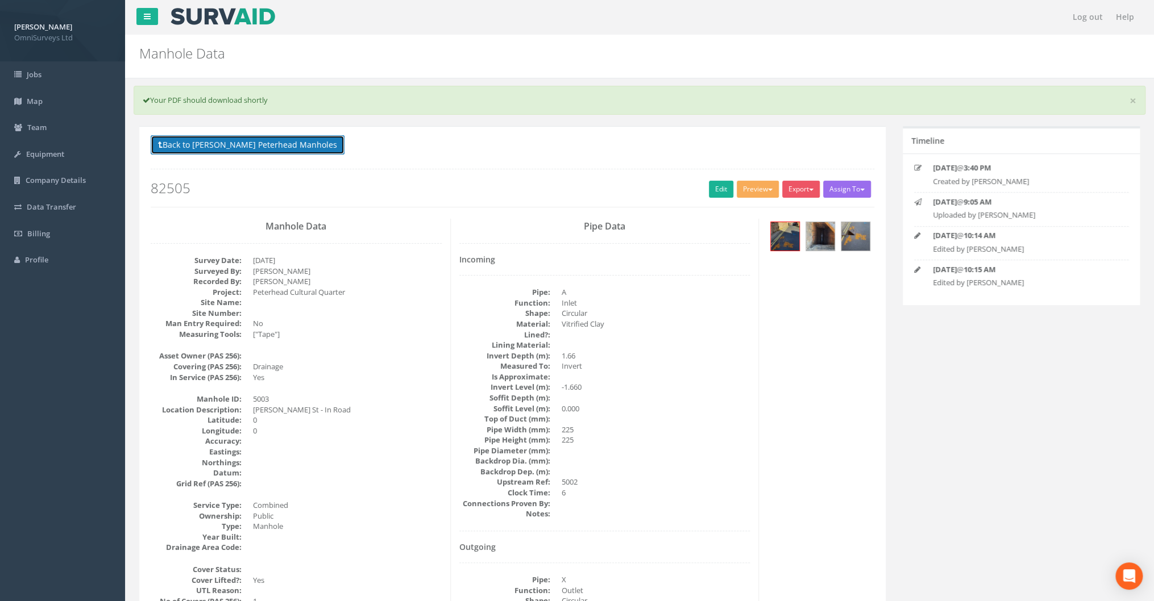
click at [169, 145] on button "Back to [PERSON_NAME] Peterhead Manholes" at bounding box center [248, 144] width 194 height 19
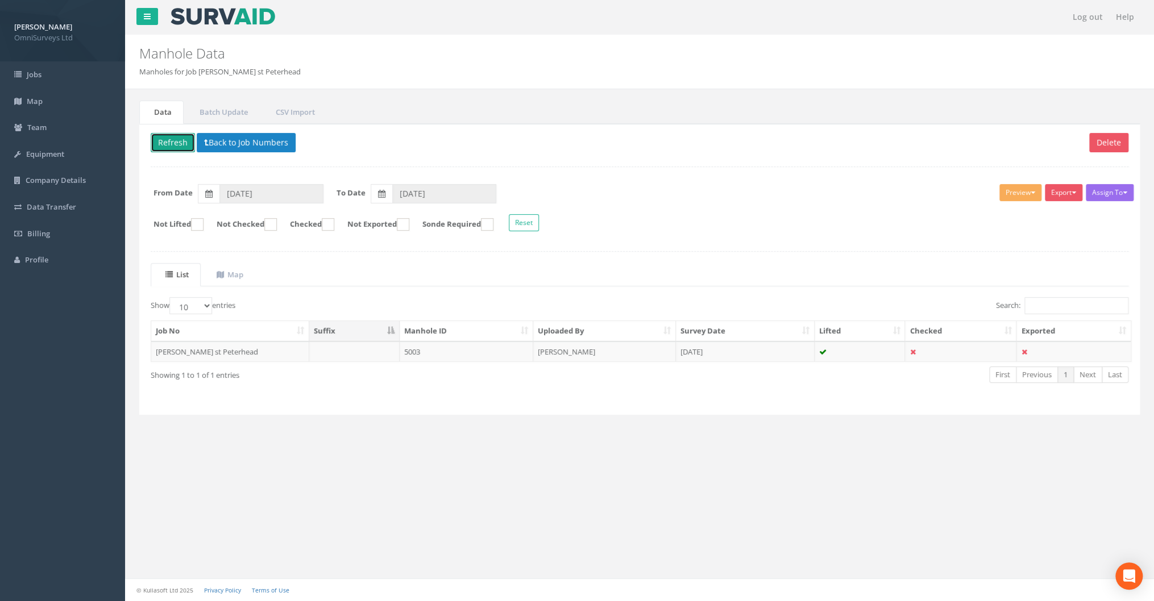
click at [169, 145] on button "Refresh" at bounding box center [173, 142] width 44 height 19
click at [216, 138] on button "Back to Job Numbers" at bounding box center [246, 142] width 99 height 19
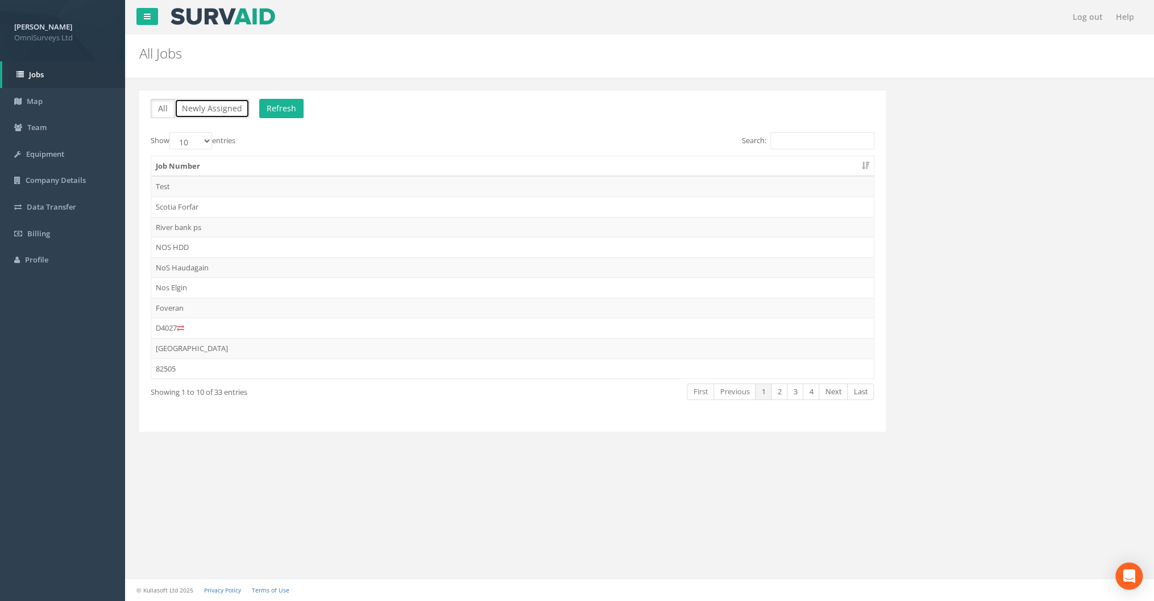
click at [225, 102] on button "Newly Assigned" at bounding box center [211, 108] width 75 height 19
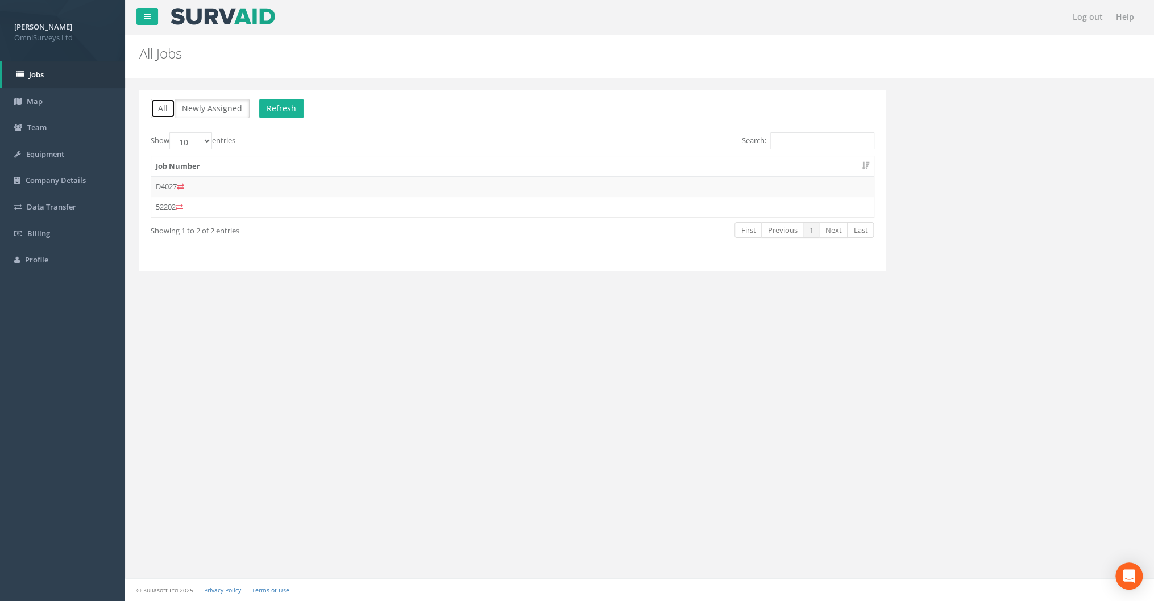
click at [168, 113] on button "All" at bounding box center [163, 108] width 24 height 19
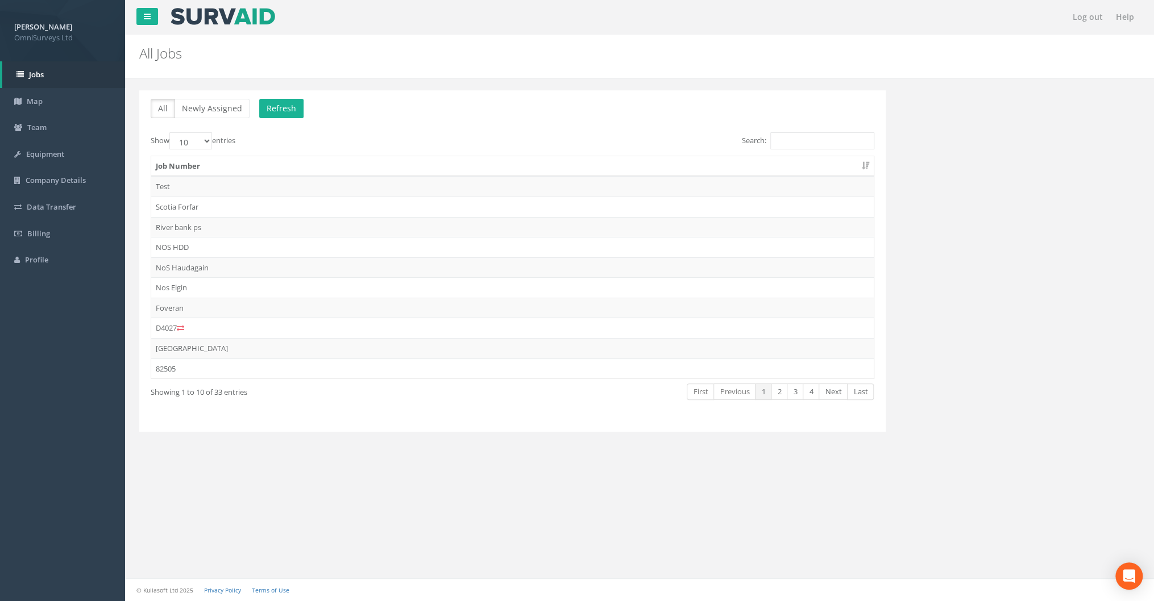
click at [864, 165] on th "Job Number" at bounding box center [512, 166] width 722 height 20
click at [864, 166] on th "Job Number" at bounding box center [512, 166] width 722 height 20
click at [238, 368] on td "82505" at bounding box center [512, 369] width 722 height 20
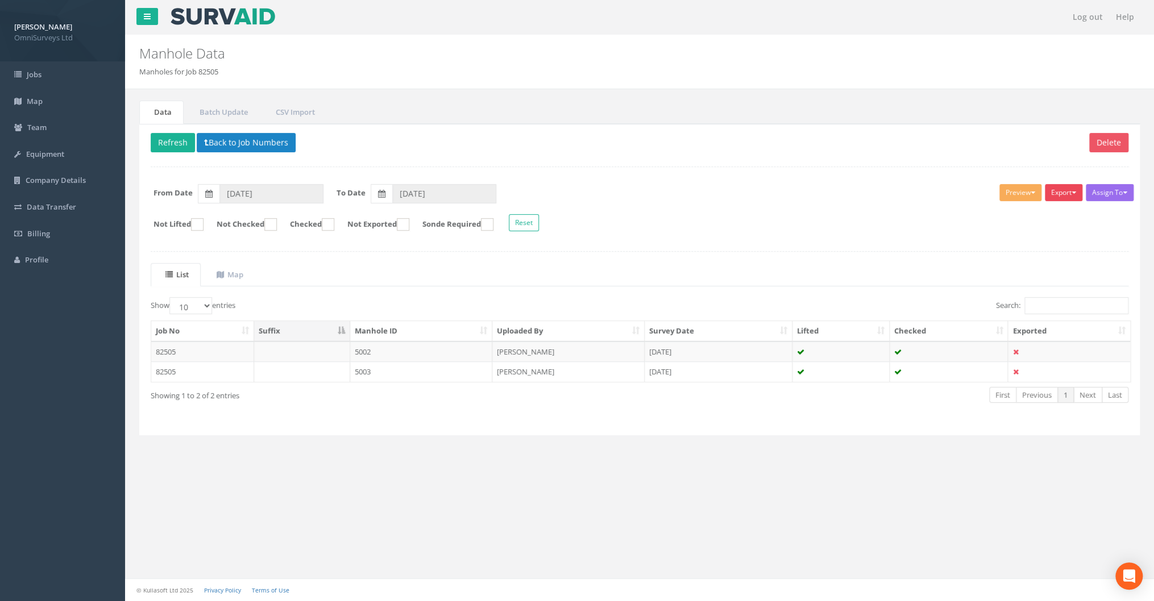
click at [1075, 191] on button "Export" at bounding box center [1063, 192] width 38 height 17
click at [1035, 235] on link "Omni Manhole" at bounding box center [1034, 236] width 97 height 18
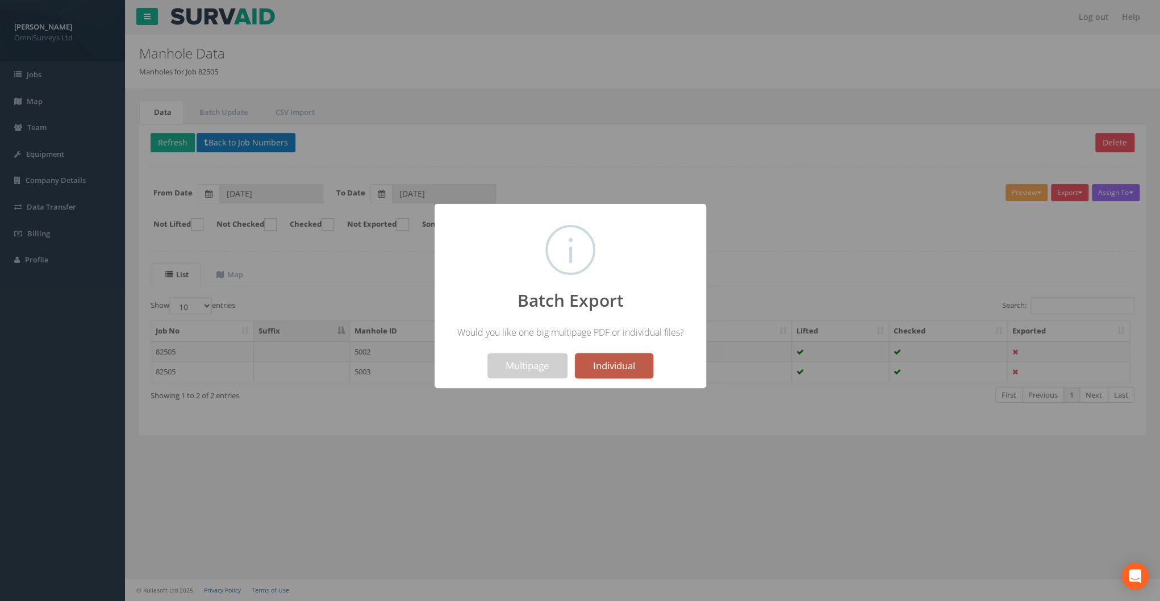
click at [623, 366] on button "Individual" at bounding box center [614, 365] width 78 height 25
